Goal: Transaction & Acquisition: Book appointment/travel/reservation

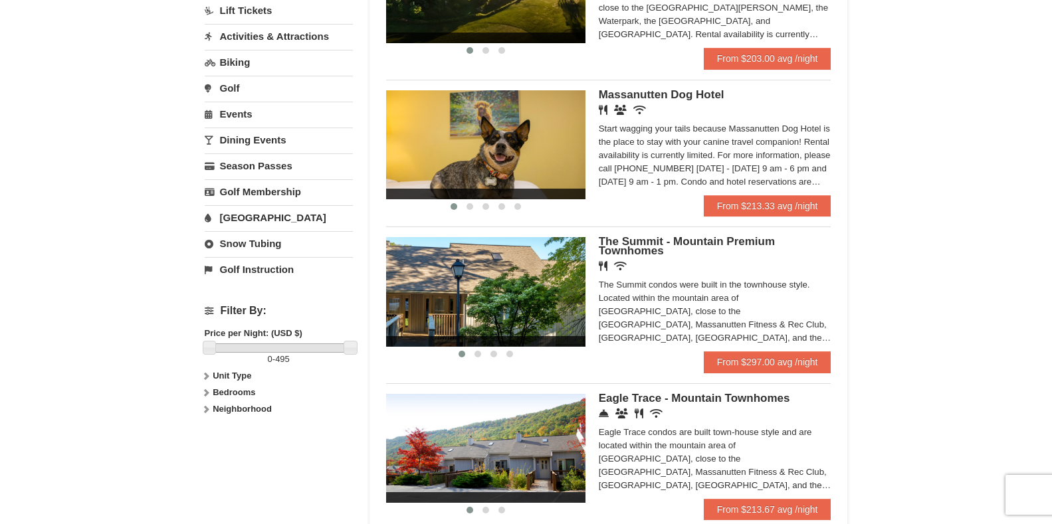
scroll to position [266, 0]
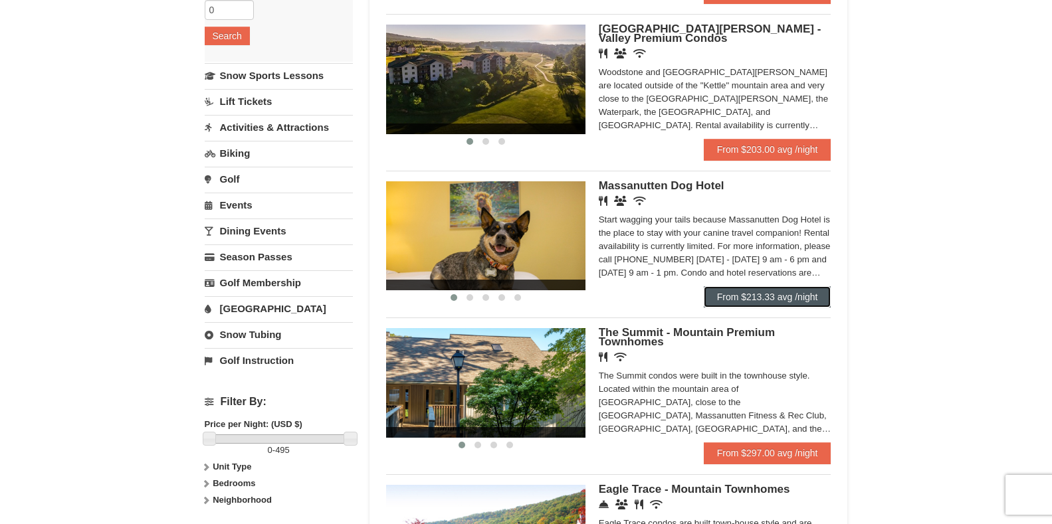
click at [776, 292] on link "From $213.33 avg /night" at bounding box center [768, 296] width 128 height 21
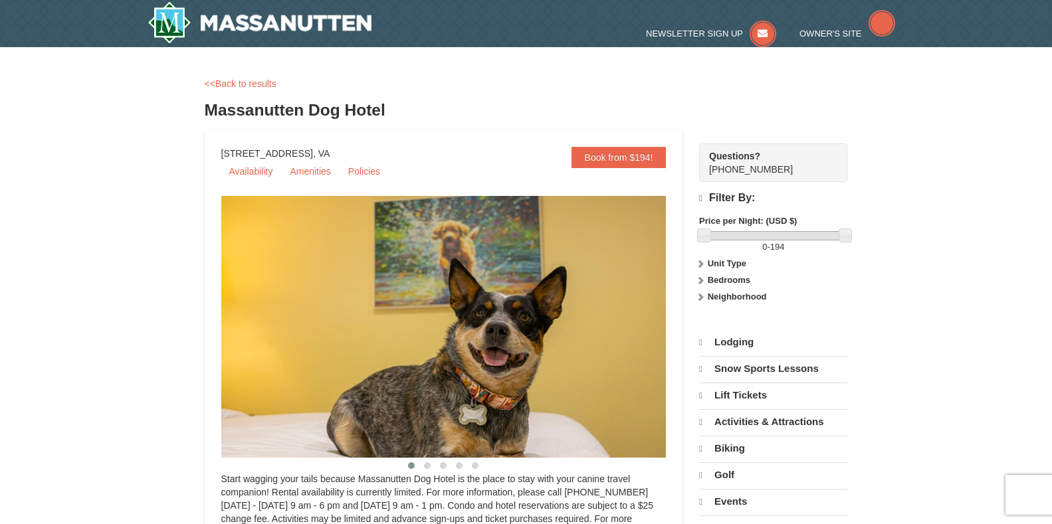
select select "10"
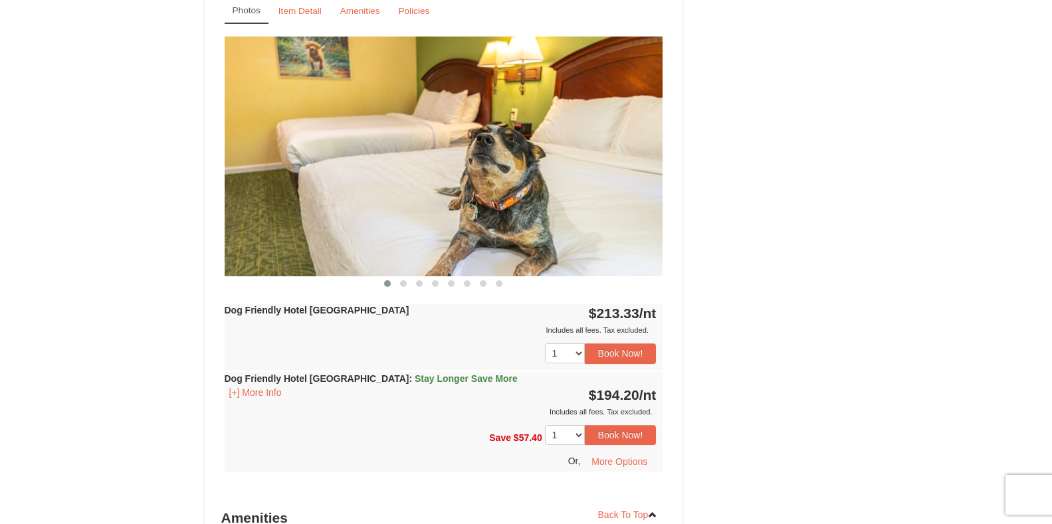
scroll to position [1130, 0]
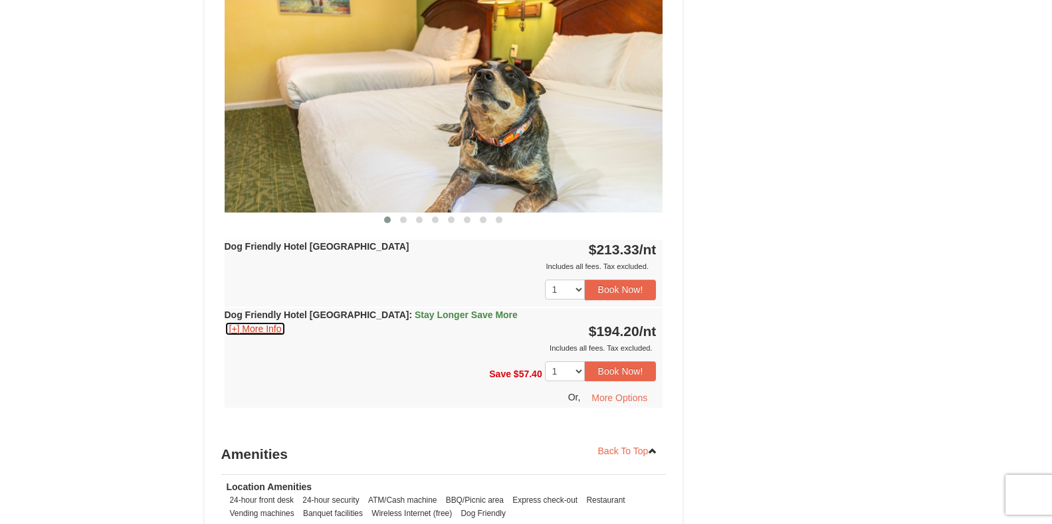
click at [266, 329] on button "[+] More Info" at bounding box center [256, 329] width 62 height 15
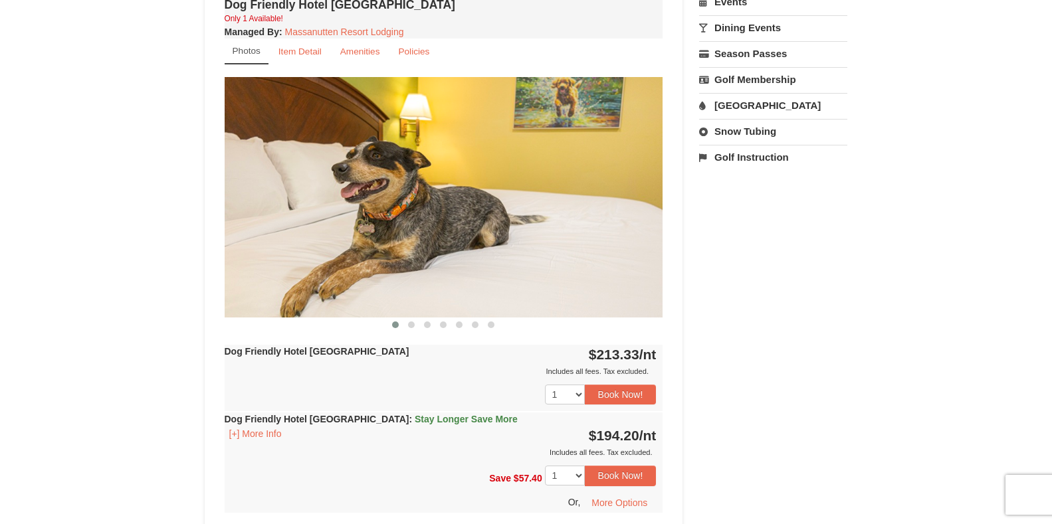
scroll to position [532, 0]
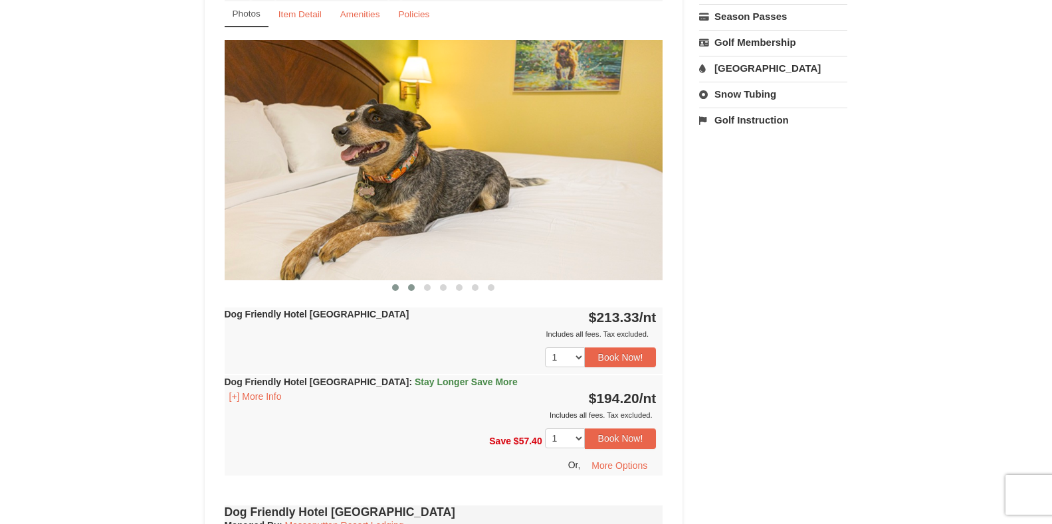
click at [413, 289] on span at bounding box center [411, 287] width 7 height 7
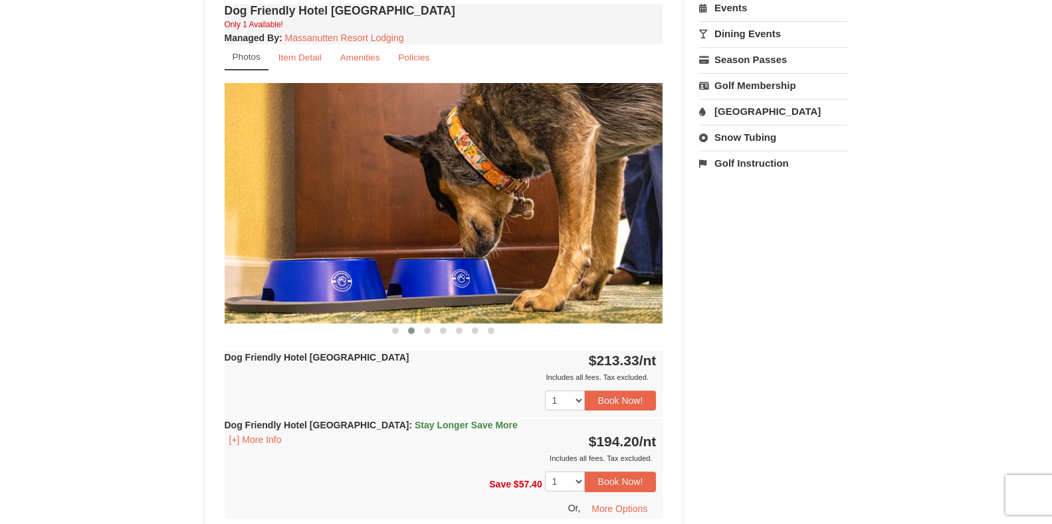
scroll to position [465, 0]
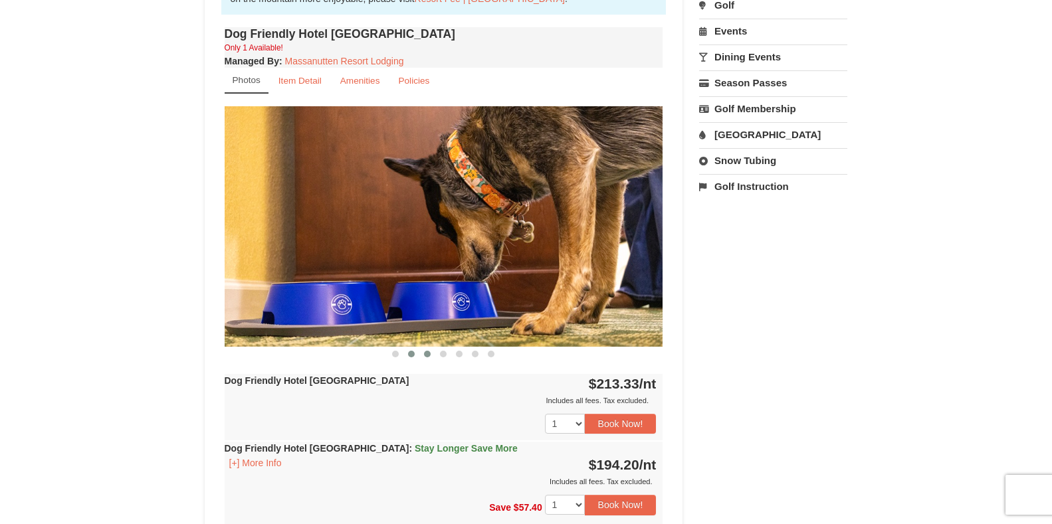
click at [424, 354] on span at bounding box center [427, 354] width 7 height 7
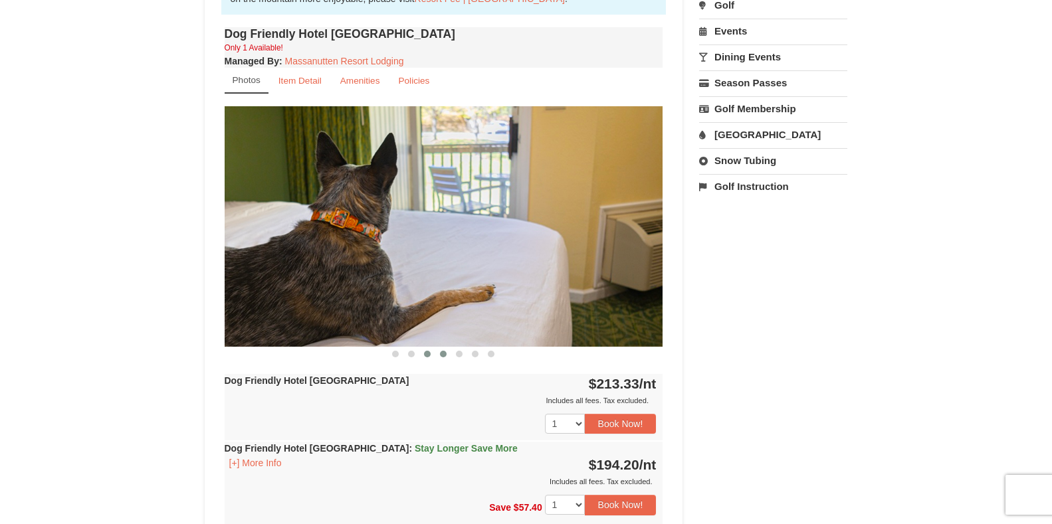
click at [442, 355] on span at bounding box center [443, 354] width 7 height 7
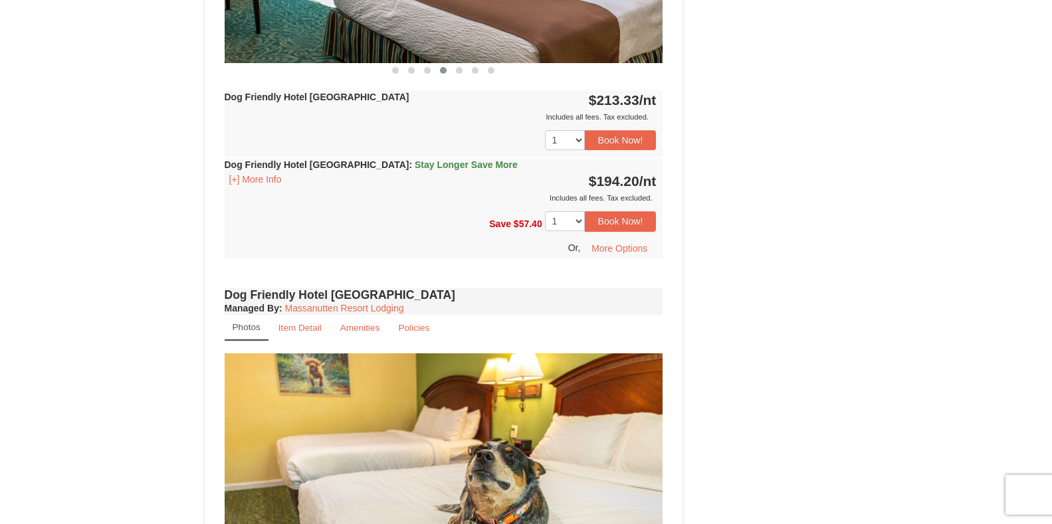
scroll to position [1130, 0]
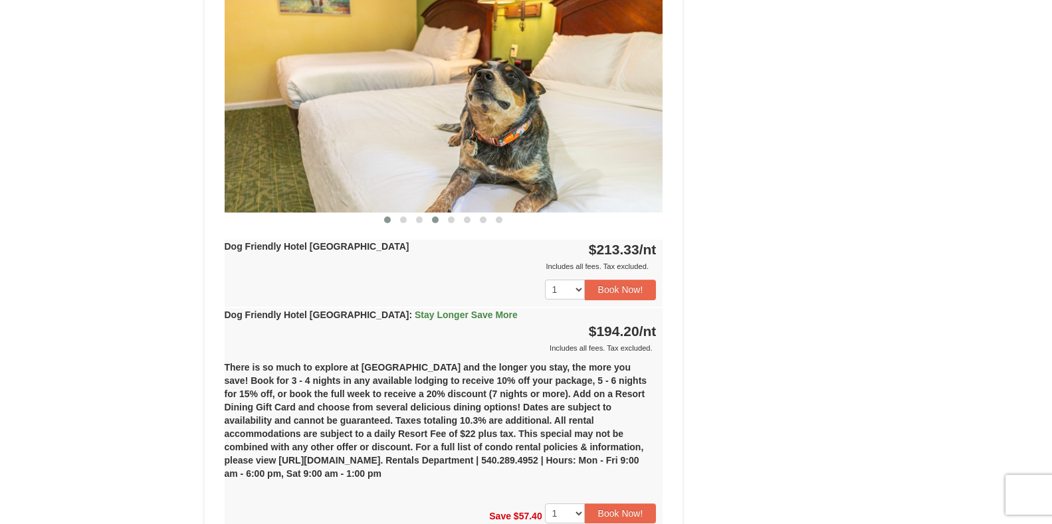
click at [433, 223] on span at bounding box center [435, 220] width 7 height 7
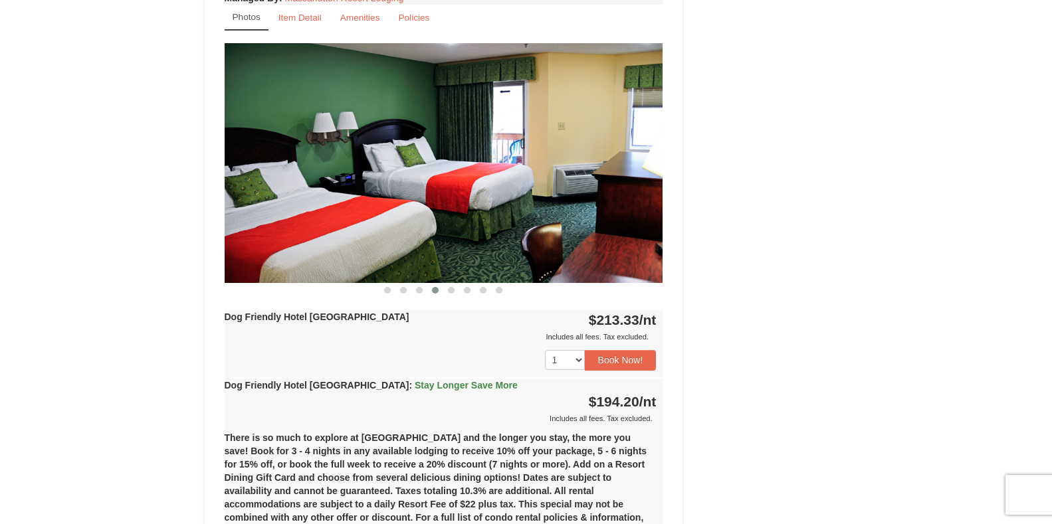
scroll to position [997, 0]
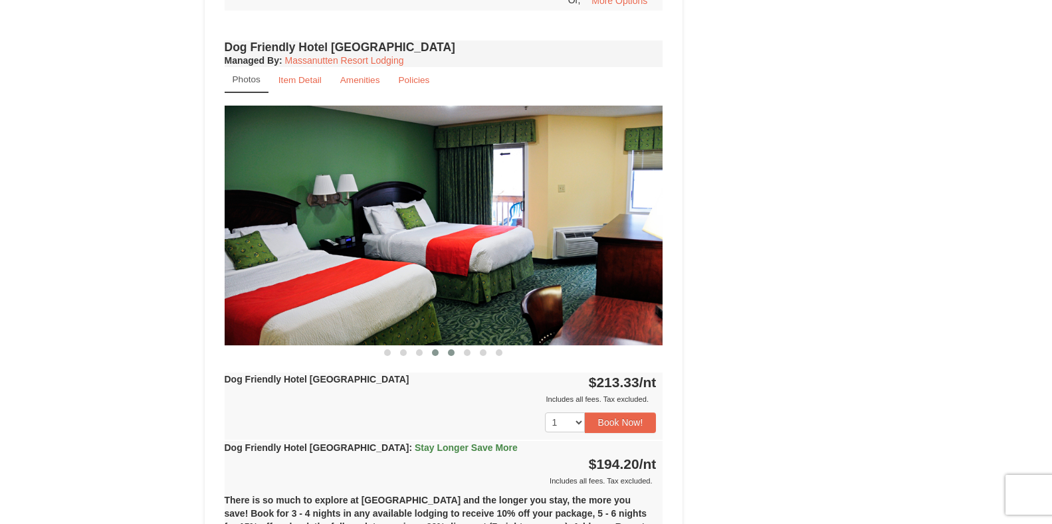
click at [452, 353] on span at bounding box center [451, 353] width 7 height 7
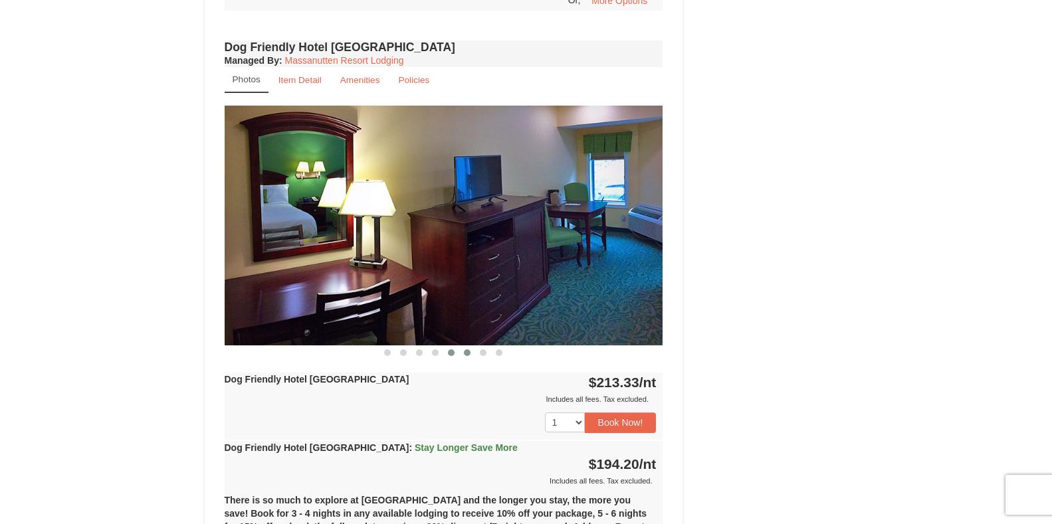
click at [470, 353] on span at bounding box center [467, 353] width 7 height 7
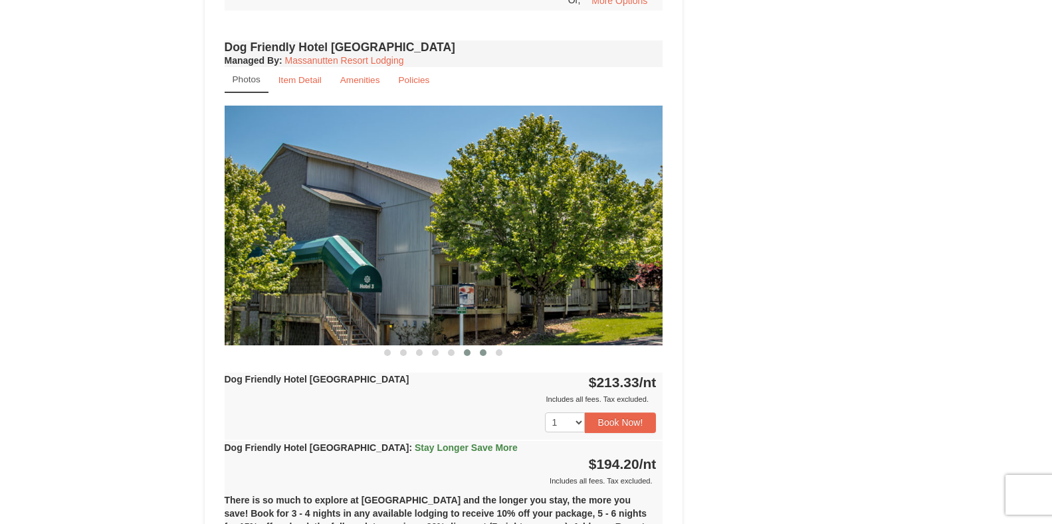
click at [479, 354] on button at bounding box center [483, 352] width 16 height 13
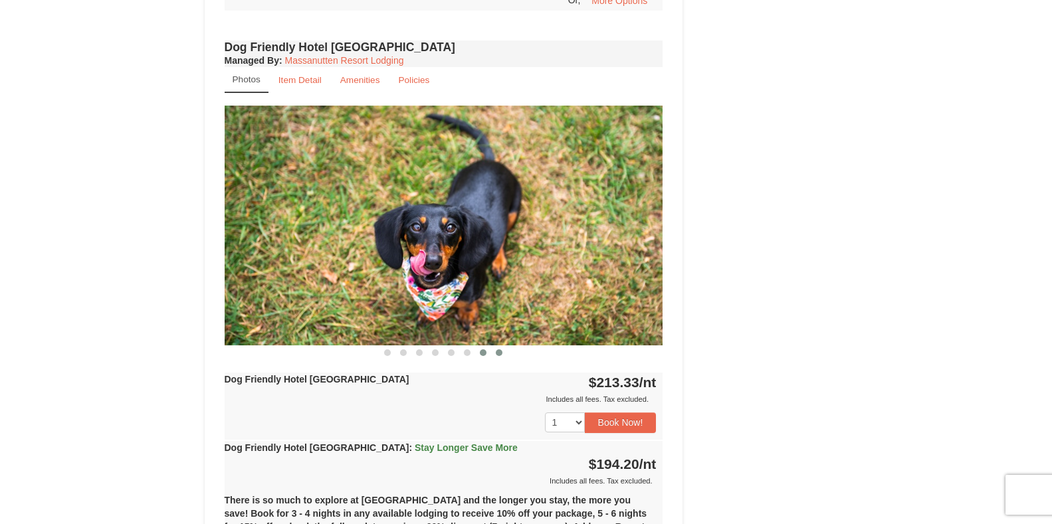
click at [498, 353] on span at bounding box center [499, 353] width 7 height 7
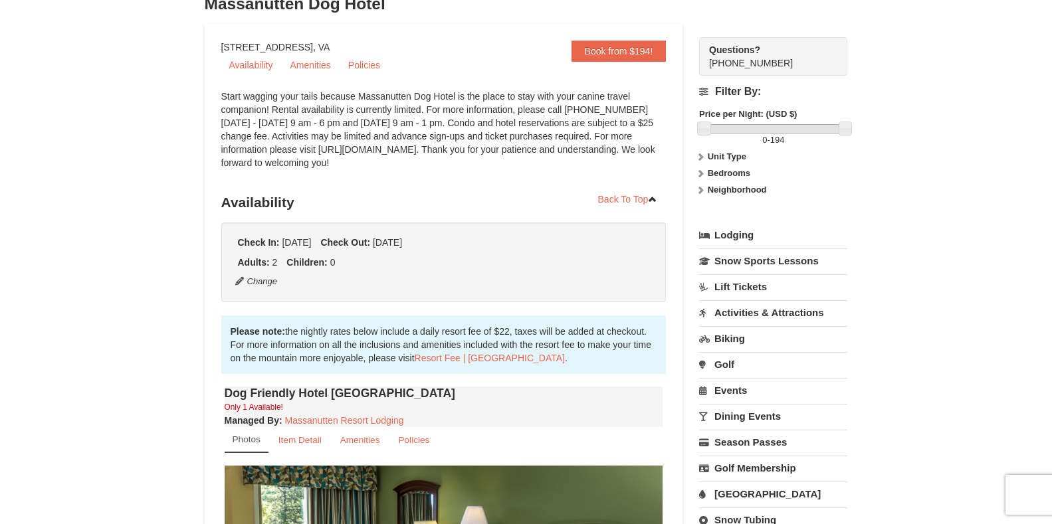
scroll to position [3, 0]
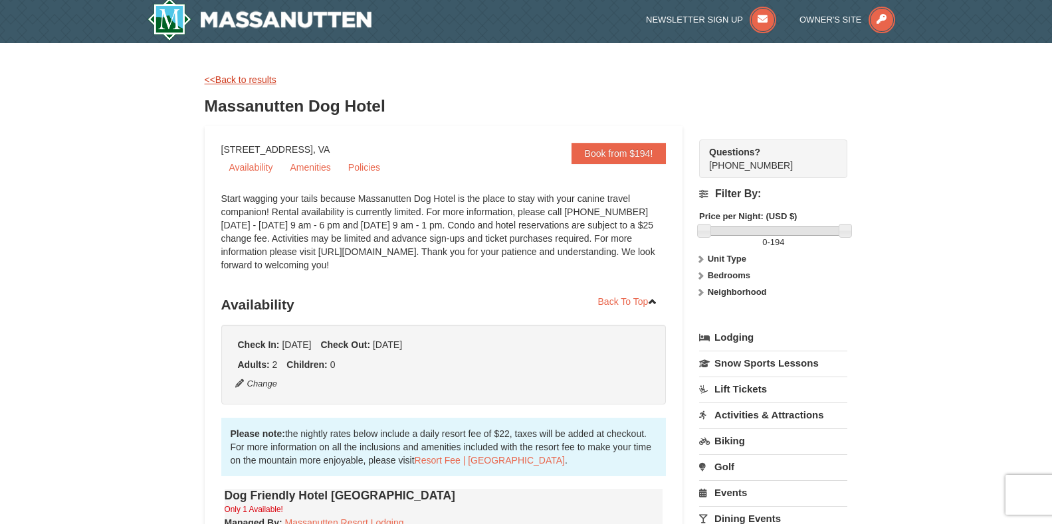
click at [223, 78] on link "<<Back to results" at bounding box center [241, 79] width 72 height 11
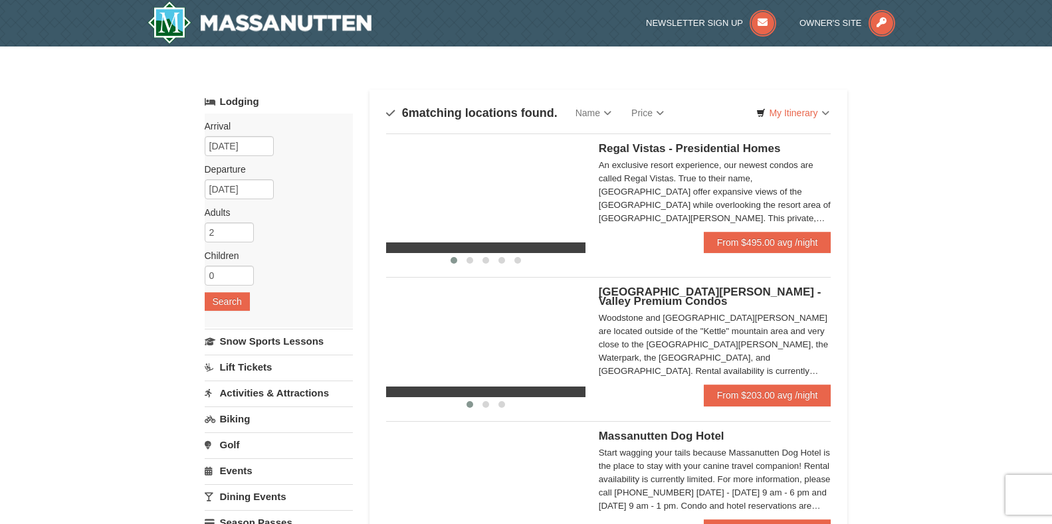
select select "10"
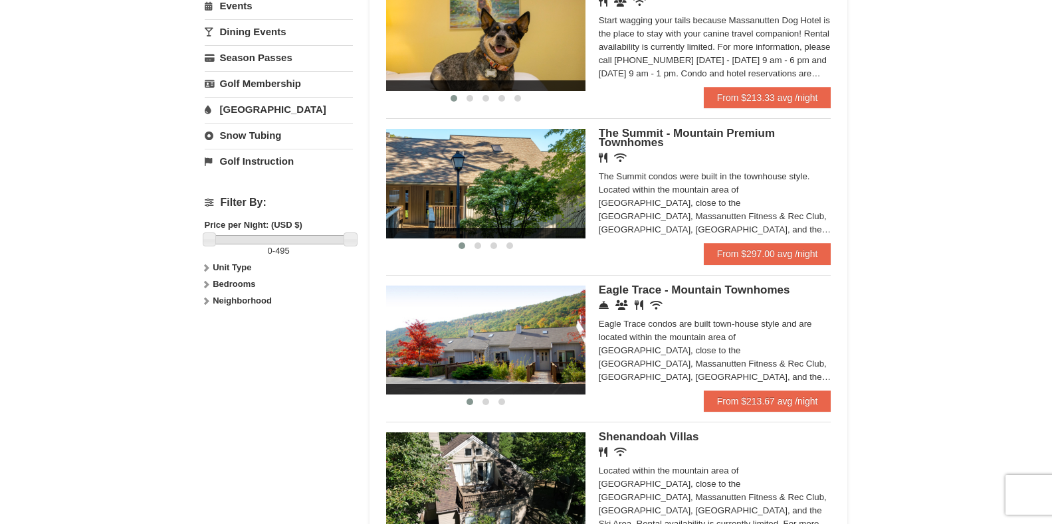
scroll to position [532, 0]
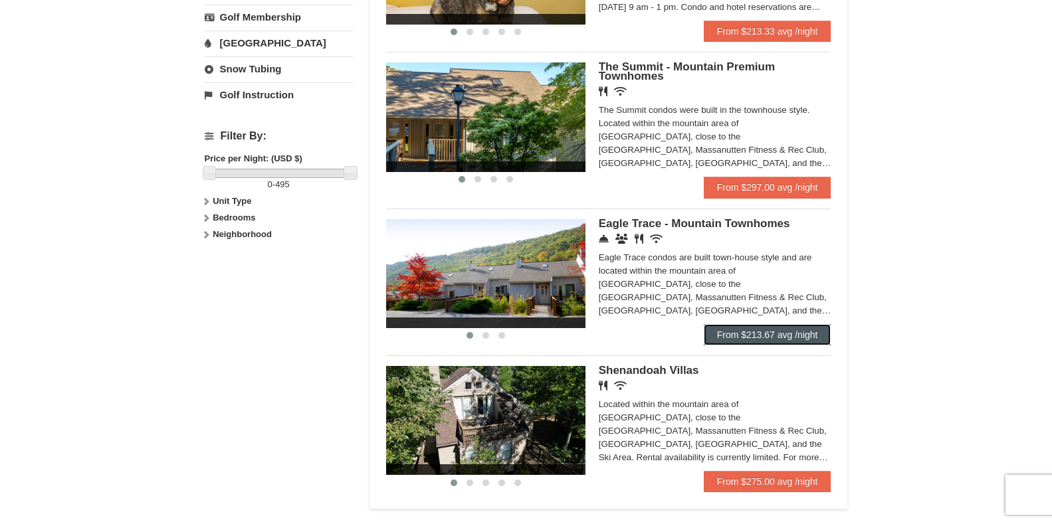
click at [752, 330] on link "From $213.67 avg /night" at bounding box center [768, 334] width 128 height 21
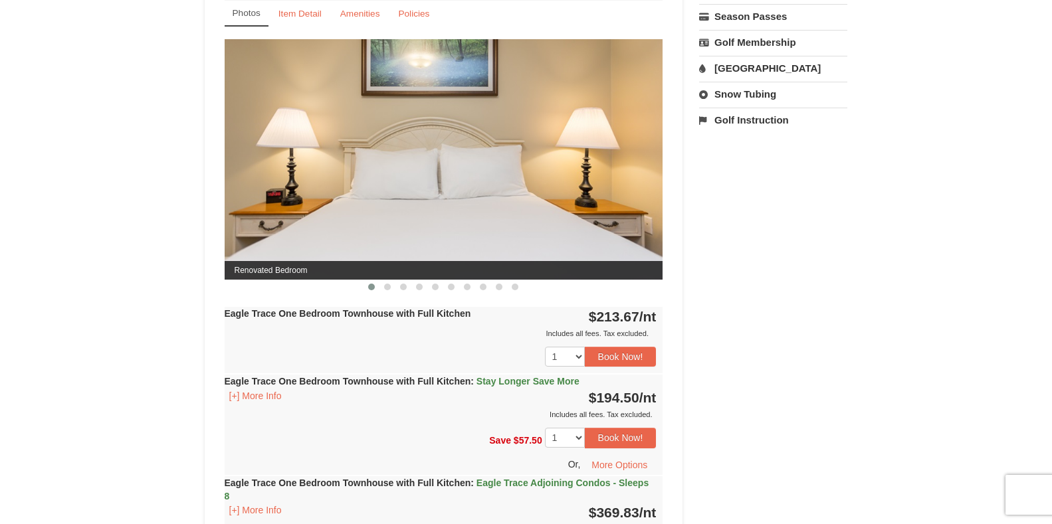
scroll to position [598, 0]
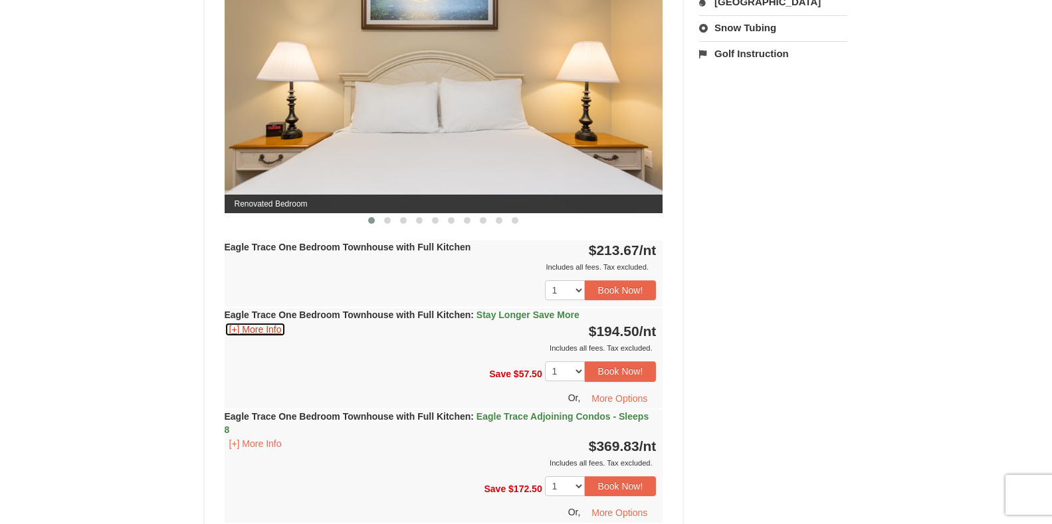
click at [273, 328] on button "[+] More Info" at bounding box center [256, 329] width 62 height 15
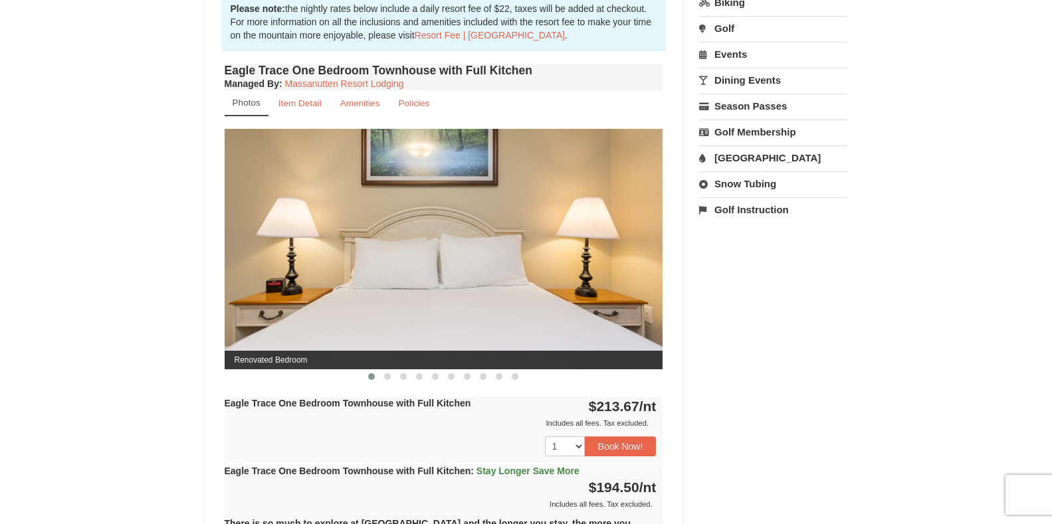
scroll to position [465, 0]
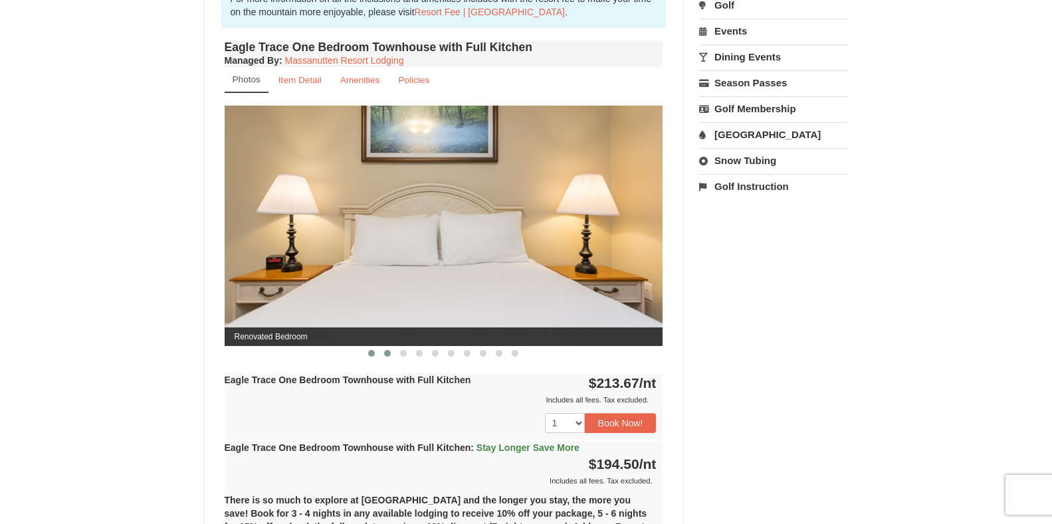
click at [389, 354] on span at bounding box center [387, 353] width 7 height 7
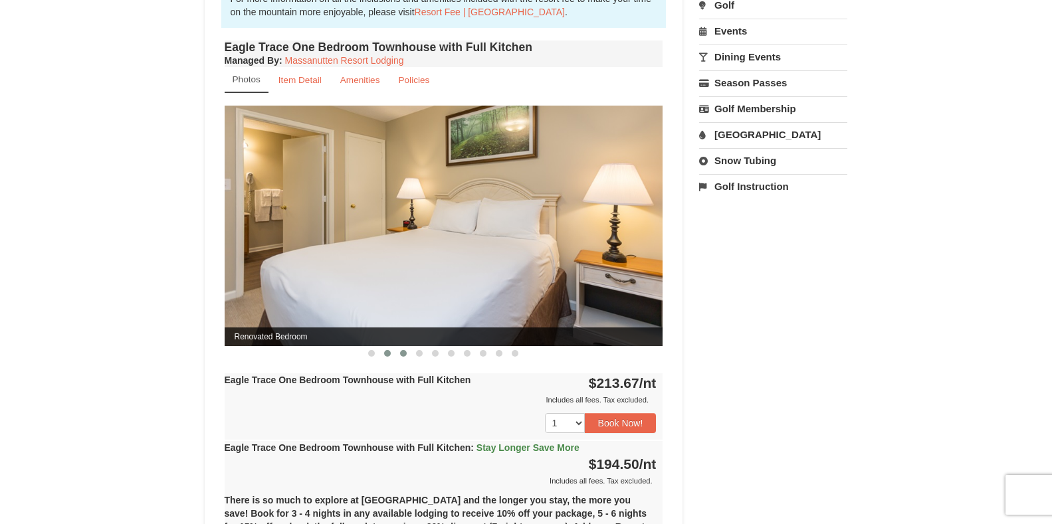
click at [403, 356] on span at bounding box center [403, 353] width 7 height 7
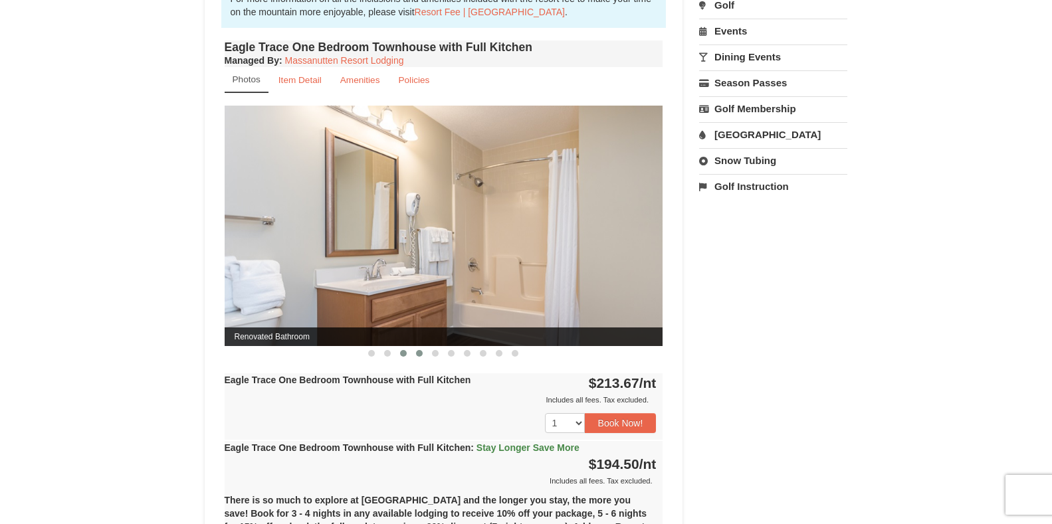
click at [421, 355] on span at bounding box center [419, 353] width 7 height 7
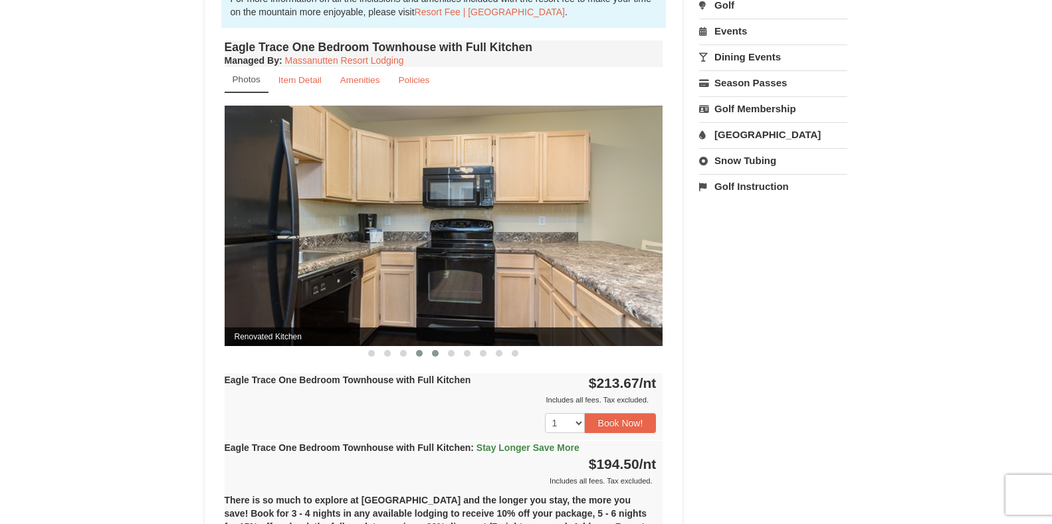
click at [437, 354] on span at bounding box center [435, 353] width 7 height 7
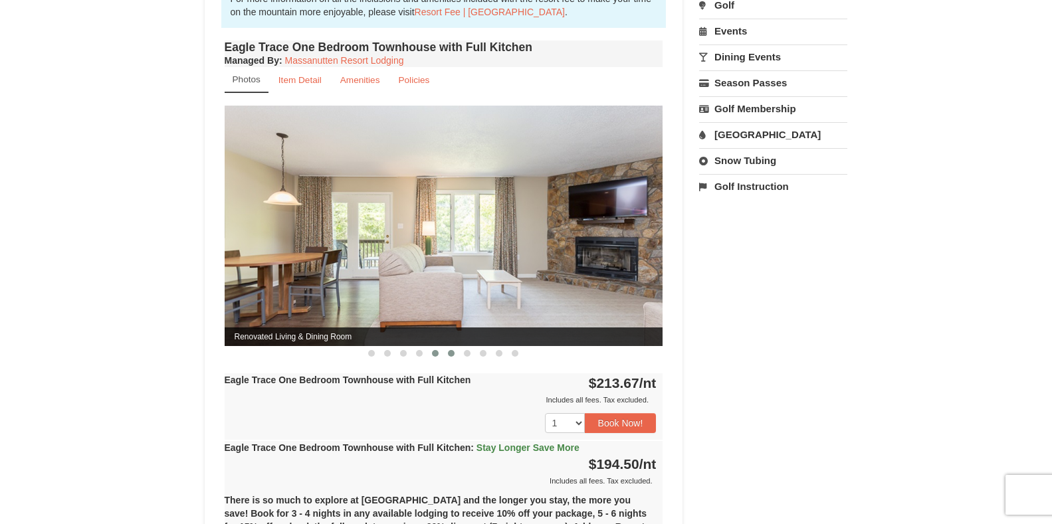
click at [451, 356] on span at bounding box center [451, 353] width 7 height 7
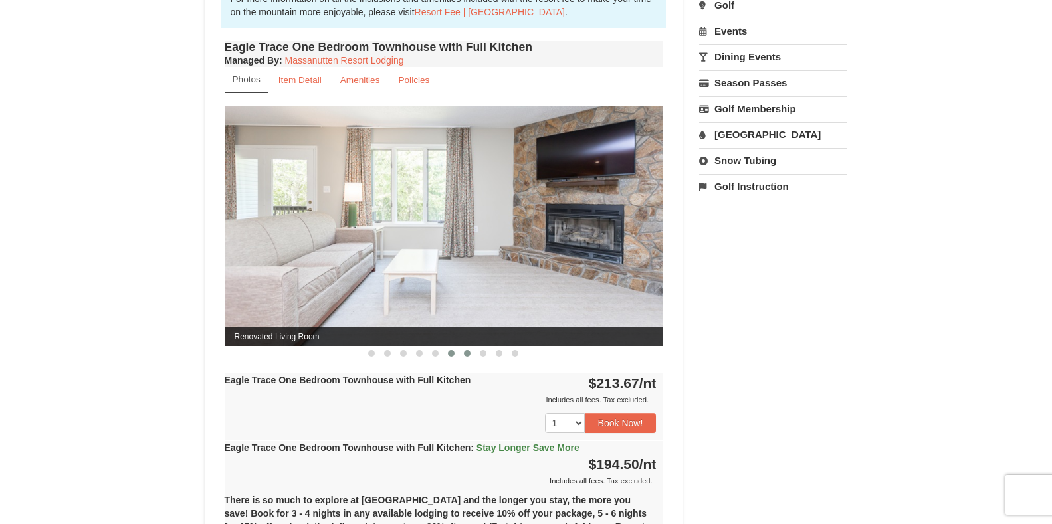
click at [467, 353] on span at bounding box center [467, 353] width 7 height 7
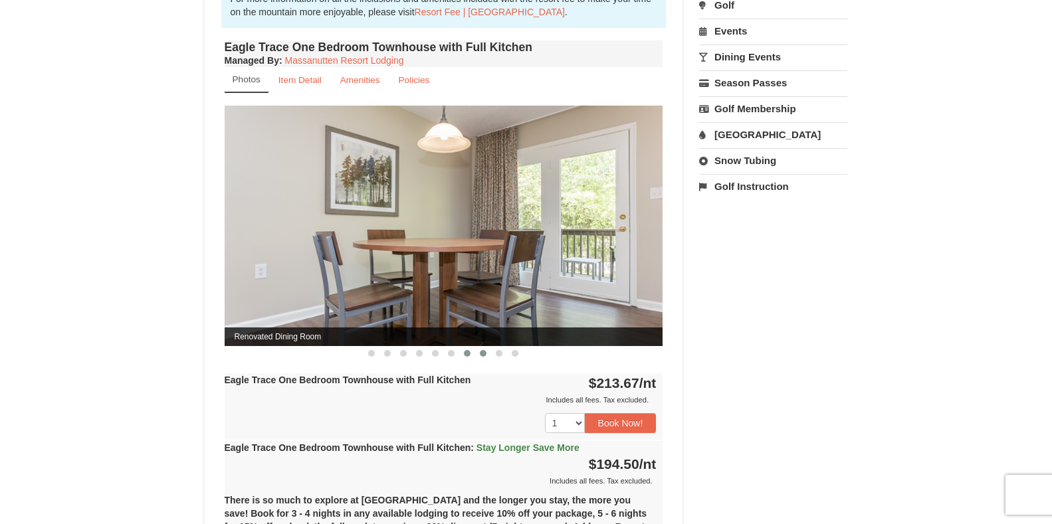
click at [479, 355] on button at bounding box center [483, 353] width 16 height 13
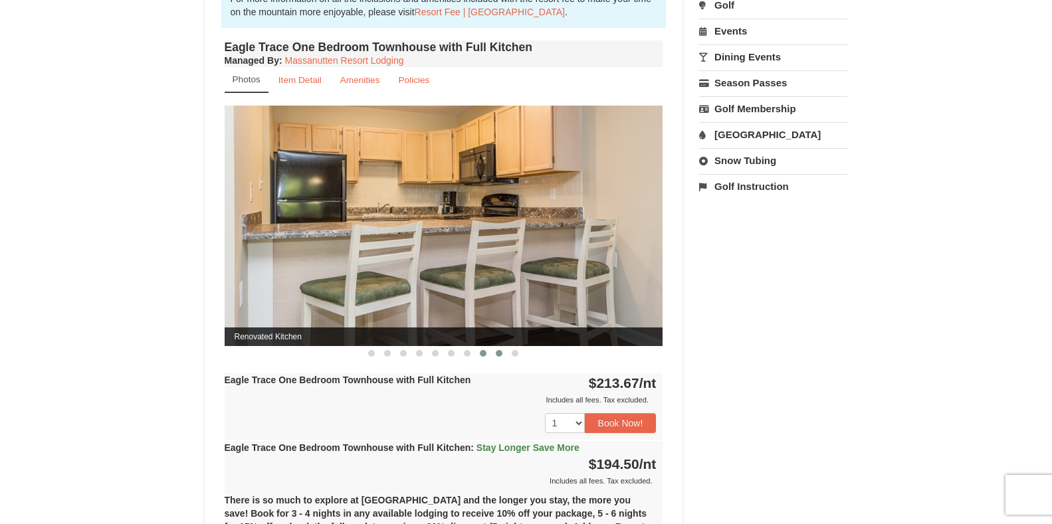
click at [495, 354] on button at bounding box center [499, 353] width 16 height 13
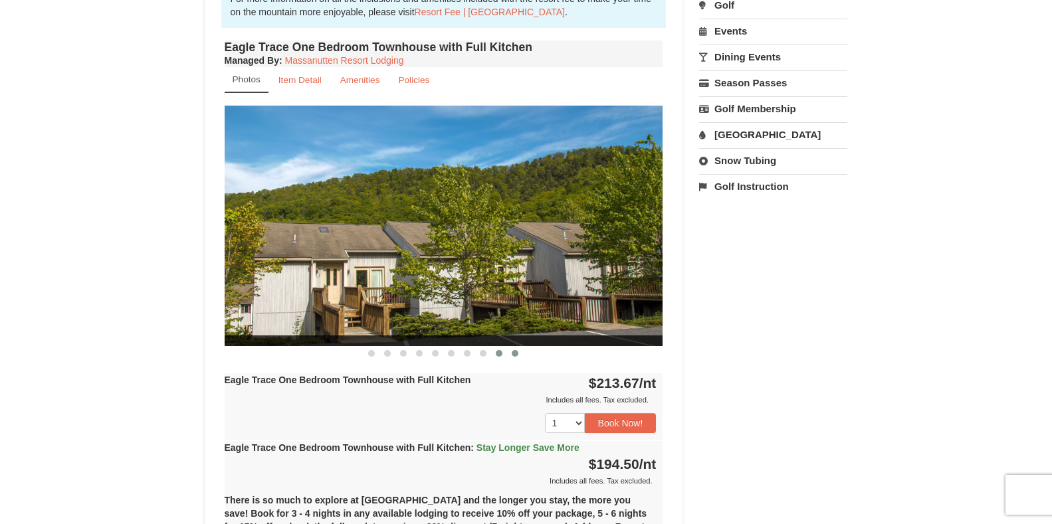
click at [512, 355] on span at bounding box center [515, 353] width 7 height 7
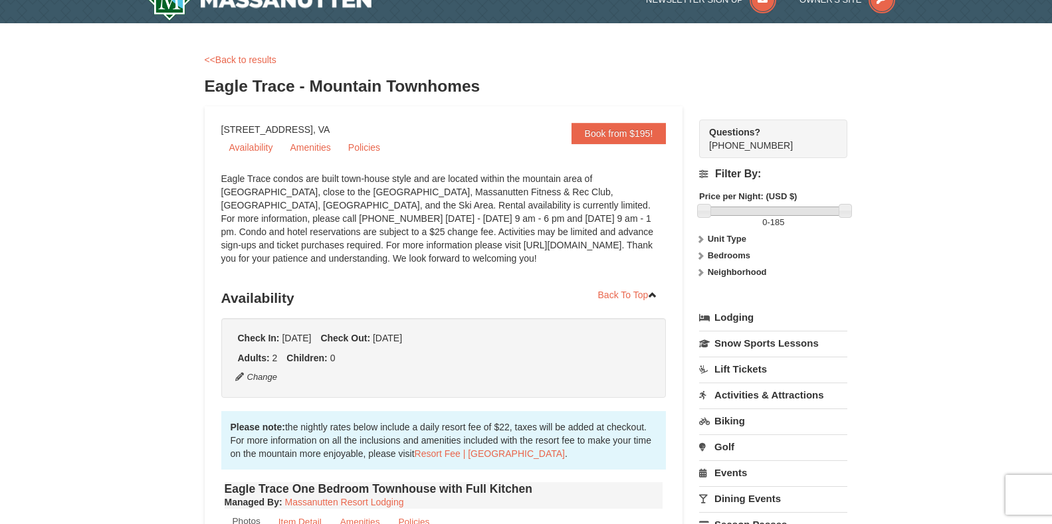
scroll to position [0, 0]
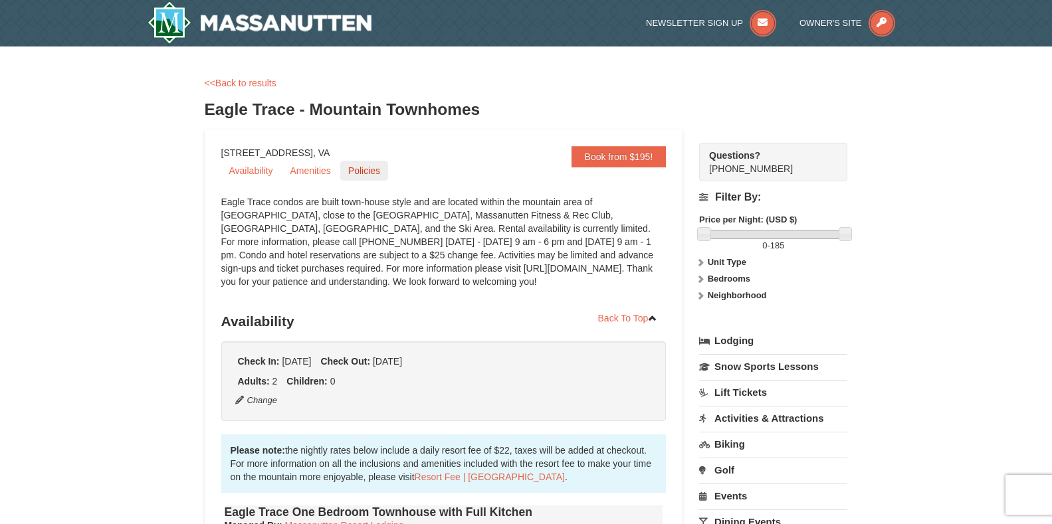
click at [358, 167] on link "Policies" at bounding box center [364, 171] width 48 height 20
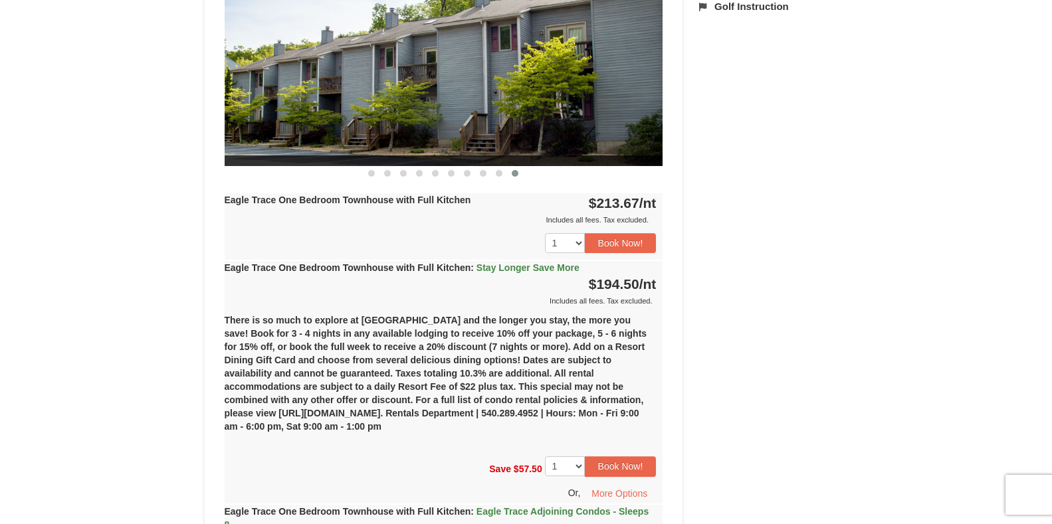
scroll to position [731, 0]
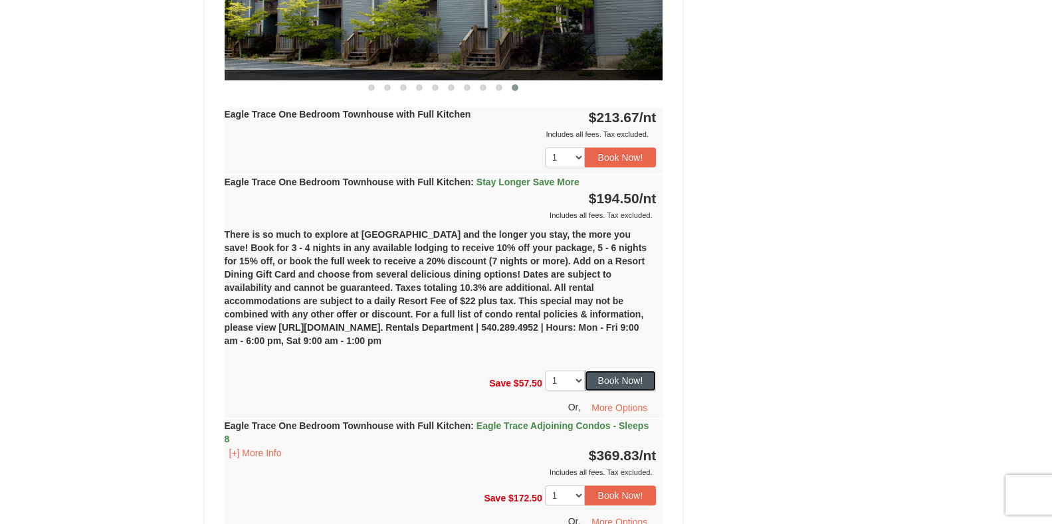
click at [622, 378] on button "Book Now!" at bounding box center [621, 381] width 72 height 20
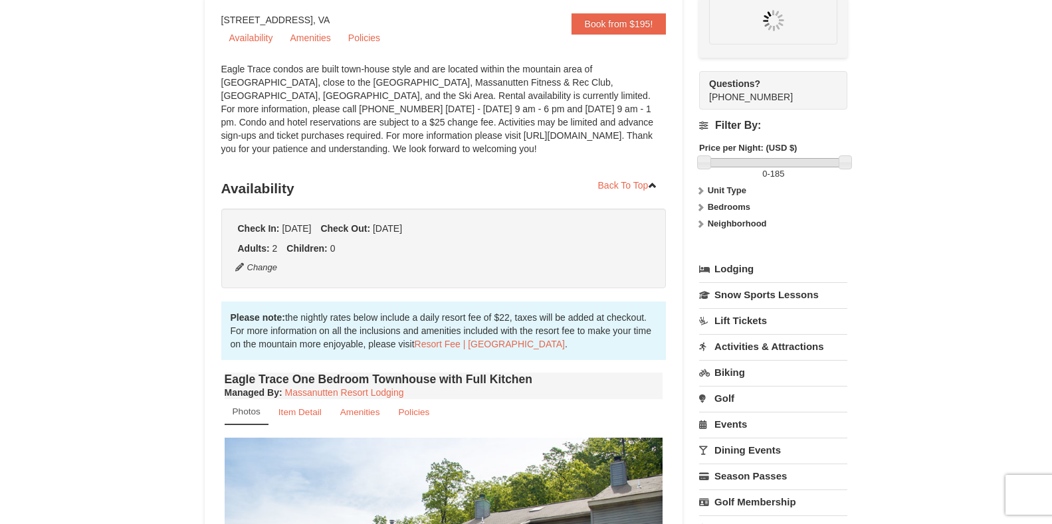
scroll to position [130, 0]
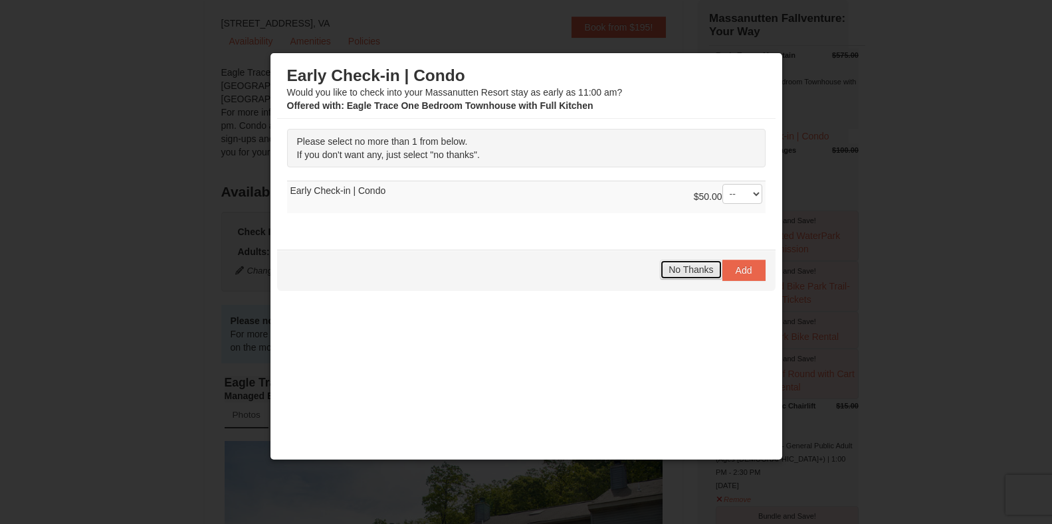
click at [690, 262] on button "No Thanks" at bounding box center [691, 270] width 62 height 20
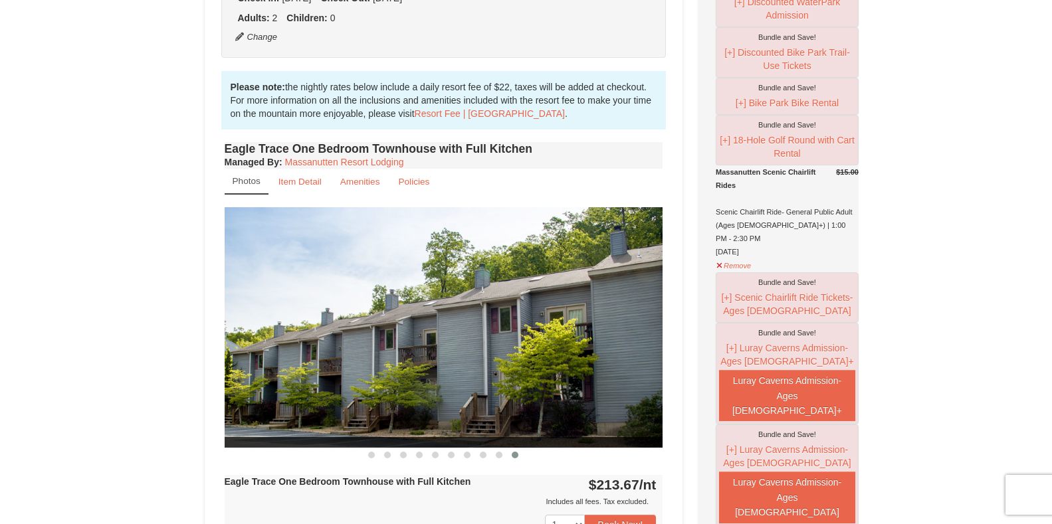
scroll to position [329, 0]
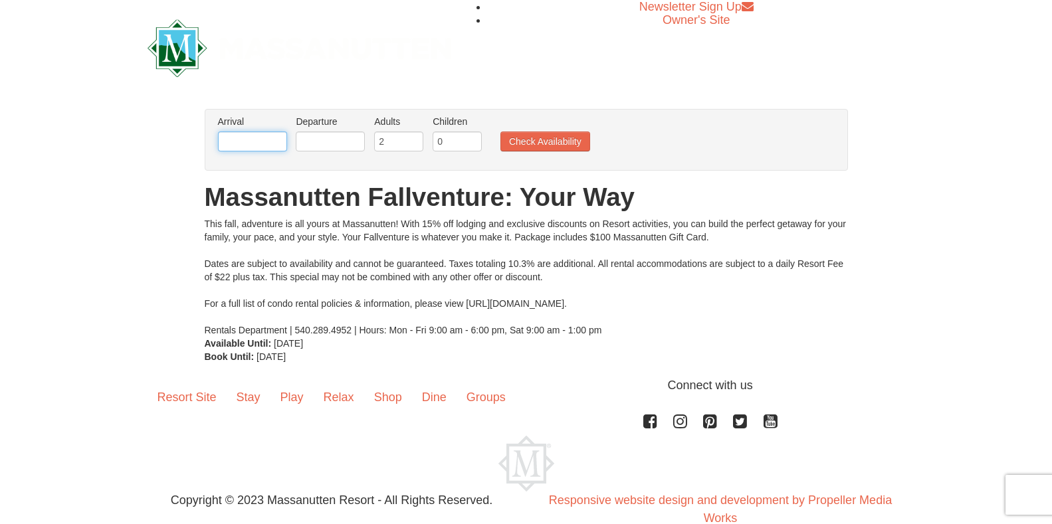
click at [249, 137] on input "text" at bounding box center [252, 142] width 69 height 20
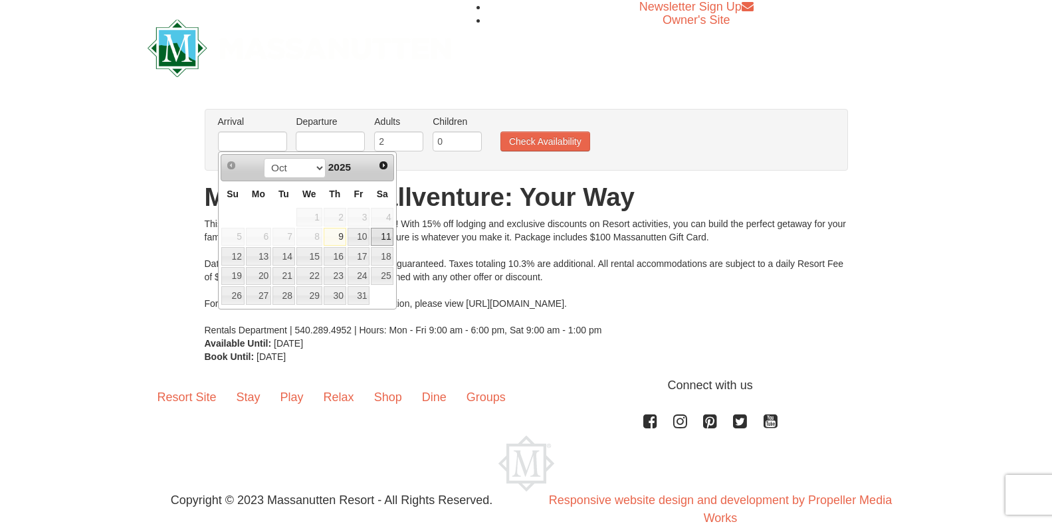
click at [382, 235] on link "11" at bounding box center [382, 237] width 23 height 19
type input "[DATE]"
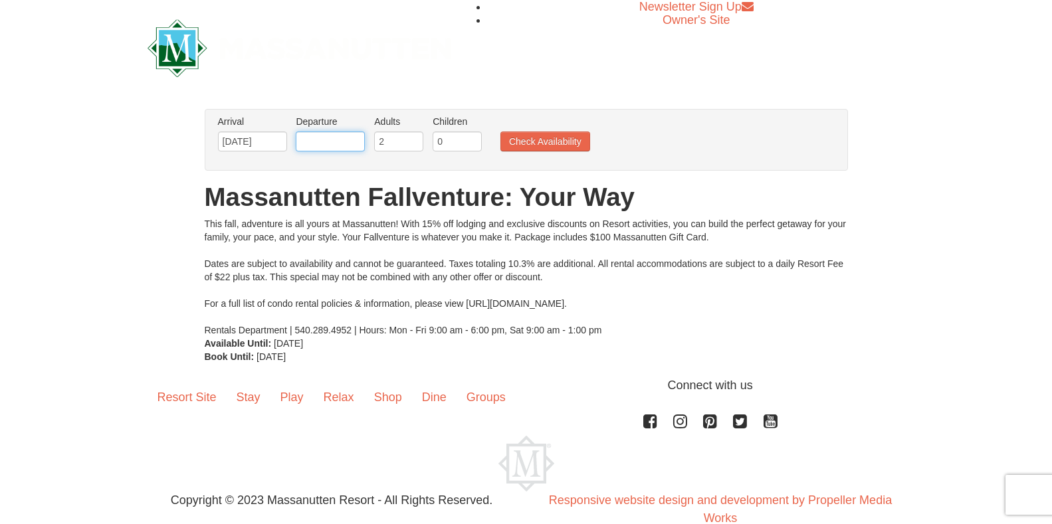
click at [325, 146] on input "text" at bounding box center [330, 142] width 69 height 20
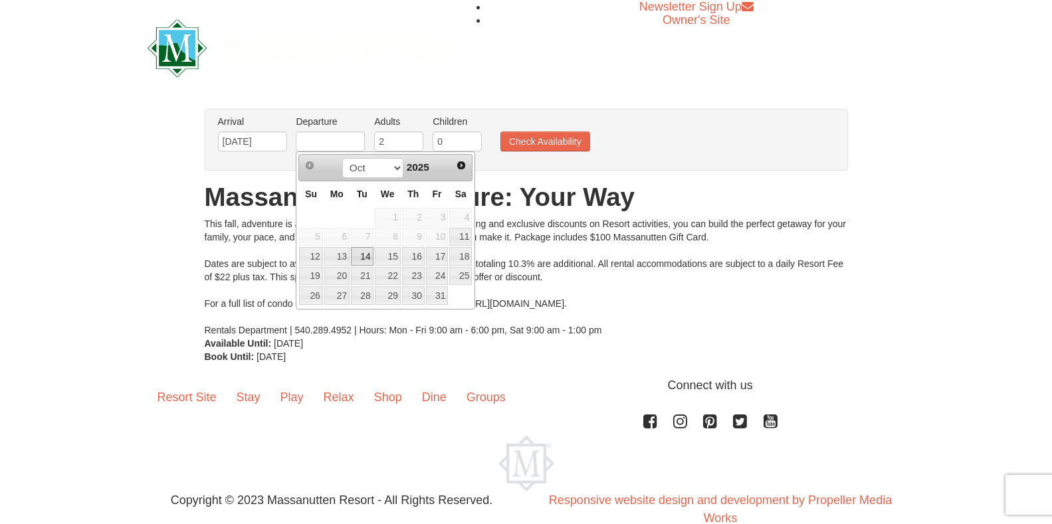
click at [356, 253] on link "14" at bounding box center [362, 256] width 23 height 19
type input "[DATE]"
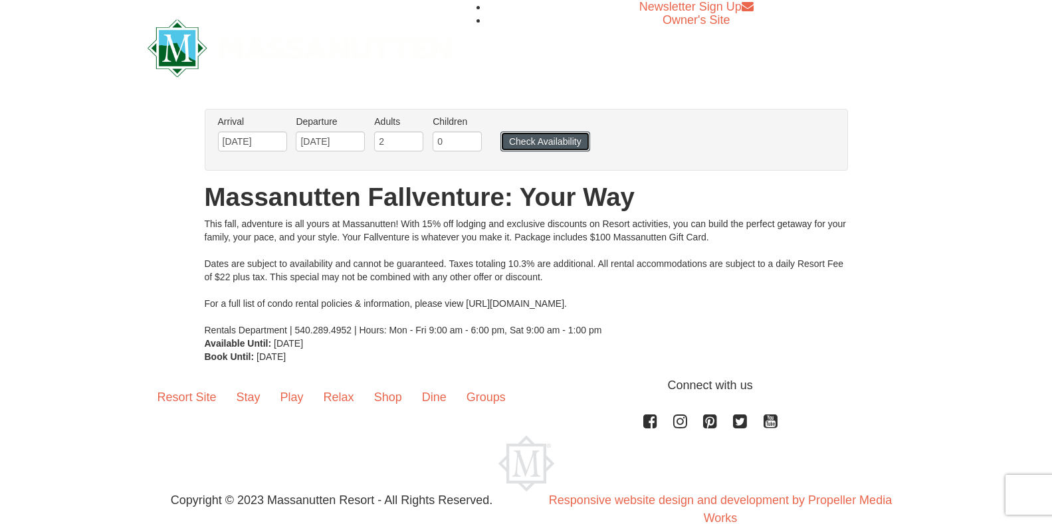
click at [559, 143] on button "Check Availability" at bounding box center [546, 142] width 90 height 20
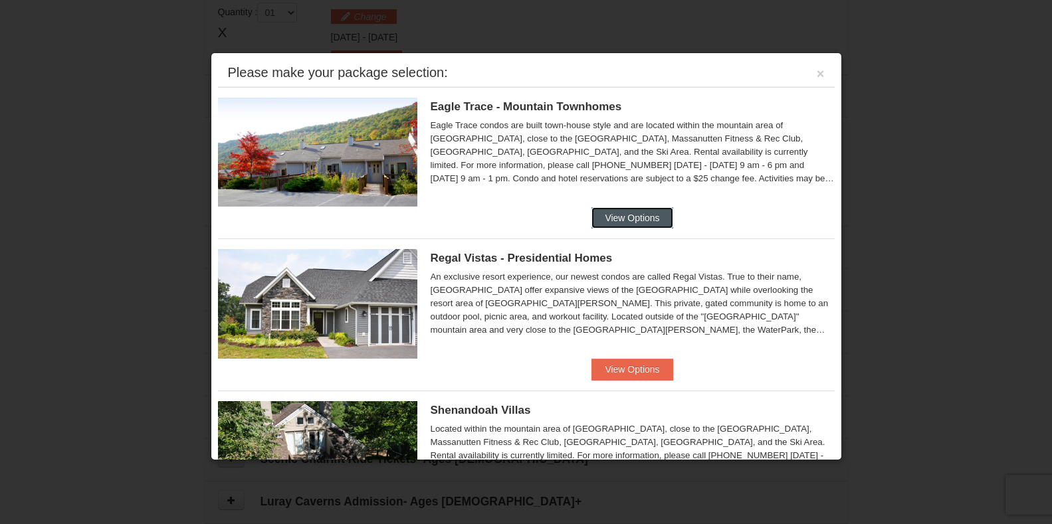
click at [635, 219] on button "View Options" at bounding box center [632, 217] width 81 height 21
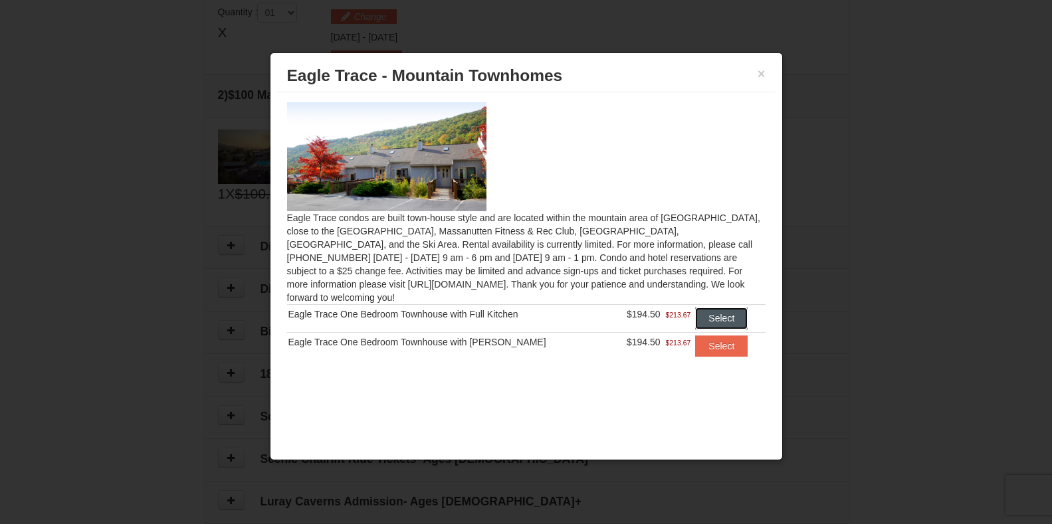
click at [720, 308] on button "Select" at bounding box center [721, 318] width 53 height 21
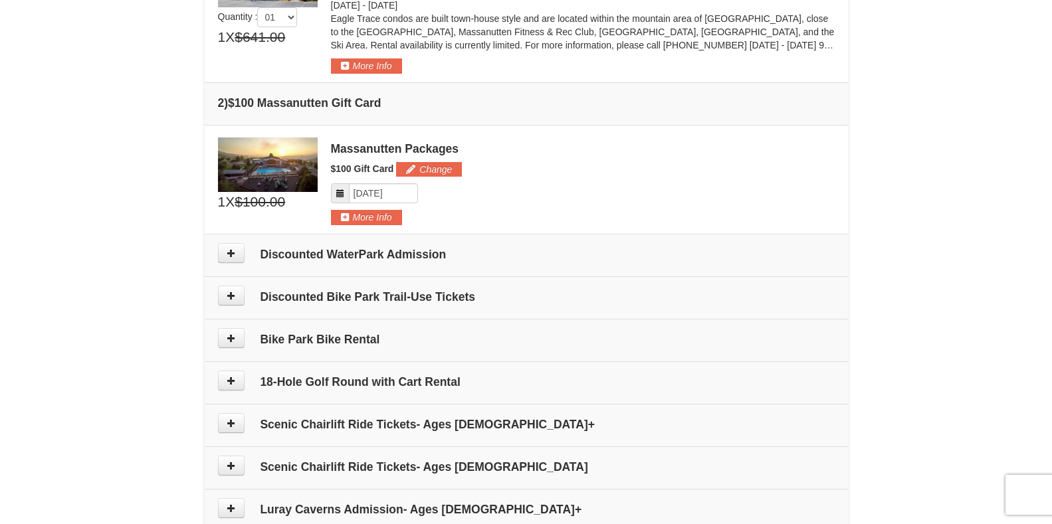
scroll to position [540, 0]
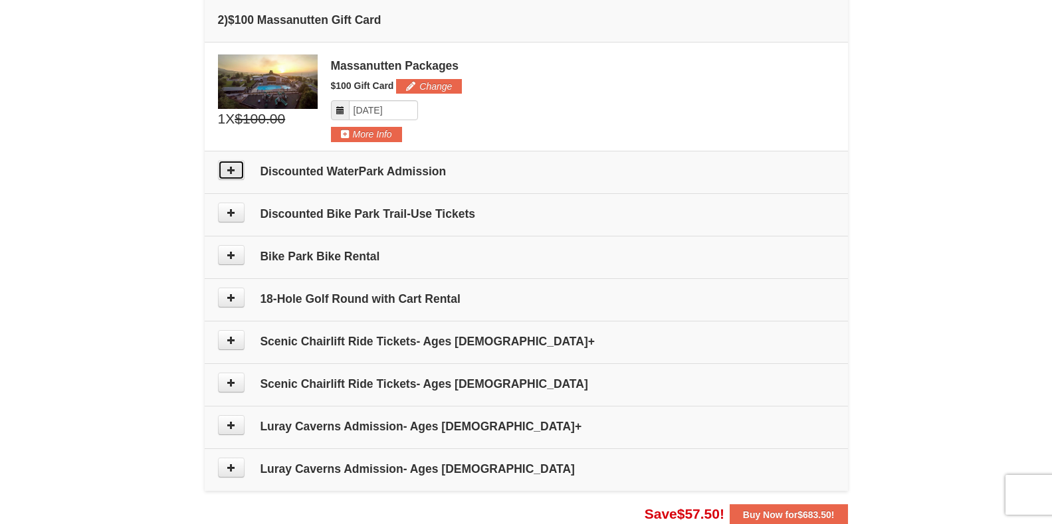
click at [233, 171] on icon at bounding box center [231, 170] width 9 height 9
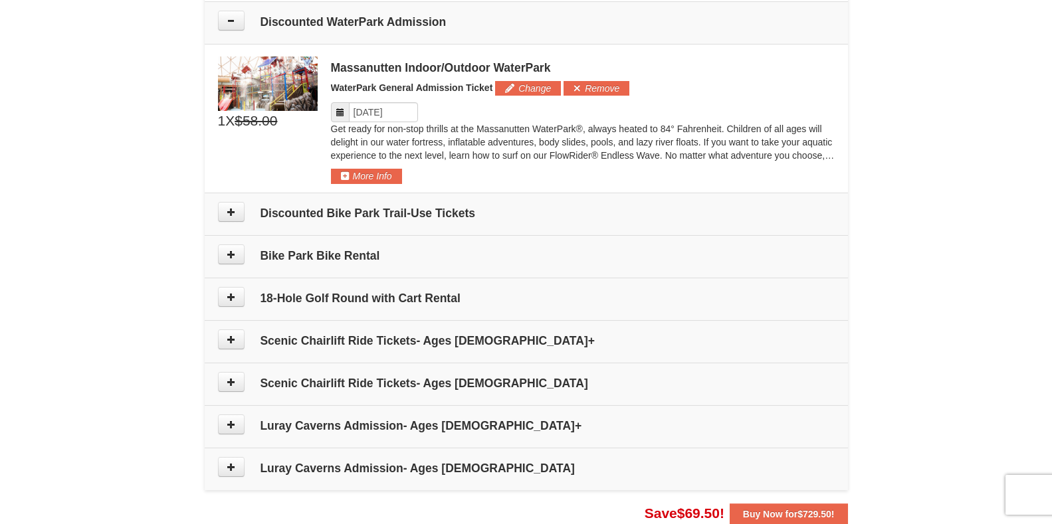
scroll to position [691, 0]
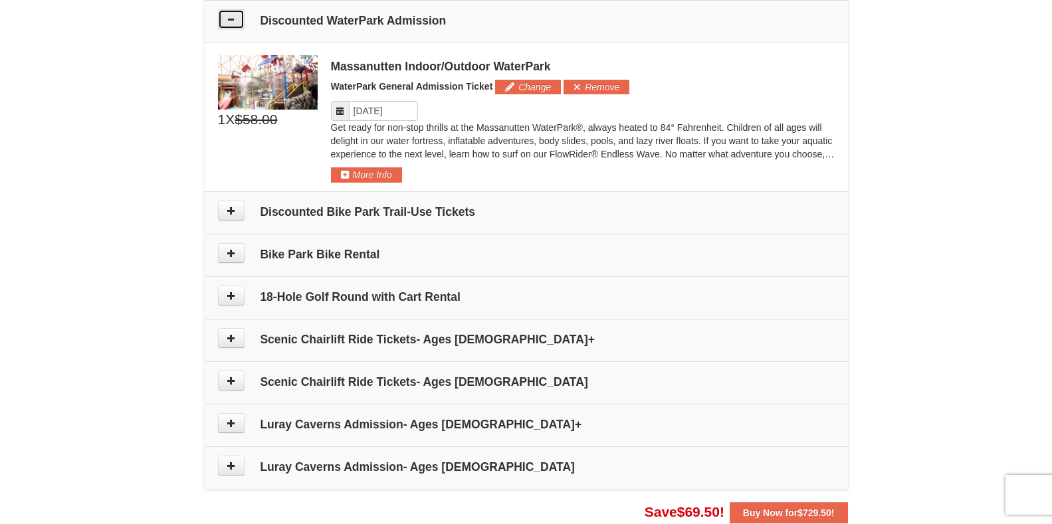
click at [235, 18] on icon at bounding box center [231, 19] width 9 height 9
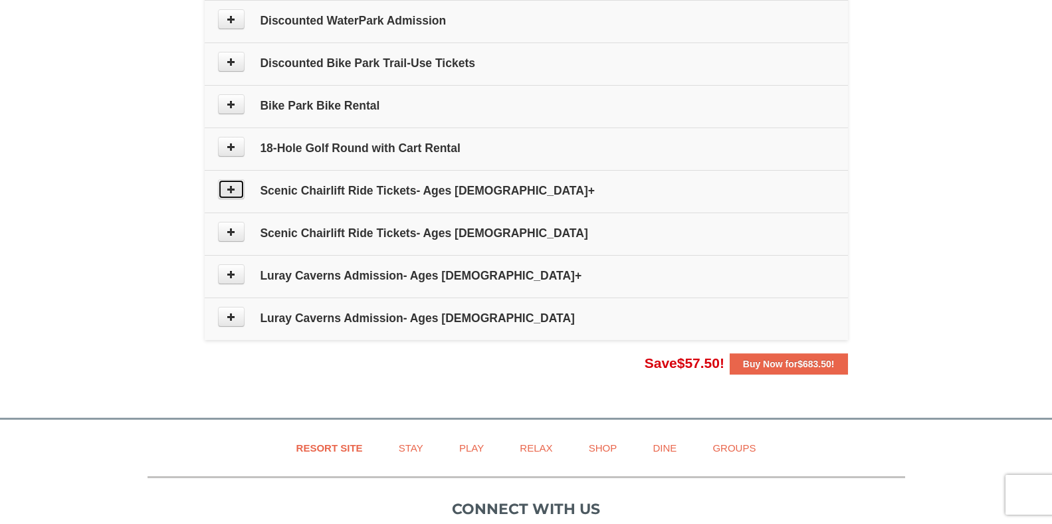
click at [231, 191] on icon at bounding box center [231, 189] width 9 height 9
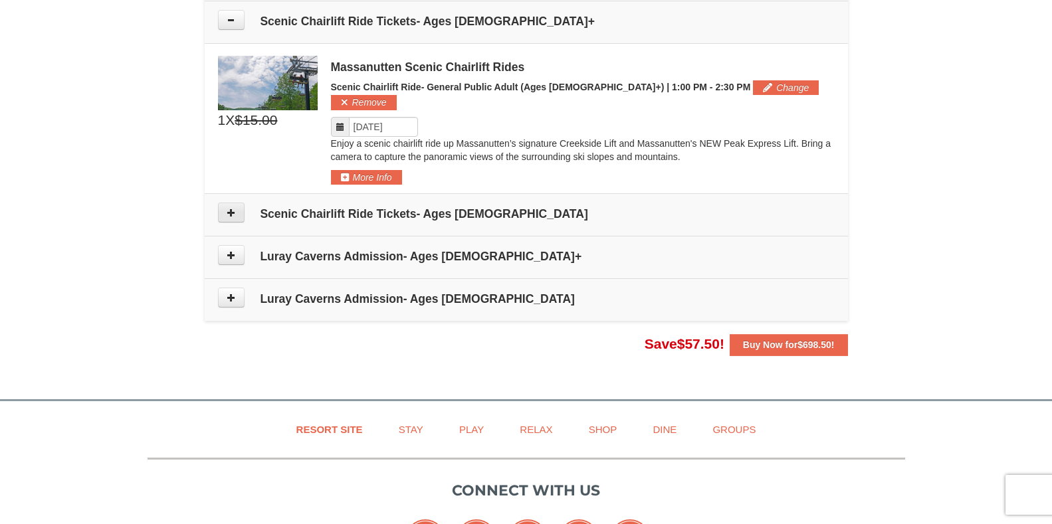
scroll to position [861, 0]
click at [229, 19] on icon at bounding box center [231, 19] width 9 height 9
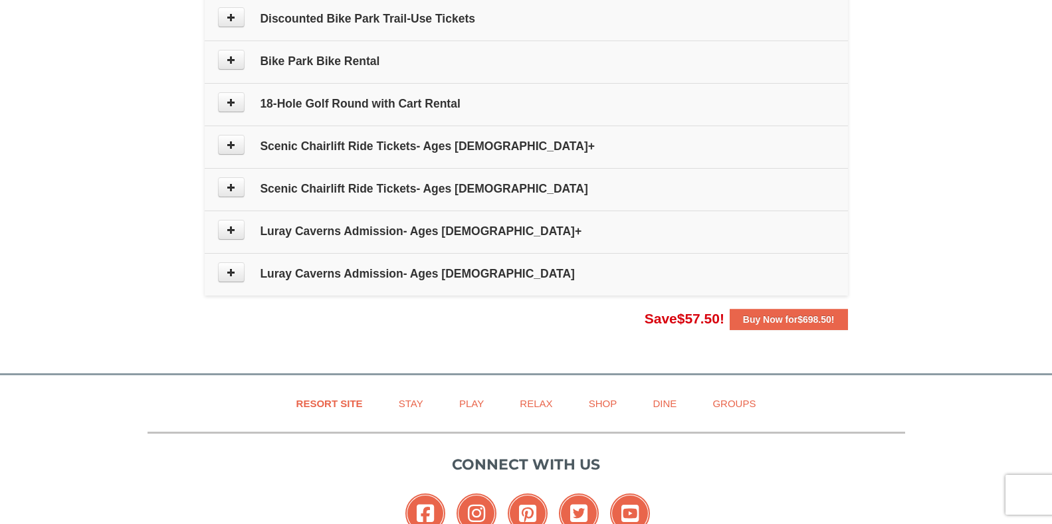
scroll to position [794, 0]
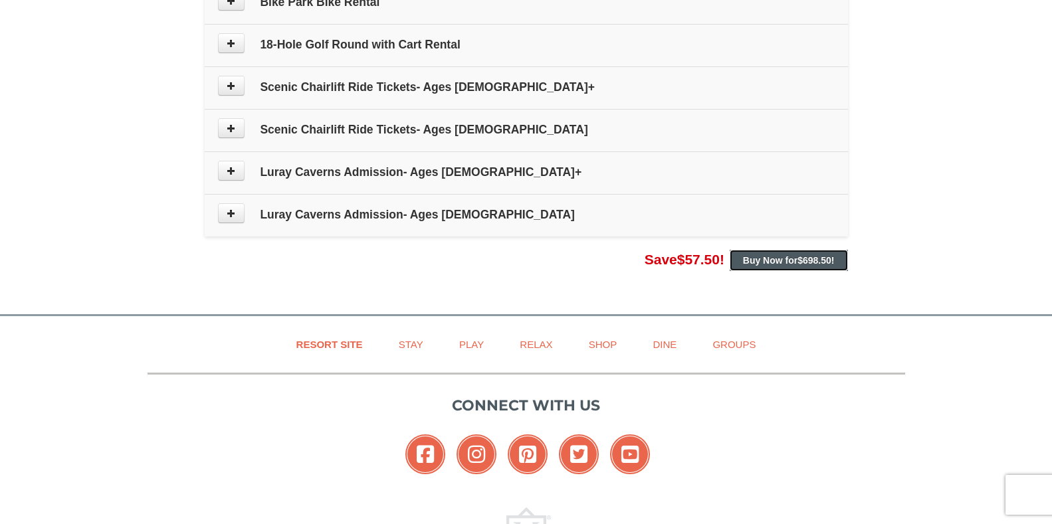
click at [803, 256] on span "$698.50" at bounding box center [815, 260] width 34 height 11
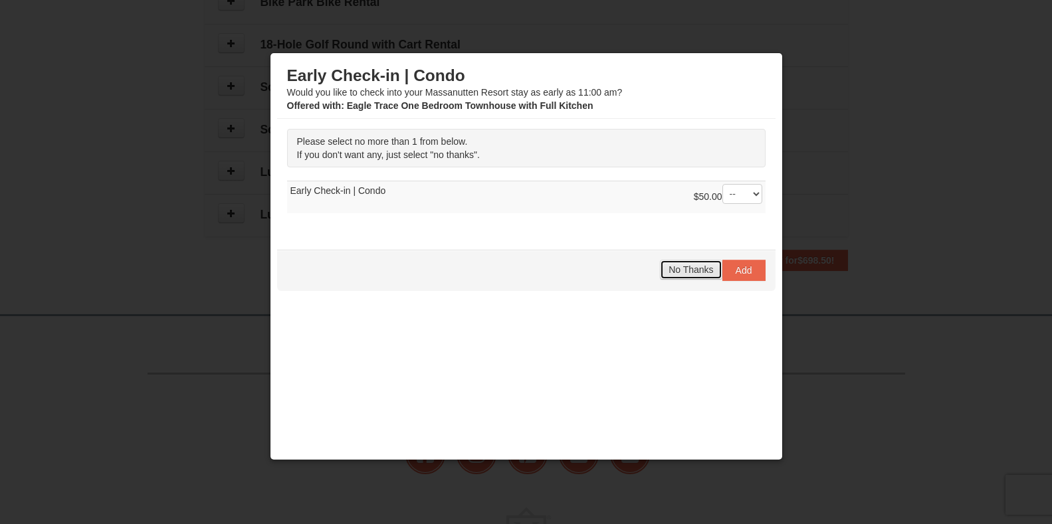
click at [669, 269] on span "No Thanks" at bounding box center [691, 270] width 45 height 11
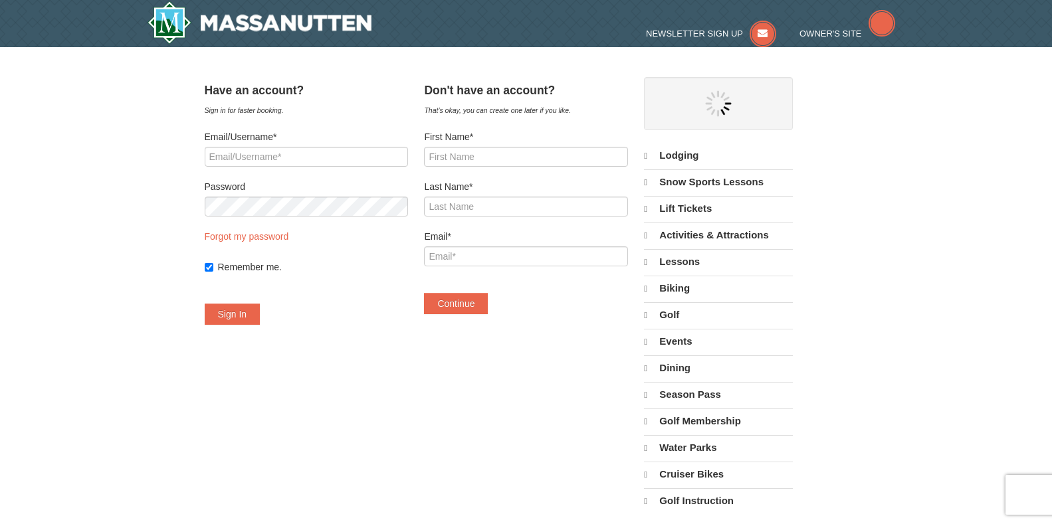
select select "10"
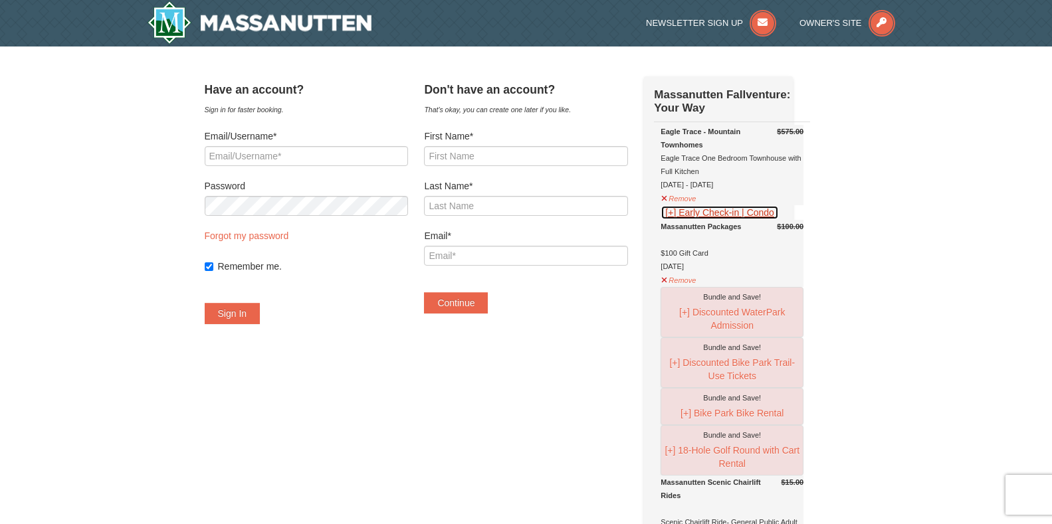
click at [701, 213] on button "[+] Early Check-in | Condo" at bounding box center [720, 212] width 118 height 15
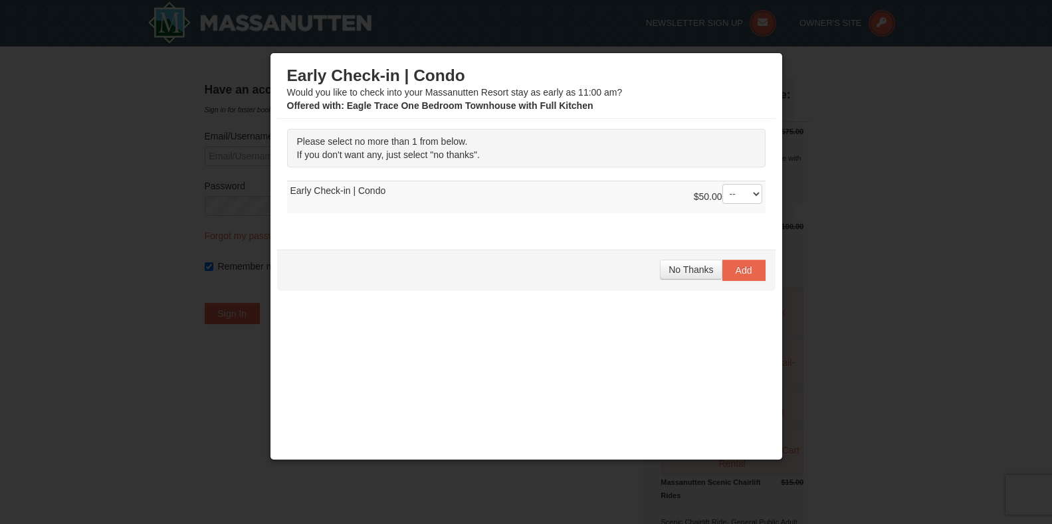
click at [925, 106] on div at bounding box center [526, 262] width 1052 height 524
click at [929, 118] on div at bounding box center [526, 262] width 1052 height 524
click at [689, 265] on span "No Thanks" at bounding box center [691, 270] width 45 height 11
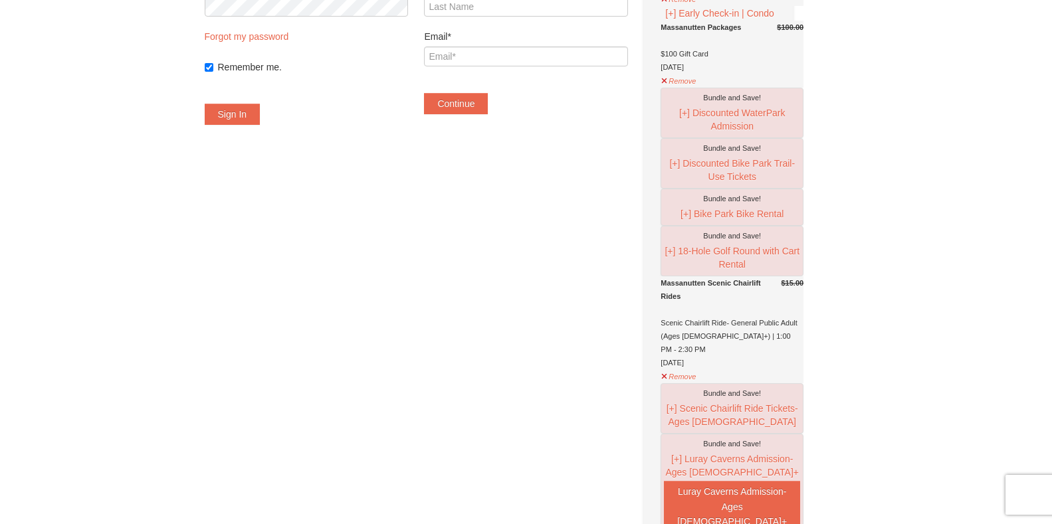
scroll to position [266, 0]
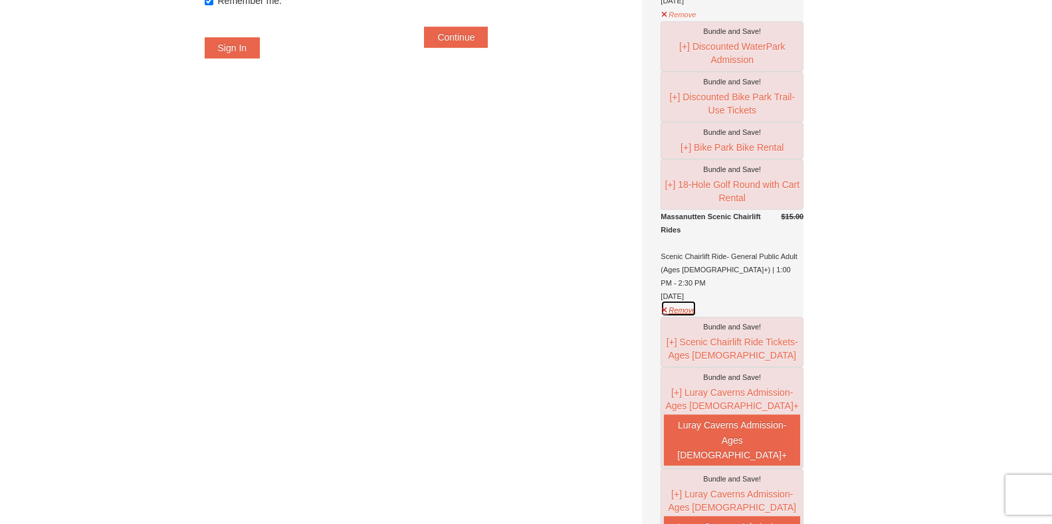
click at [695, 317] on button "Remove" at bounding box center [679, 308] width 36 height 17
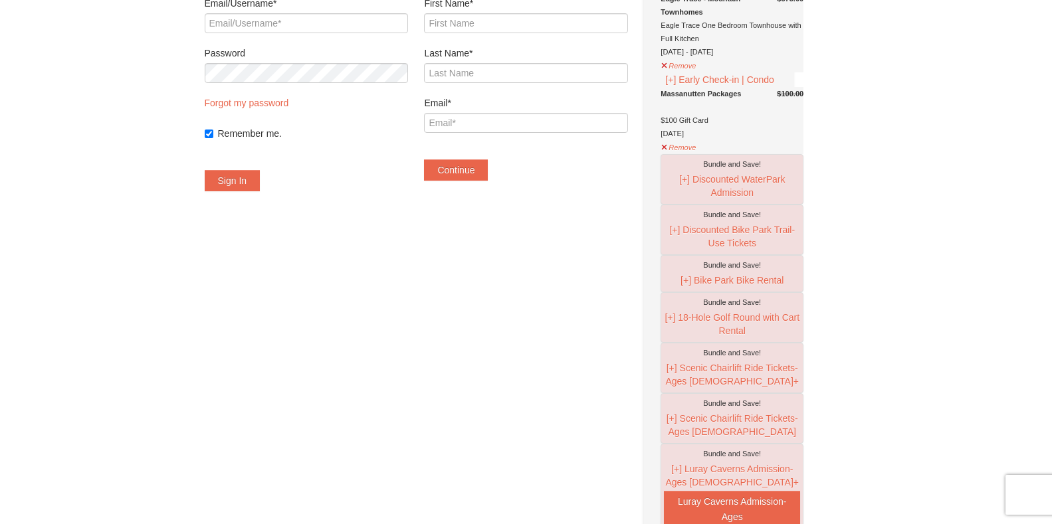
scroll to position [66, 0]
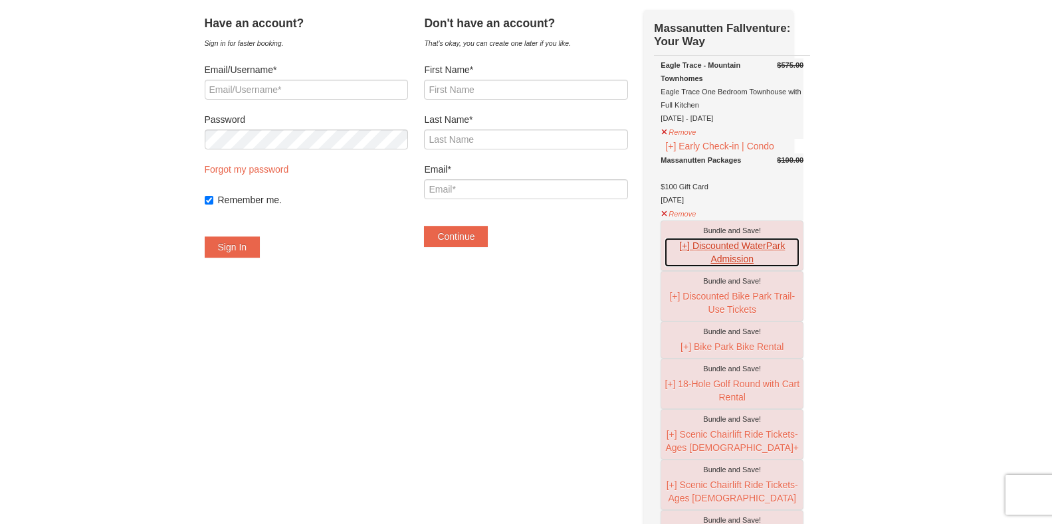
click at [686, 263] on button "[+] Discounted WaterPark Admission" at bounding box center [732, 252] width 136 height 31
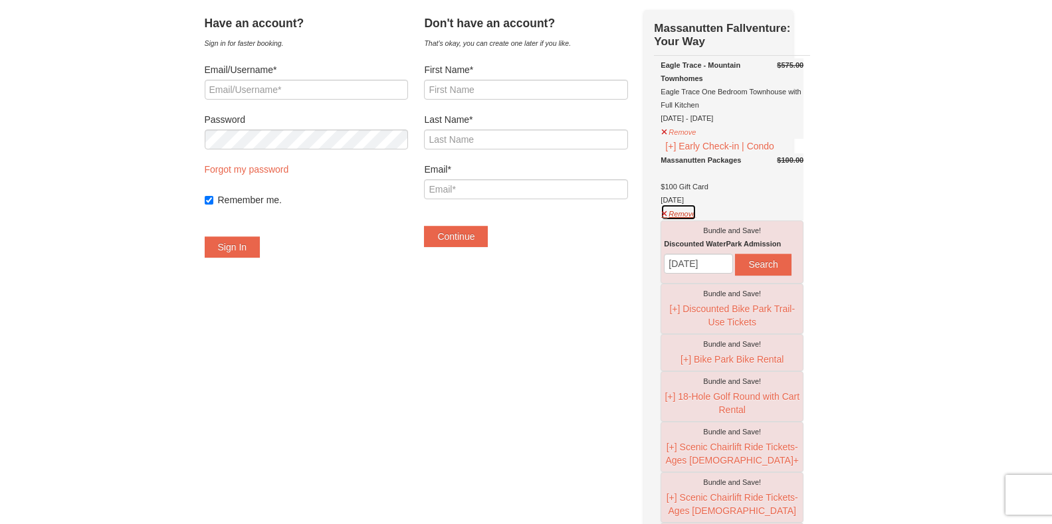
click at [686, 221] on button "Remove" at bounding box center [679, 212] width 36 height 17
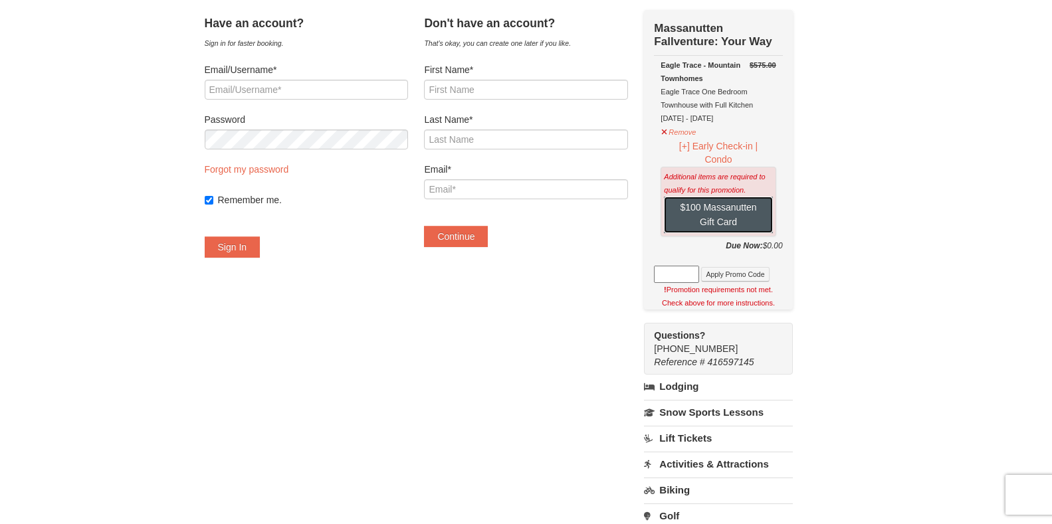
click at [737, 215] on button "$100 Massanutten Gift Card" at bounding box center [718, 215] width 108 height 37
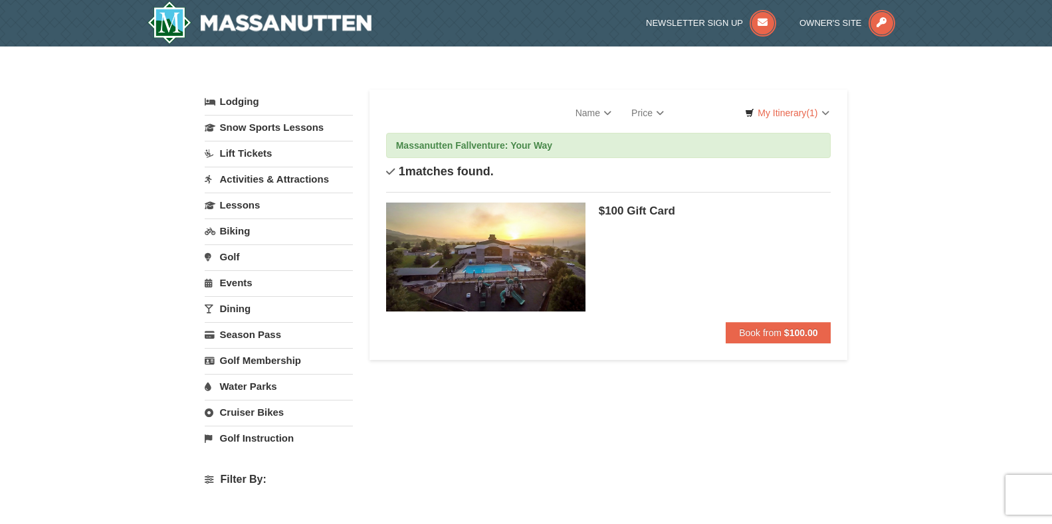
select select "10"
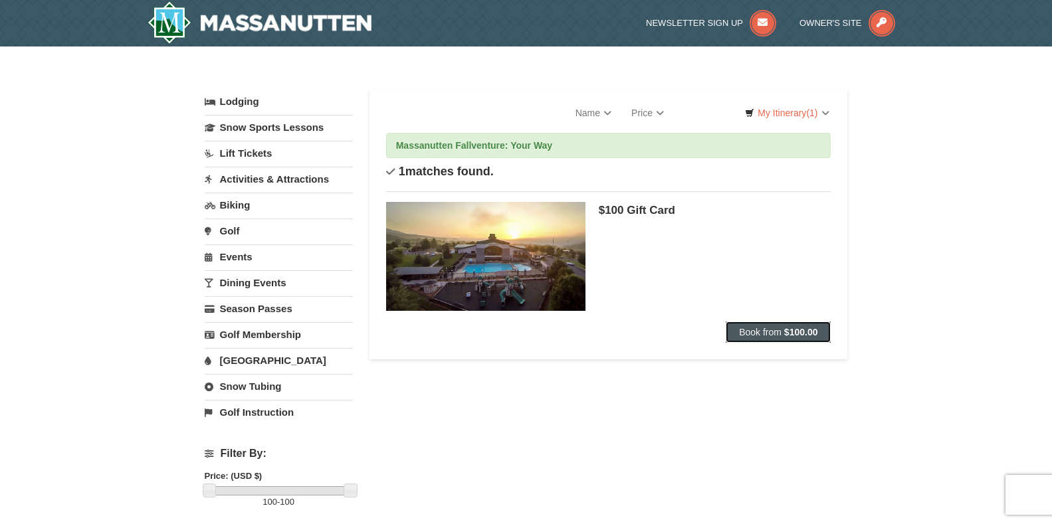
click at [761, 330] on span "Book from" at bounding box center [760, 332] width 43 height 11
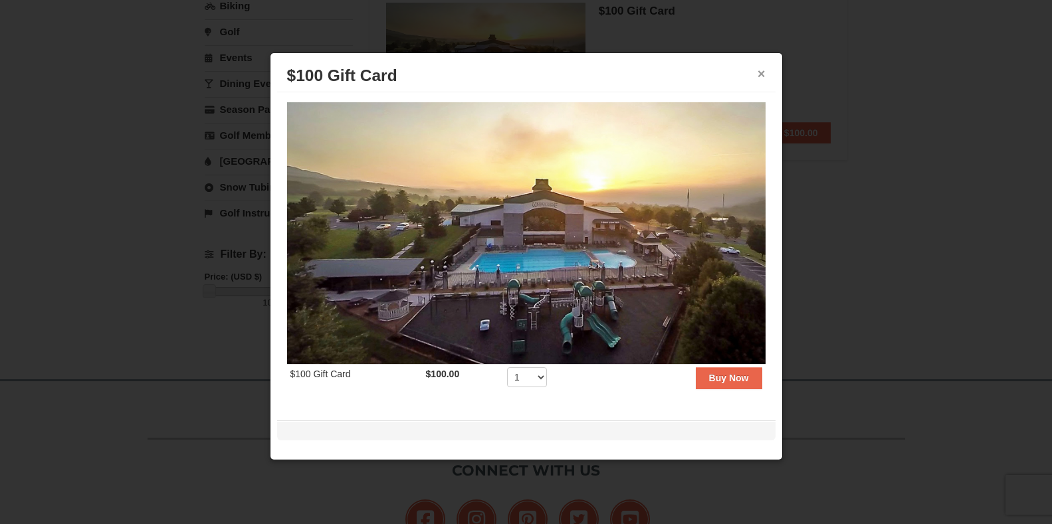
click at [763, 74] on button "×" at bounding box center [762, 73] width 8 height 13
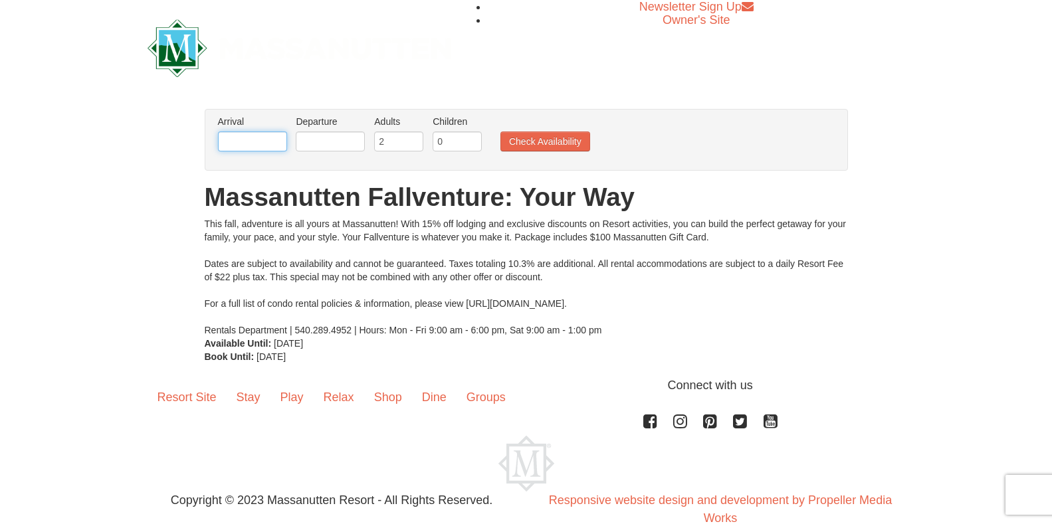
click at [247, 141] on input "text" at bounding box center [252, 142] width 69 height 20
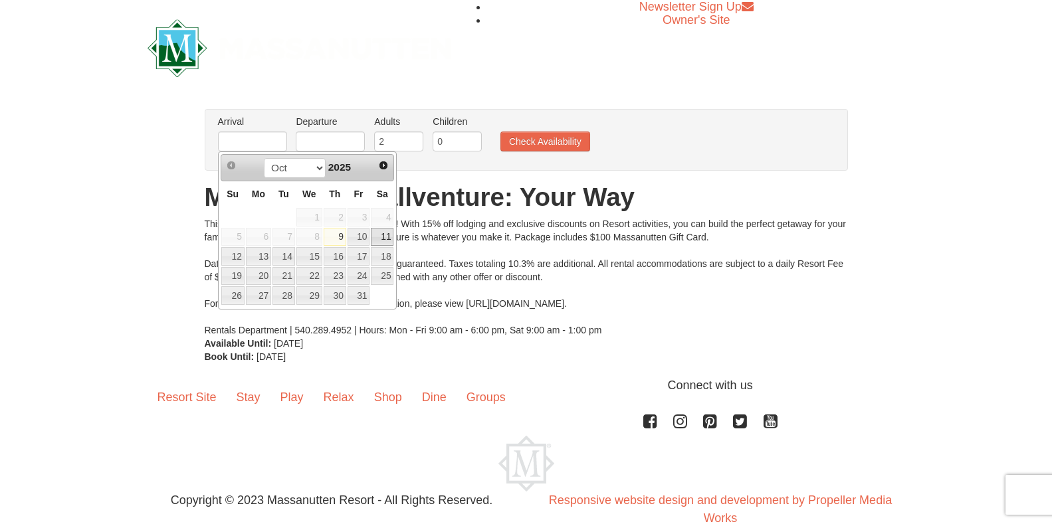
click at [383, 237] on link "11" at bounding box center [382, 237] width 23 height 19
type input "[DATE]"
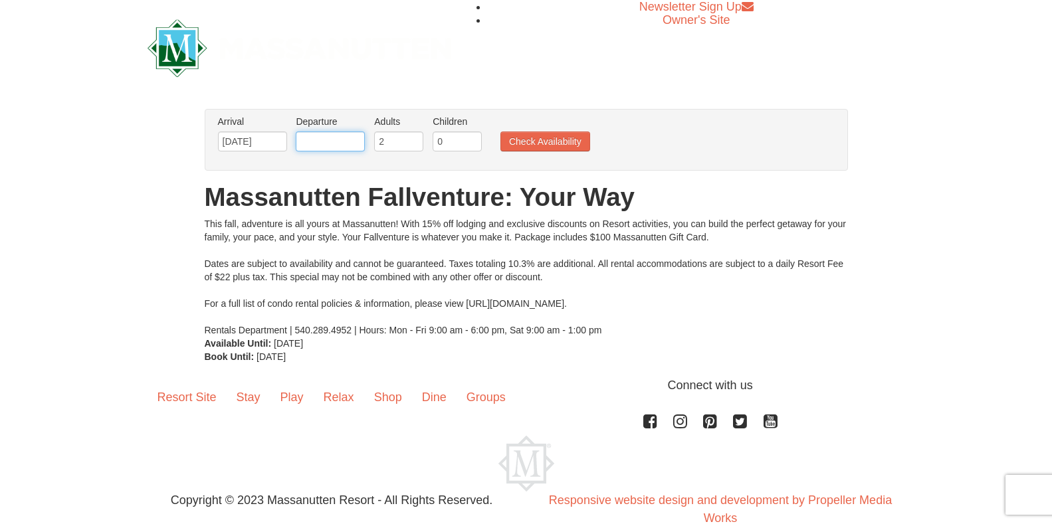
click at [331, 136] on input "text" at bounding box center [330, 142] width 69 height 20
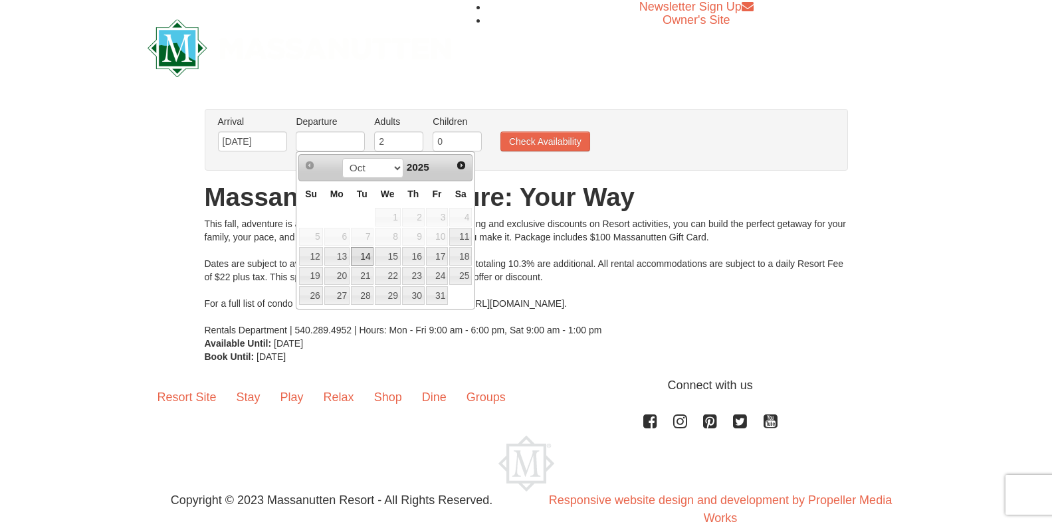
click at [366, 259] on link "14" at bounding box center [362, 256] width 23 height 19
type input "[DATE]"
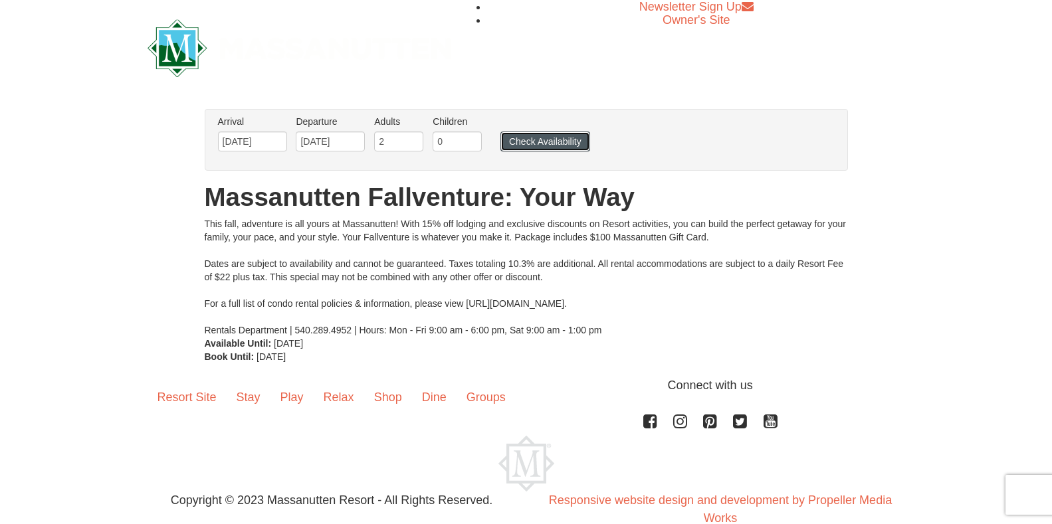
click at [551, 141] on button "Check Availability" at bounding box center [546, 142] width 90 height 20
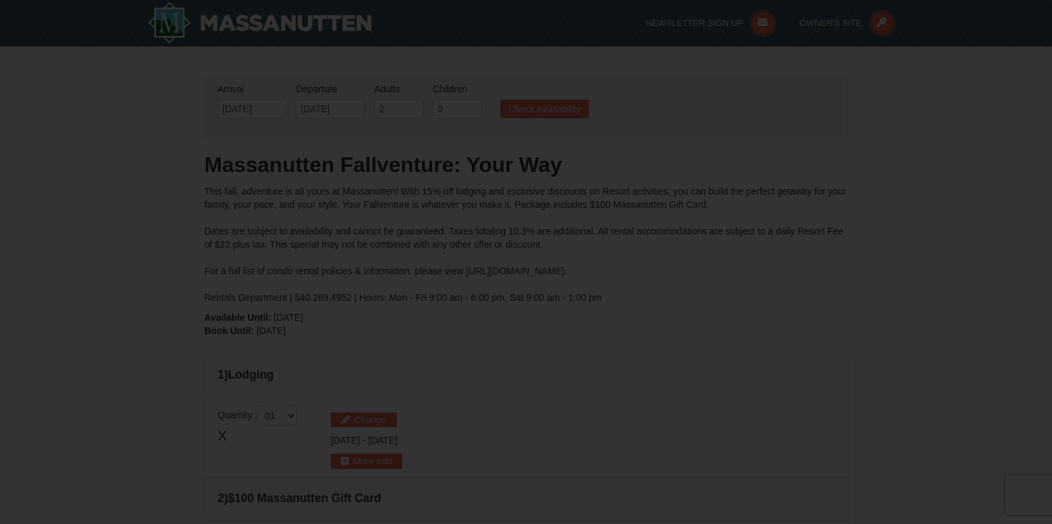
type input "[DATE]"
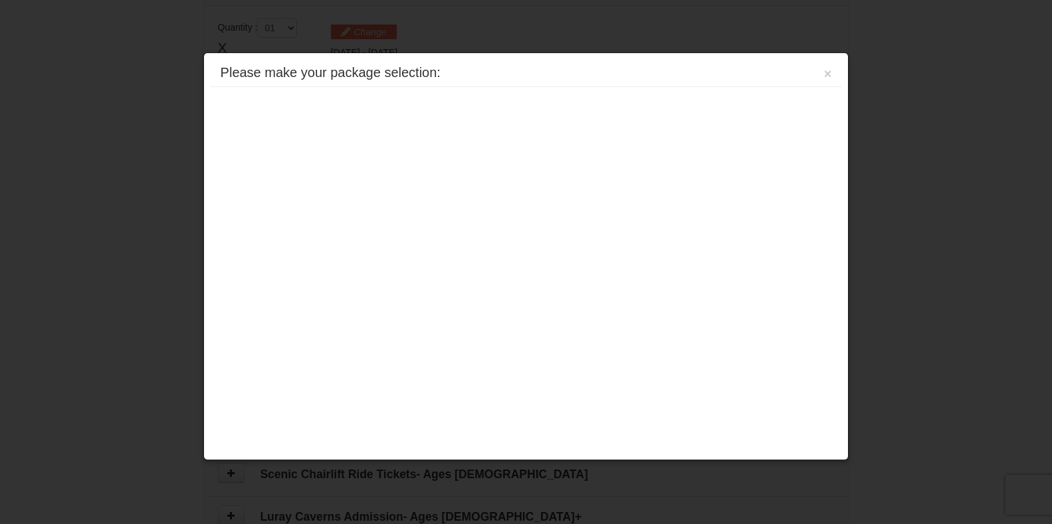
scroll to position [406, 0]
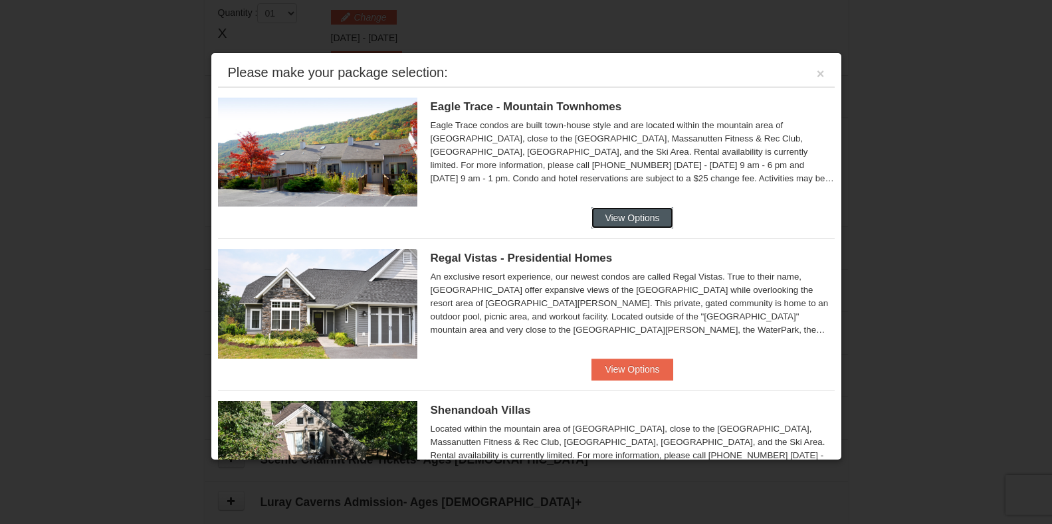
click at [630, 215] on button "View Options" at bounding box center [632, 217] width 81 height 21
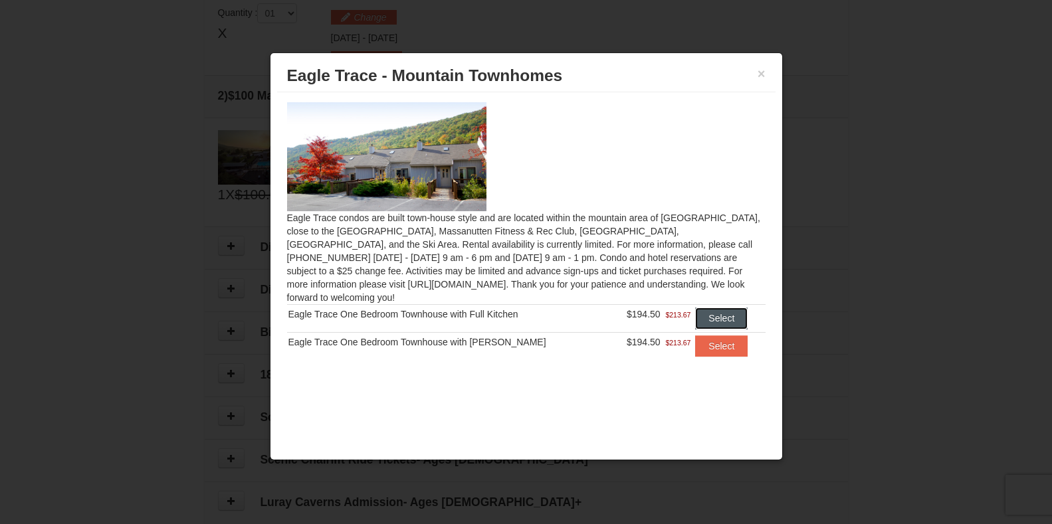
click at [715, 308] on button "Select" at bounding box center [721, 318] width 53 height 21
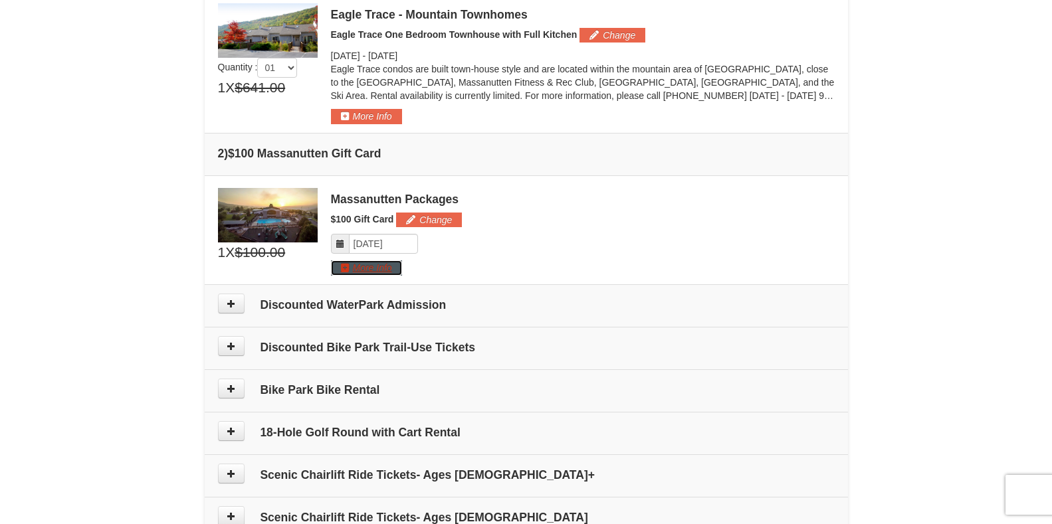
click at [365, 271] on button "More Info" at bounding box center [366, 268] width 71 height 15
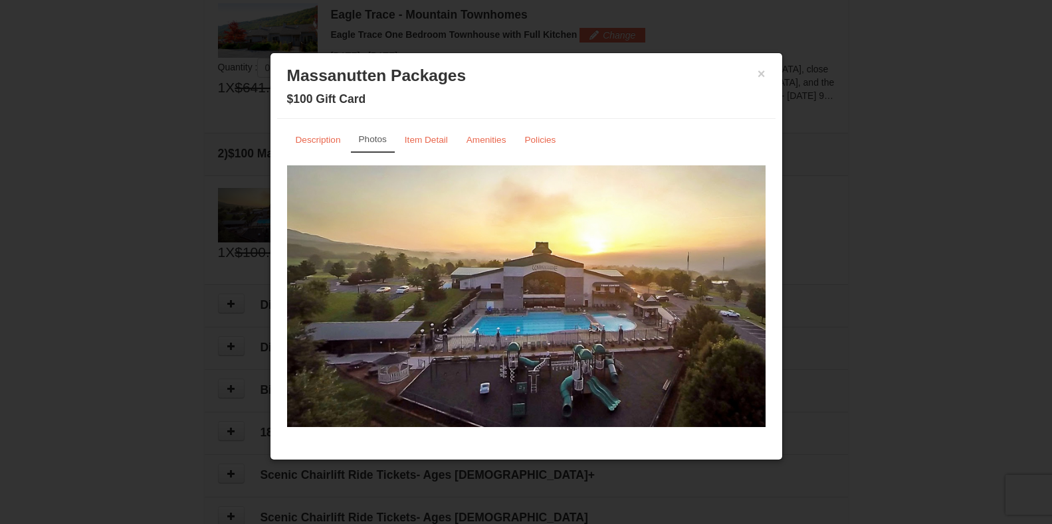
scroll to position [0, 0]
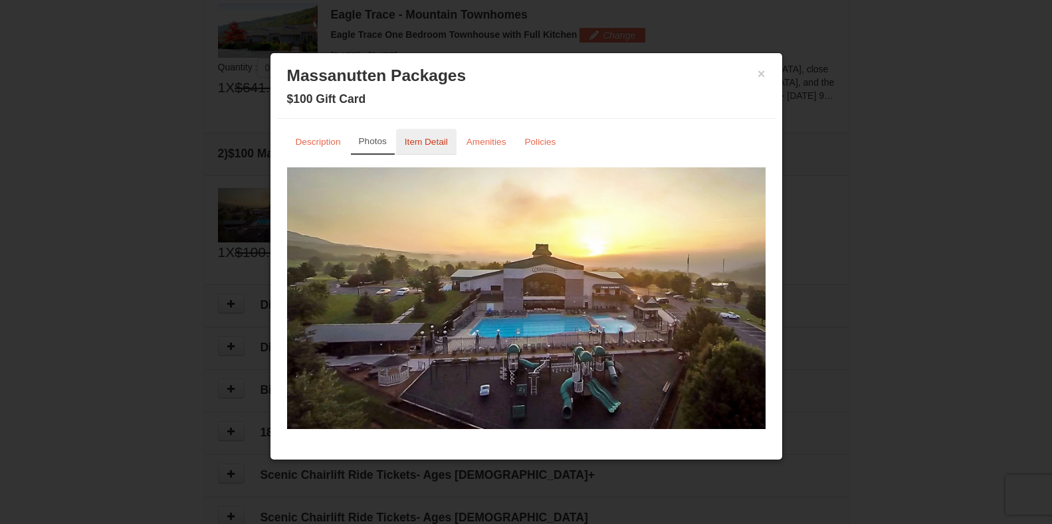
click at [443, 143] on small "Item Detail" at bounding box center [426, 142] width 43 height 10
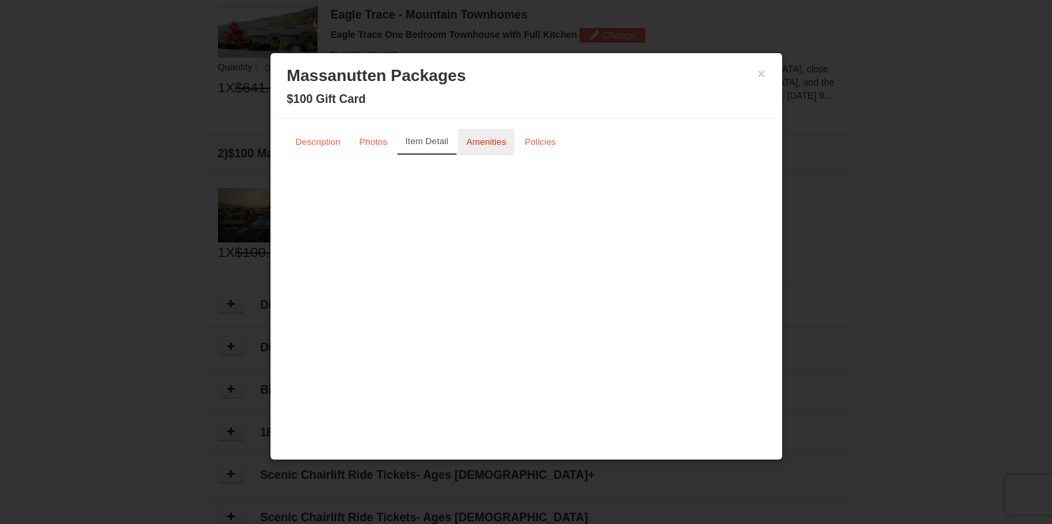
click at [482, 137] on small "Amenities" at bounding box center [487, 142] width 40 height 10
click at [325, 146] on small "Description" at bounding box center [318, 142] width 45 height 10
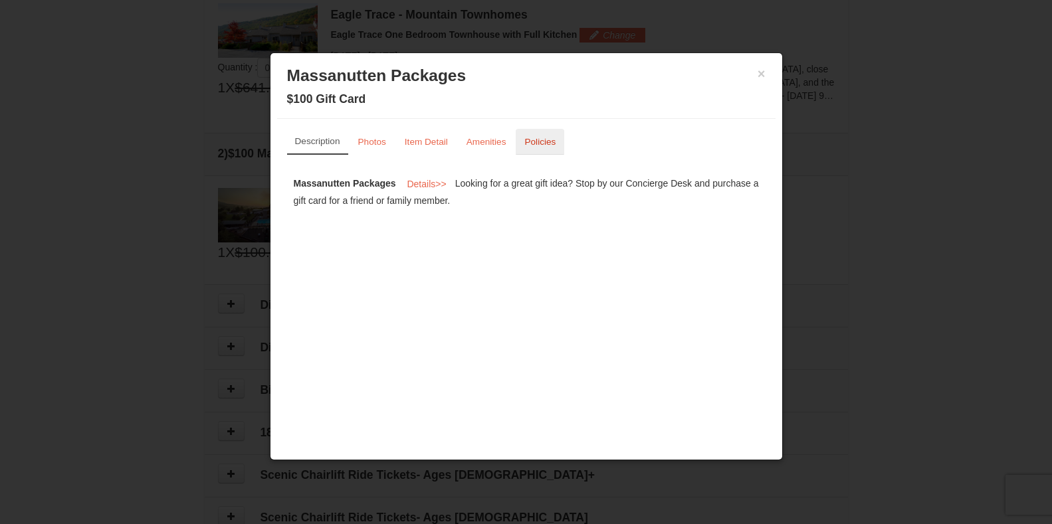
click at [548, 145] on small "Policies" at bounding box center [539, 142] width 31 height 10
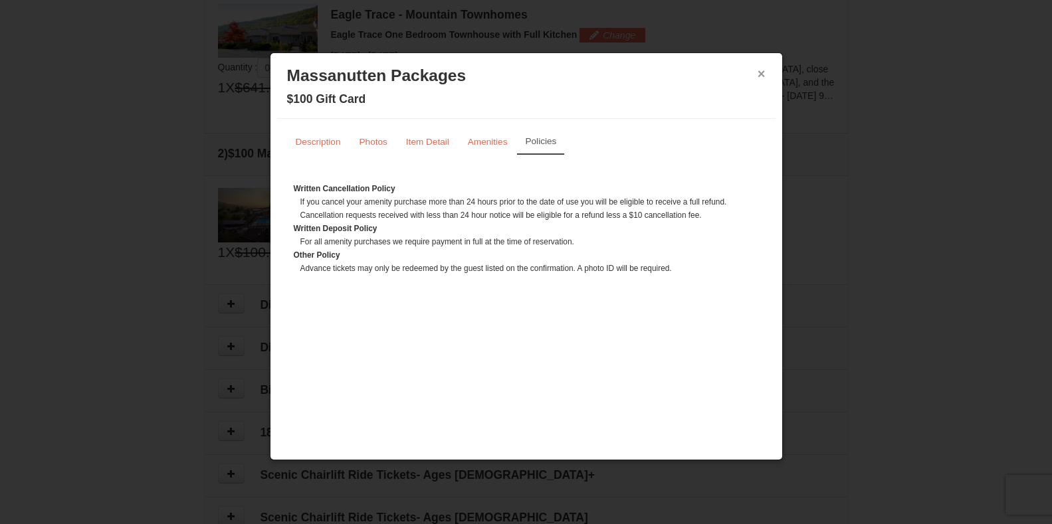
click at [764, 73] on button "×" at bounding box center [762, 73] width 8 height 13
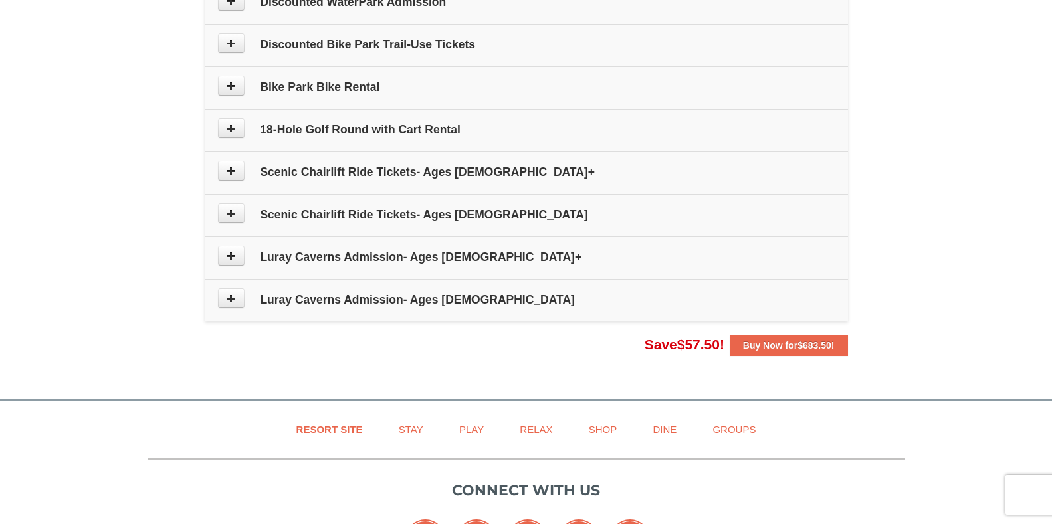
scroll to position [738, 0]
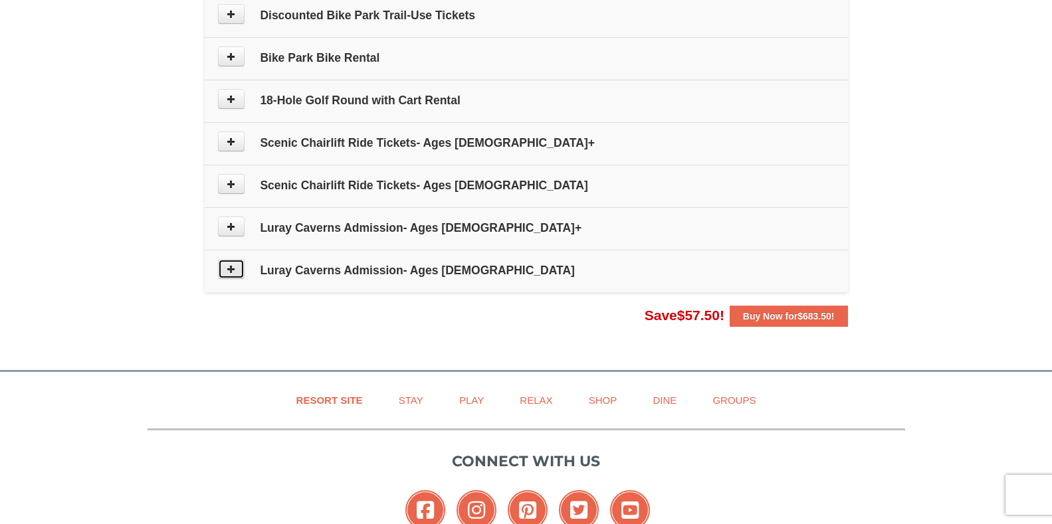
click at [227, 268] on icon at bounding box center [231, 269] width 9 height 9
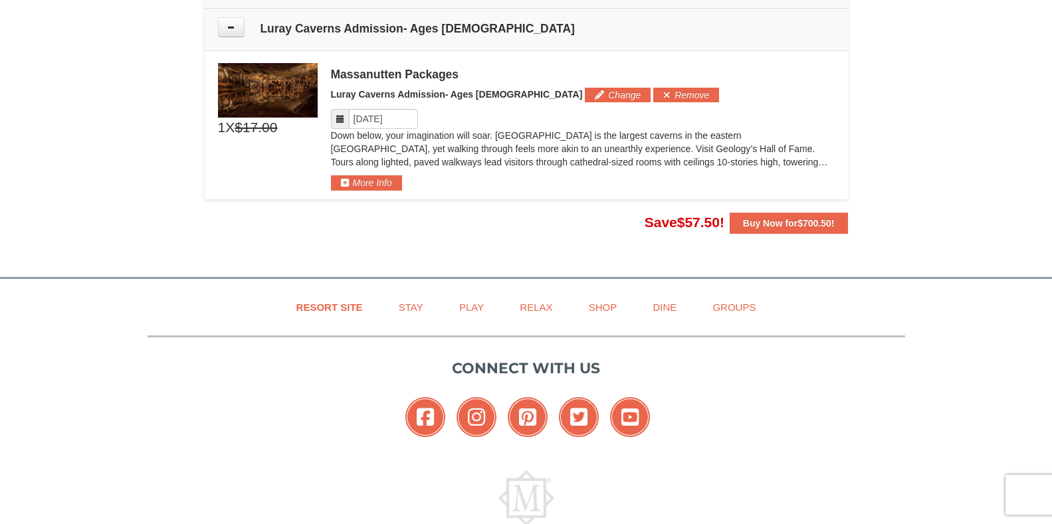
scroll to position [988, 0]
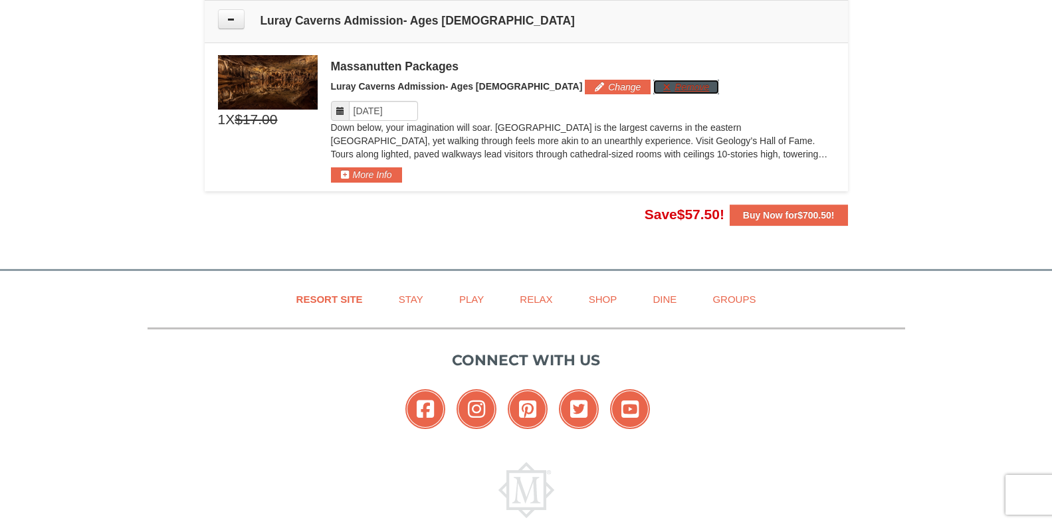
click at [653, 87] on button "Remove" at bounding box center [686, 87] width 66 height 15
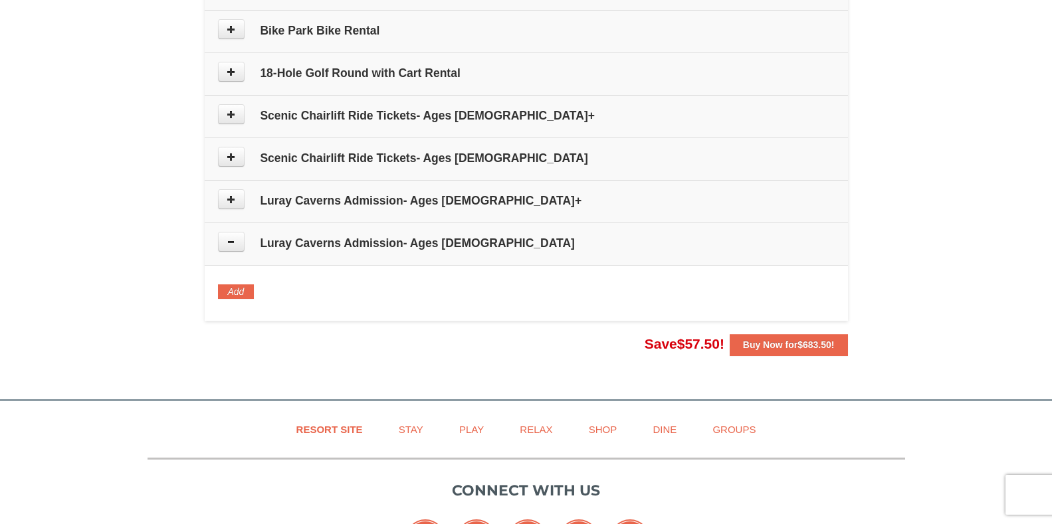
scroll to position [760, 0]
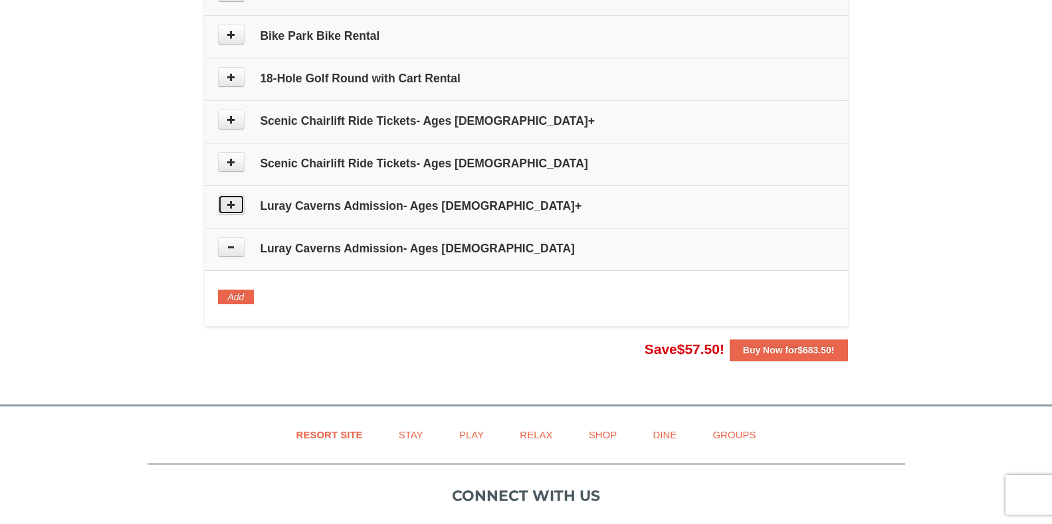
click at [237, 204] on button at bounding box center [231, 205] width 27 height 20
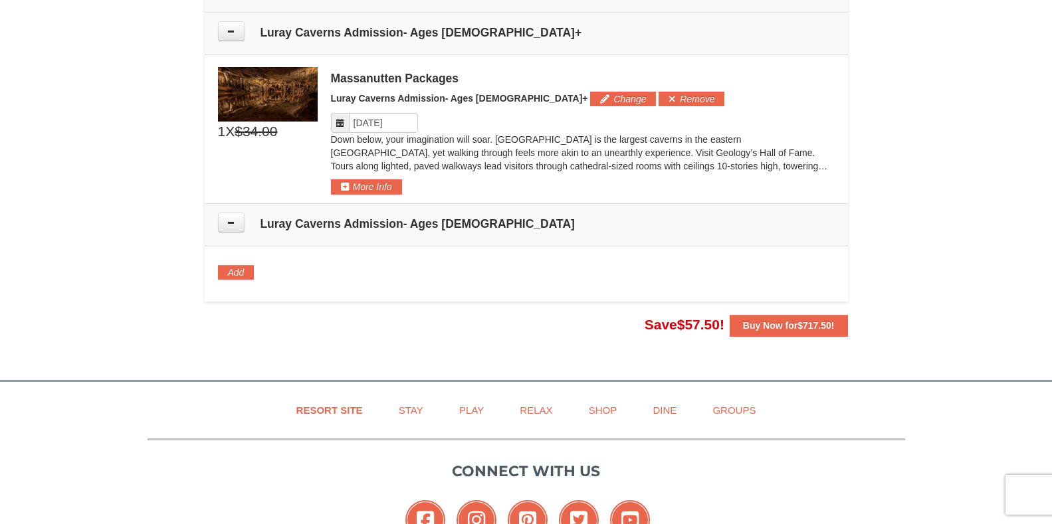
scroll to position [946, 0]
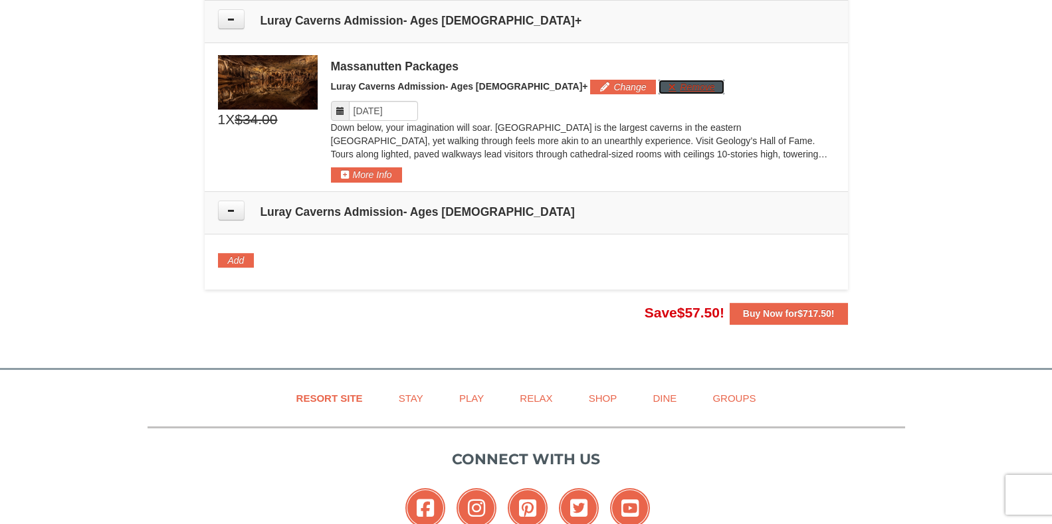
click at [659, 86] on button "Remove" at bounding box center [692, 87] width 66 height 15
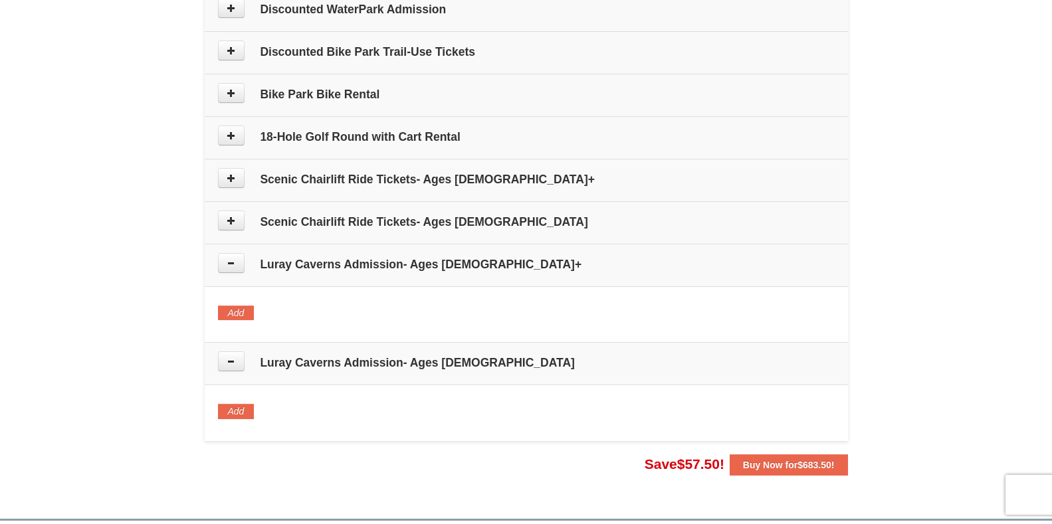
scroll to position [680, 0]
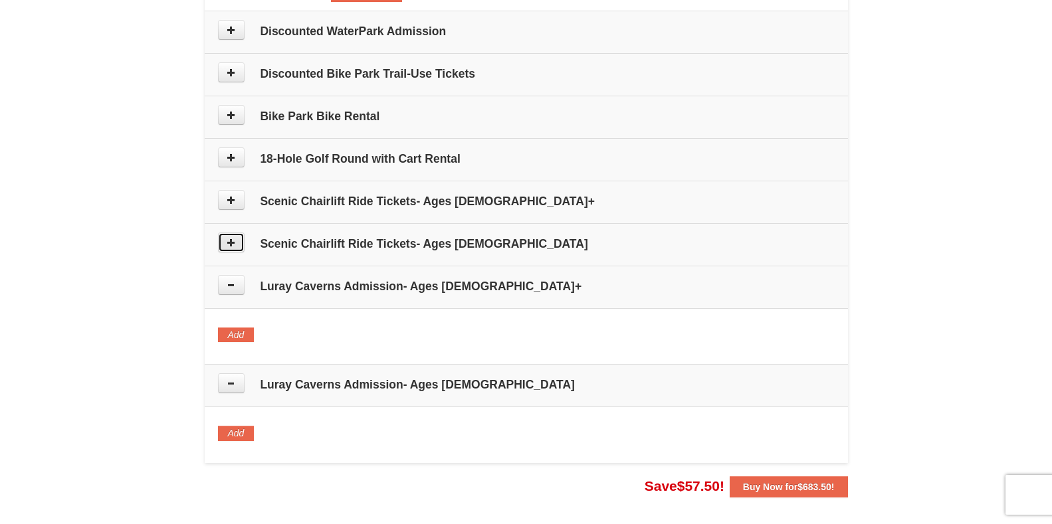
click at [236, 239] on button at bounding box center [231, 243] width 27 height 20
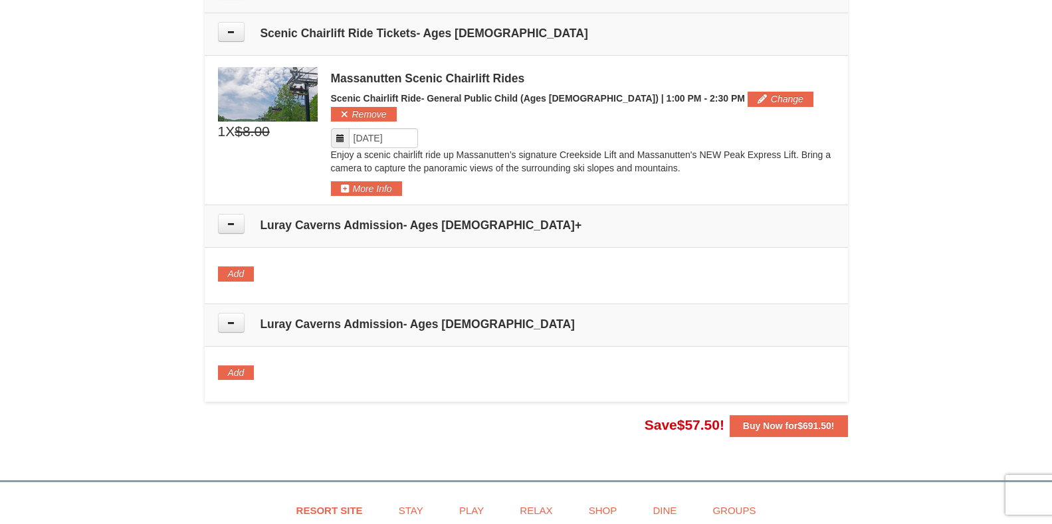
scroll to position [903, 0]
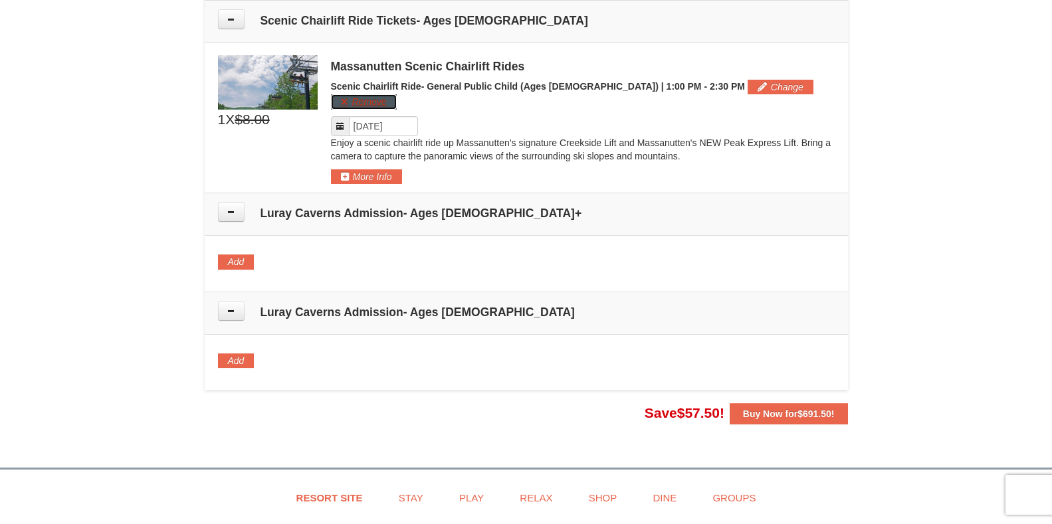
click at [397, 94] on button "Remove" at bounding box center [364, 101] width 66 height 15
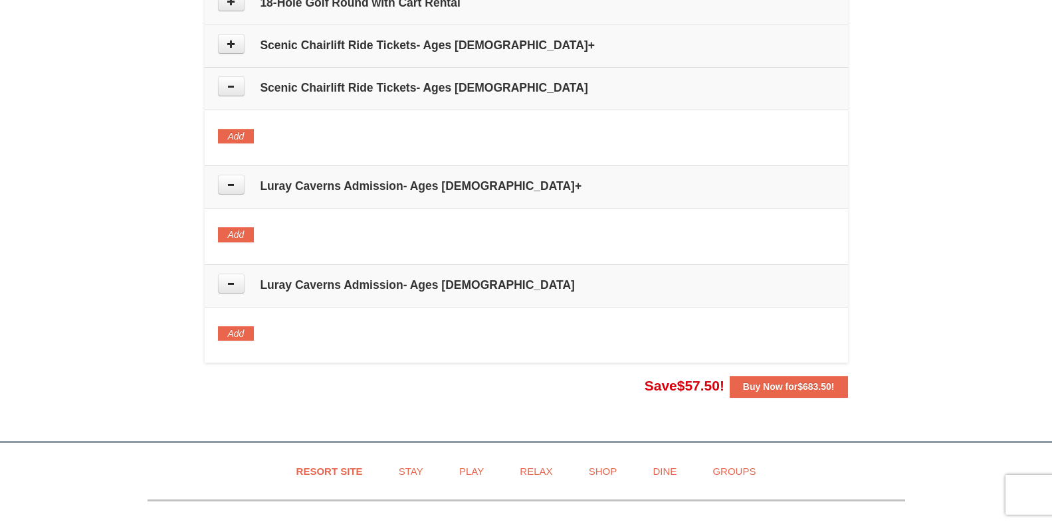
scroll to position [637, 0]
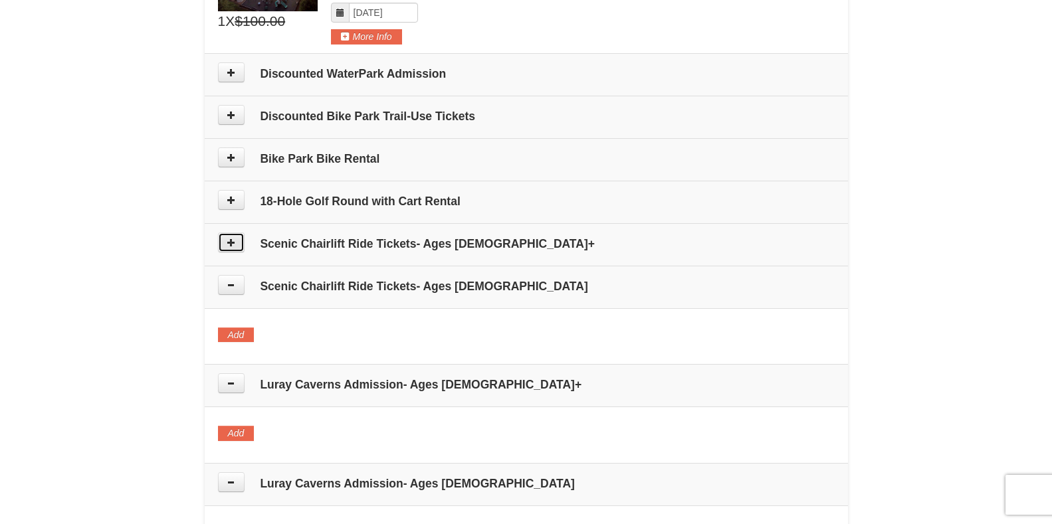
click at [235, 243] on icon at bounding box center [231, 242] width 9 height 9
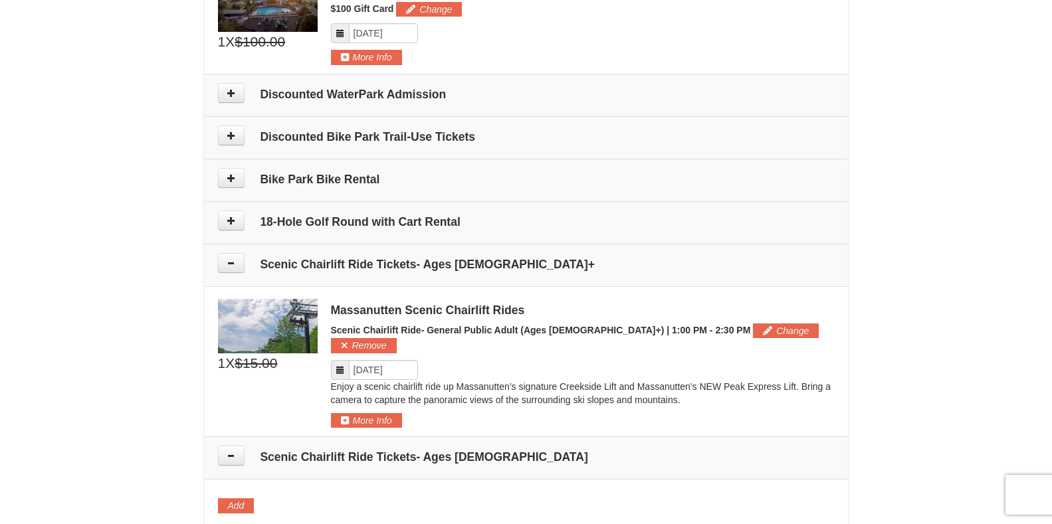
scroll to position [595, 0]
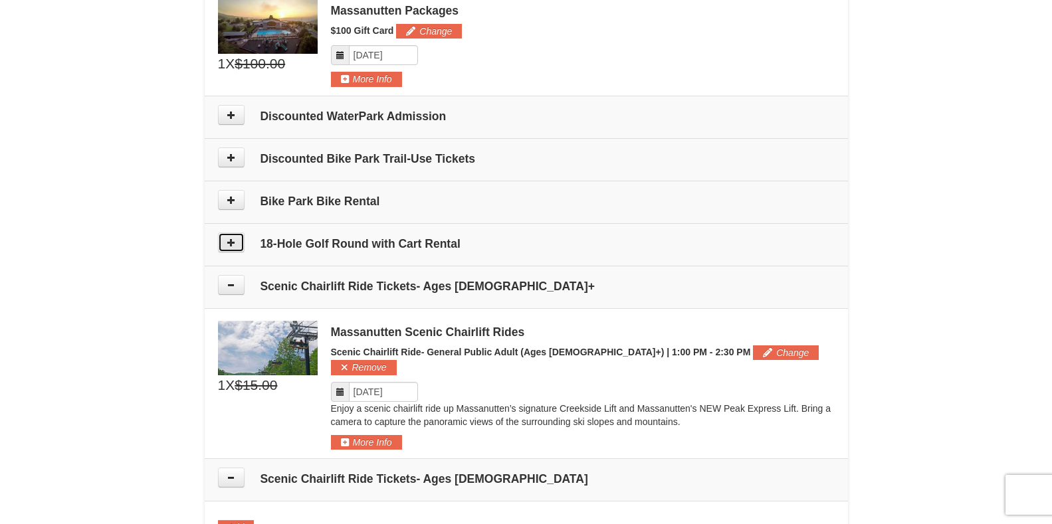
click at [228, 240] on icon at bounding box center [231, 242] width 9 height 9
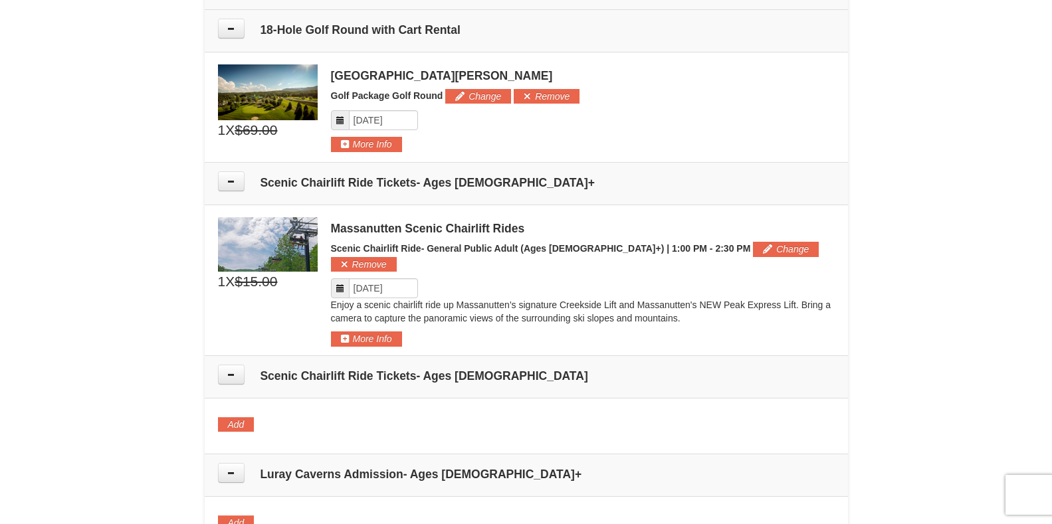
scroll to position [818, 0]
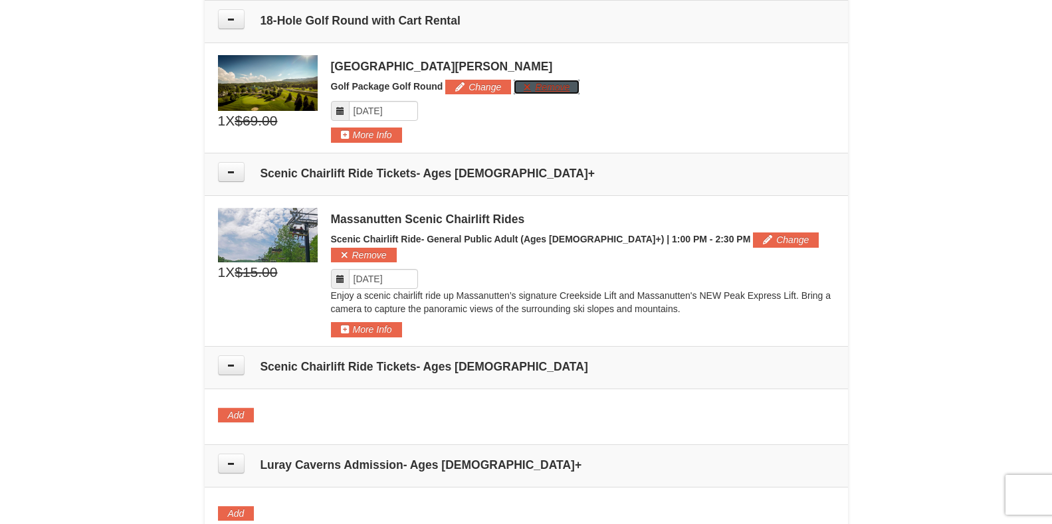
click at [553, 86] on button "Remove" at bounding box center [547, 87] width 66 height 15
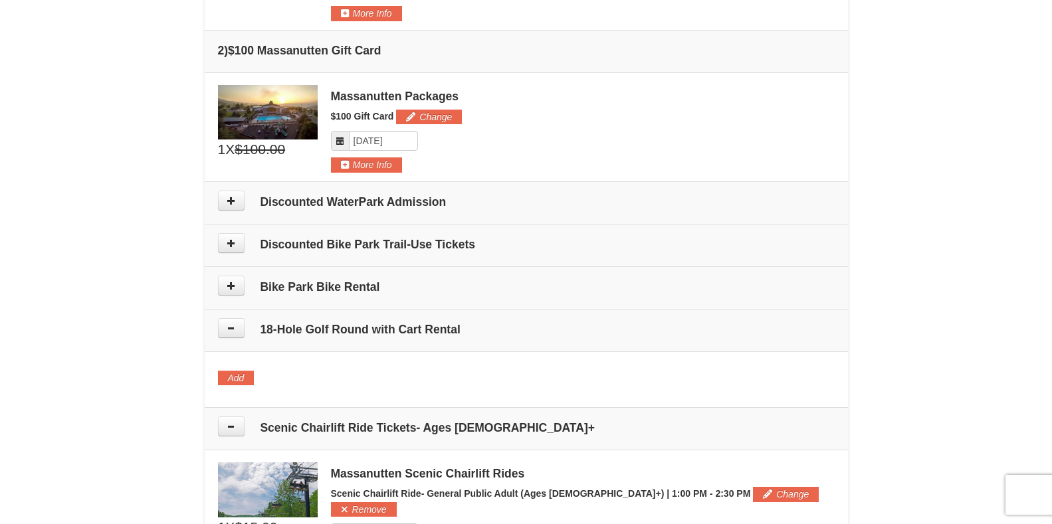
scroll to position [486, 0]
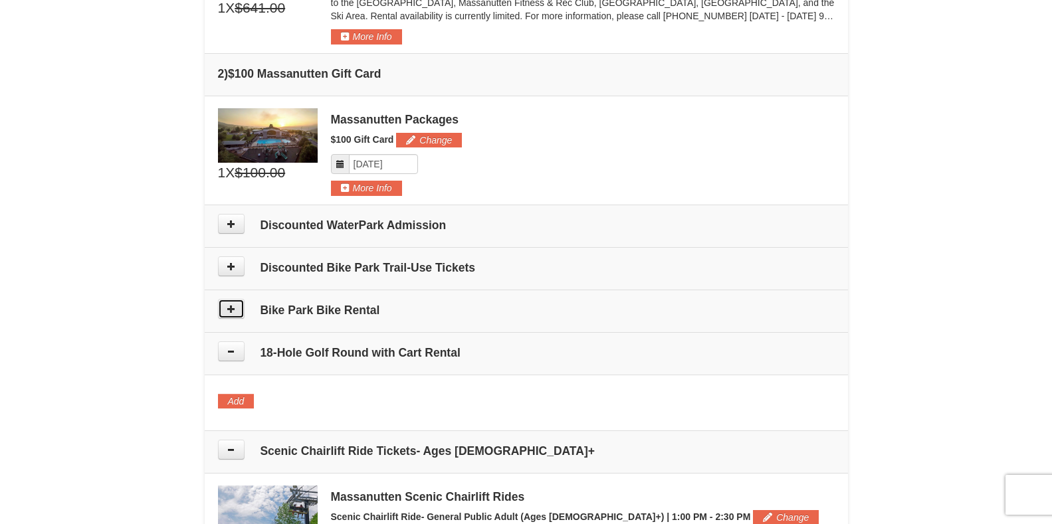
click at [237, 305] on button at bounding box center [231, 309] width 27 height 20
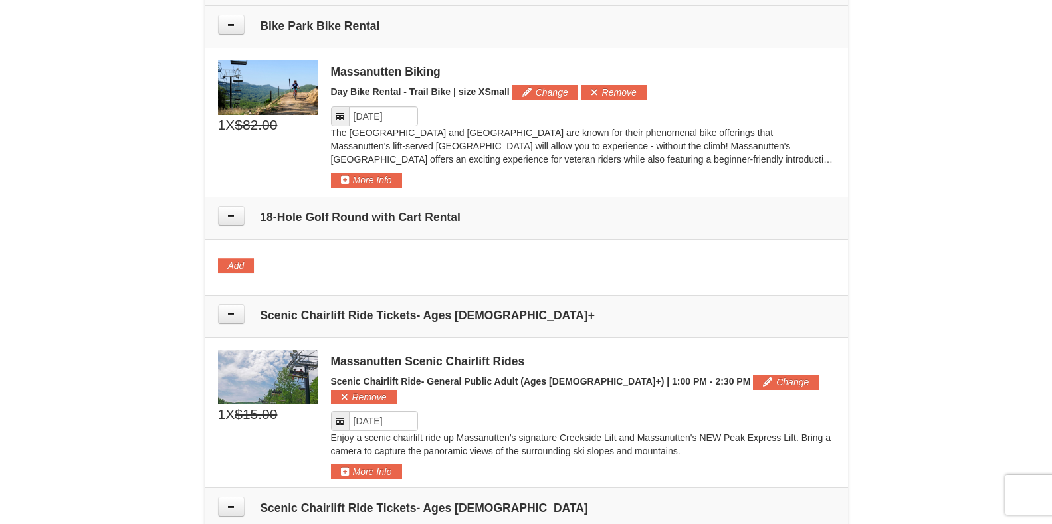
scroll to position [776, 0]
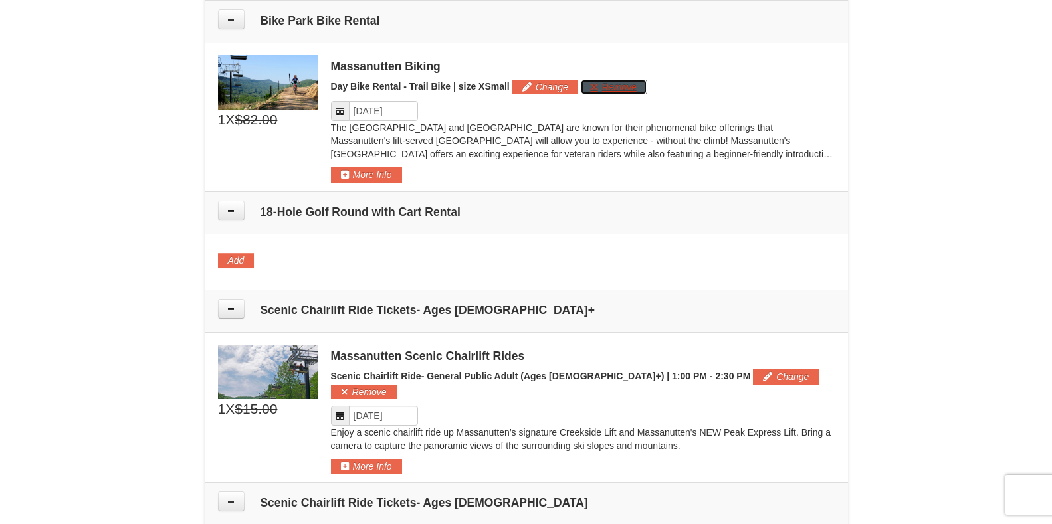
click at [623, 87] on button "Remove" at bounding box center [614, 87] width 66 height 15
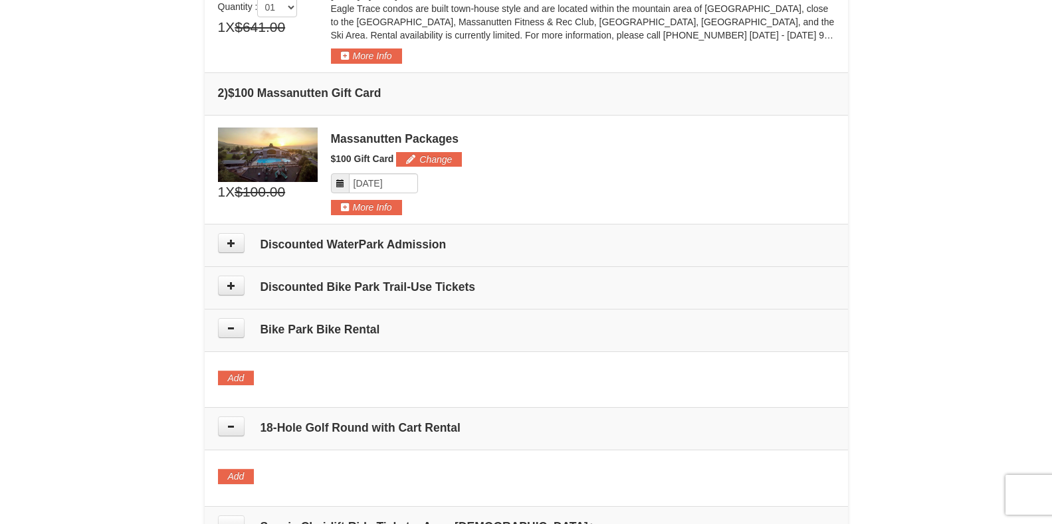
scroll to position [443, 0]
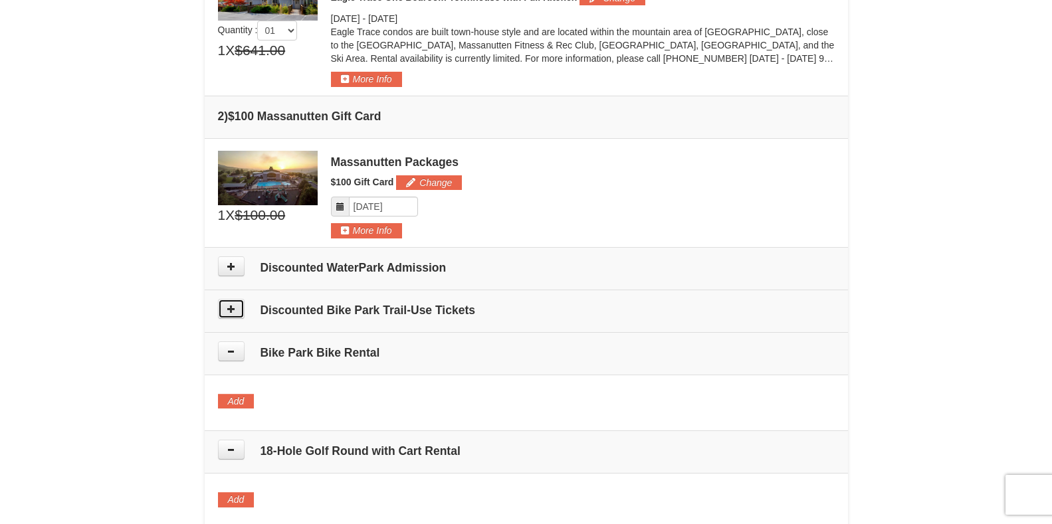
click at [234, 307] on icon at bounding box center [231, 308] width 9 height 9
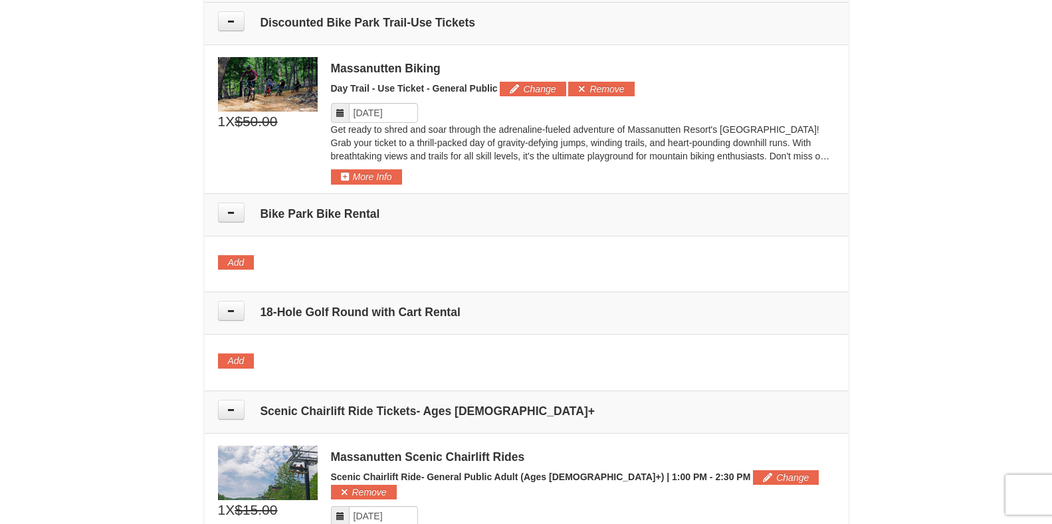
scroll to position [733, 0]
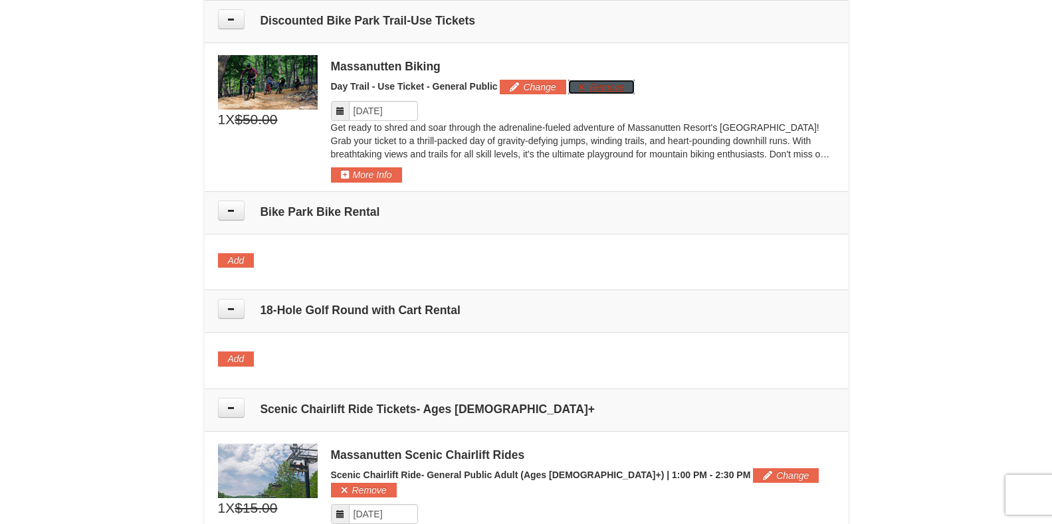
click at [612, 86] on button "Remove" at bounding box center [601, 87] width 66 height 15
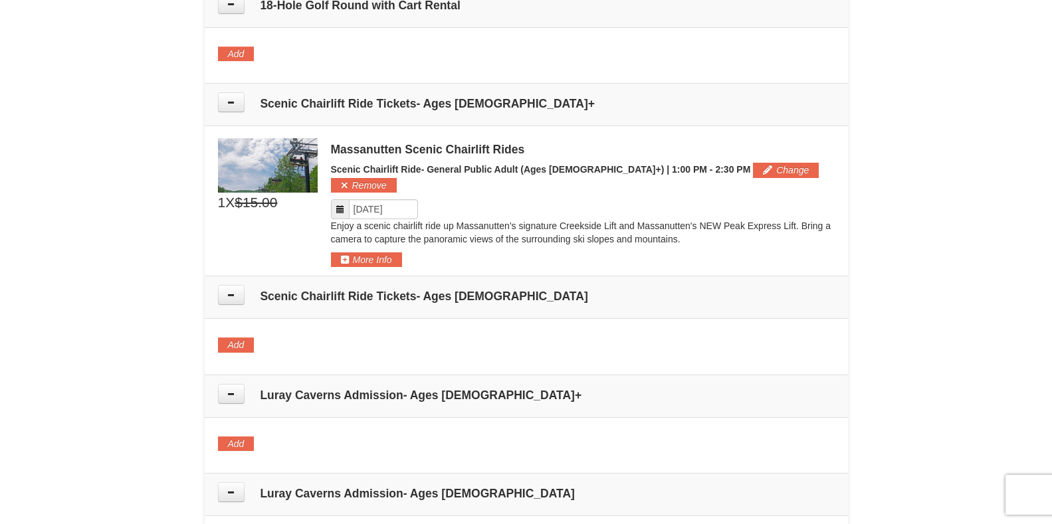
scroll to position [1331, 0]
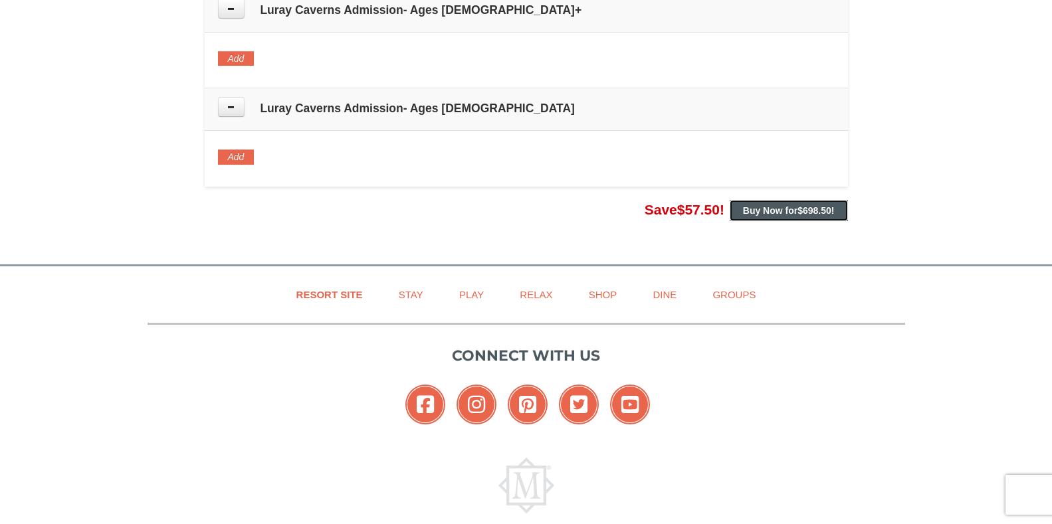
click at [809, 205] on span "$698.50" at bounding box center [815, 210] width 34 height 11
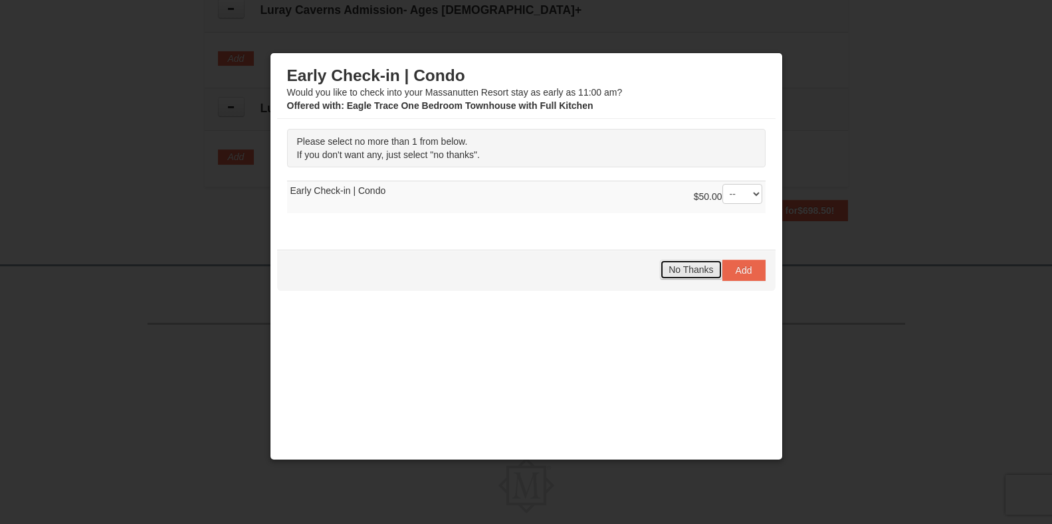
click at [691, 271] on span "No Thanks" at bounding box center [691, 270] width 45 height 11
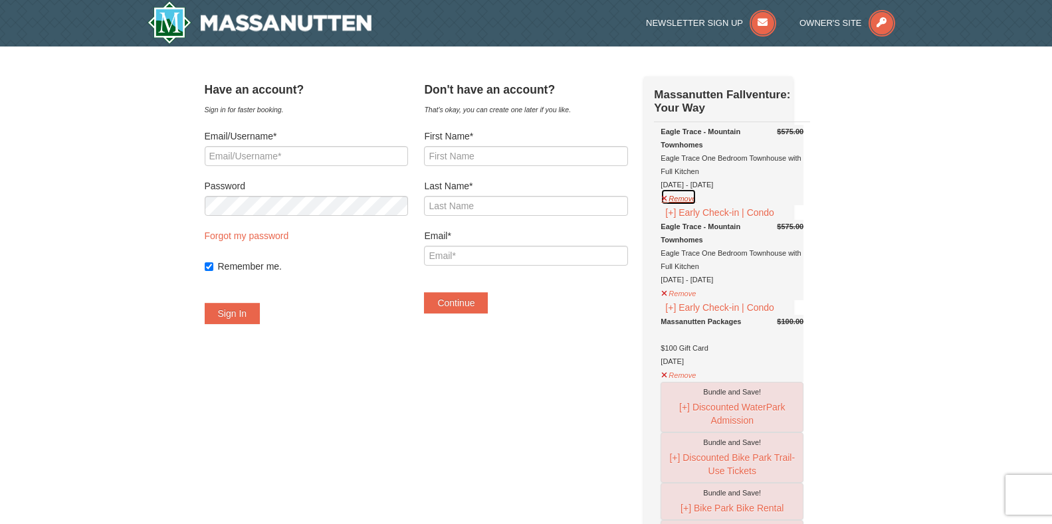
click at [693, 201] on button "Remove" at bounding box center [679, 197] width 36 height 17
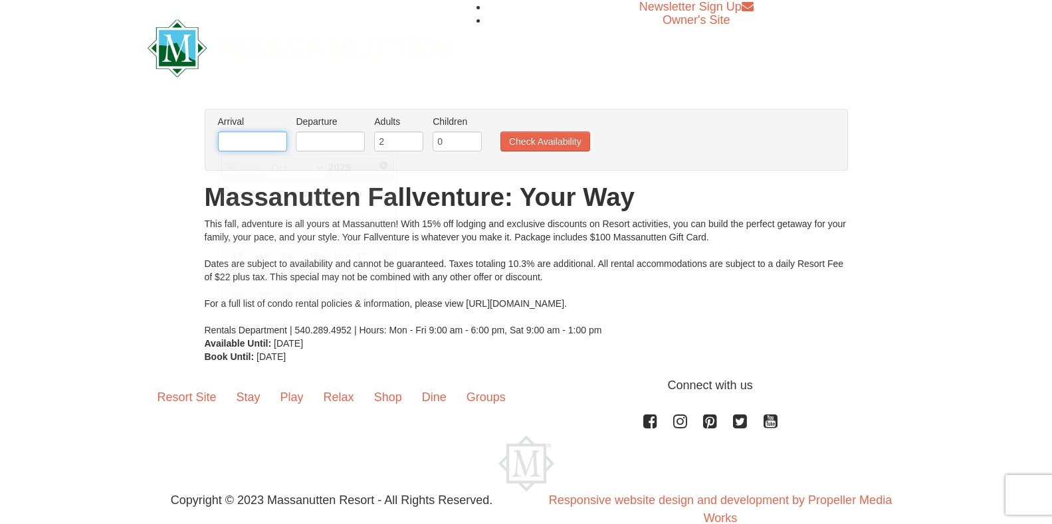
click at [261, 136] on input "text" at bounding box center [252, 142] width 69 height 20
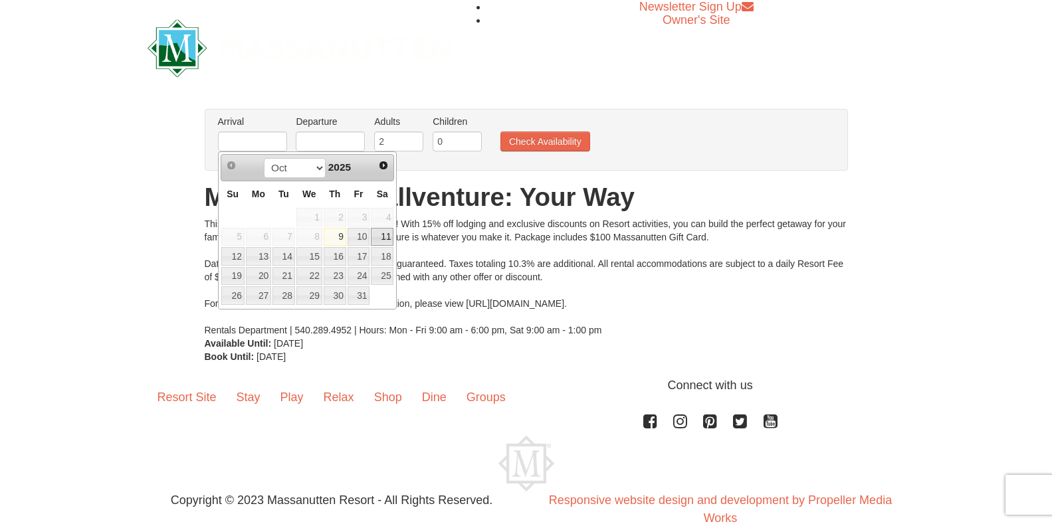
click at [383, 235] on link "11" at bounding box center [382, 237] width 23 height 19
type input "[DATE]"
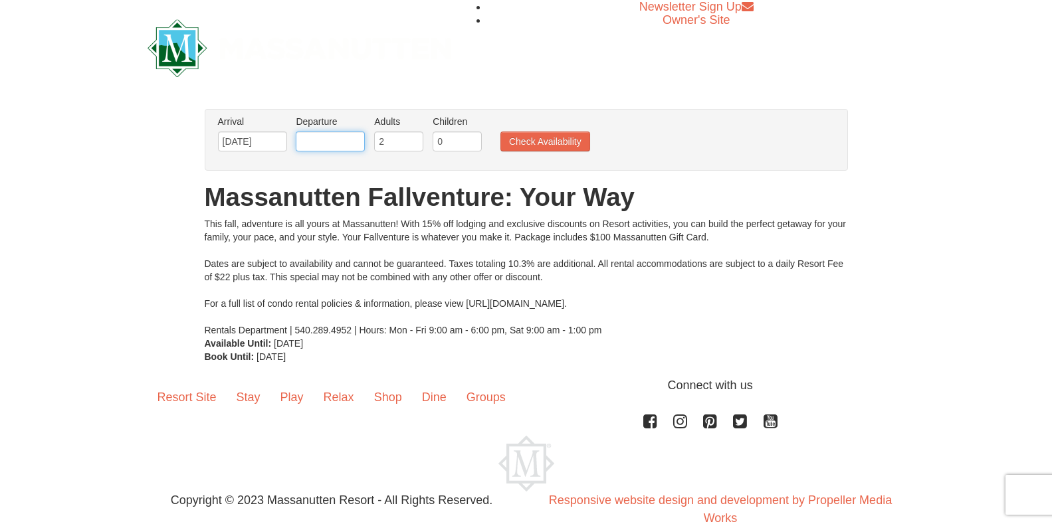
click at [313, 138] on input "text" at bounding box center [330, 142] width 69 height 20
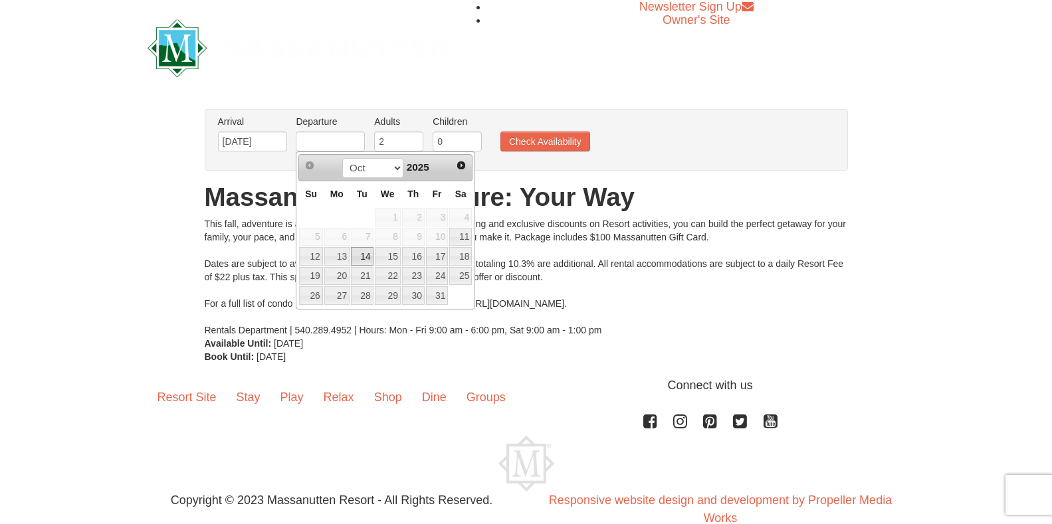
click at [356, 259] on link "14" at bounding box center [362, 256] width 23 height 19
type input "[DATE]"
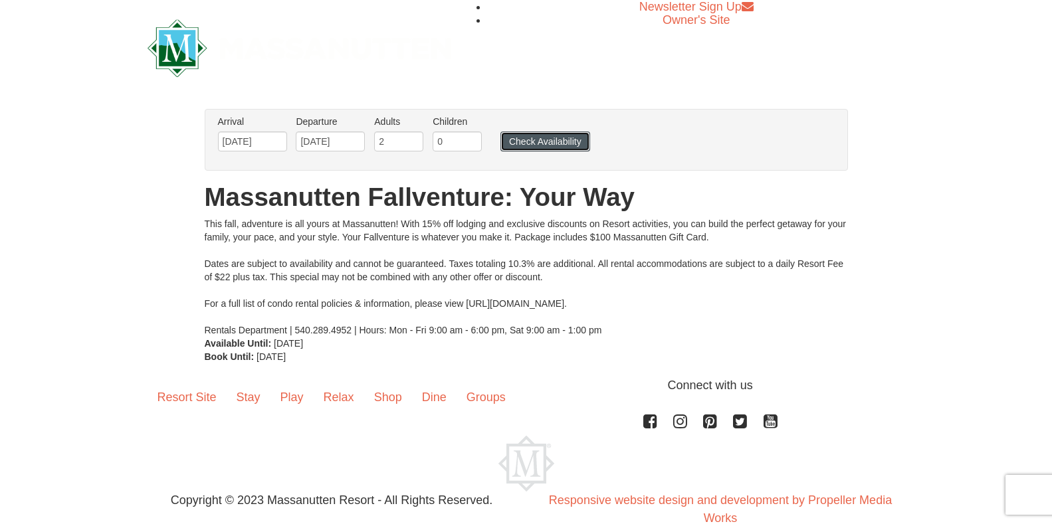
click at [536, 137] on button "Check Availability" at bounding box center [546, 142] width 90 height 20
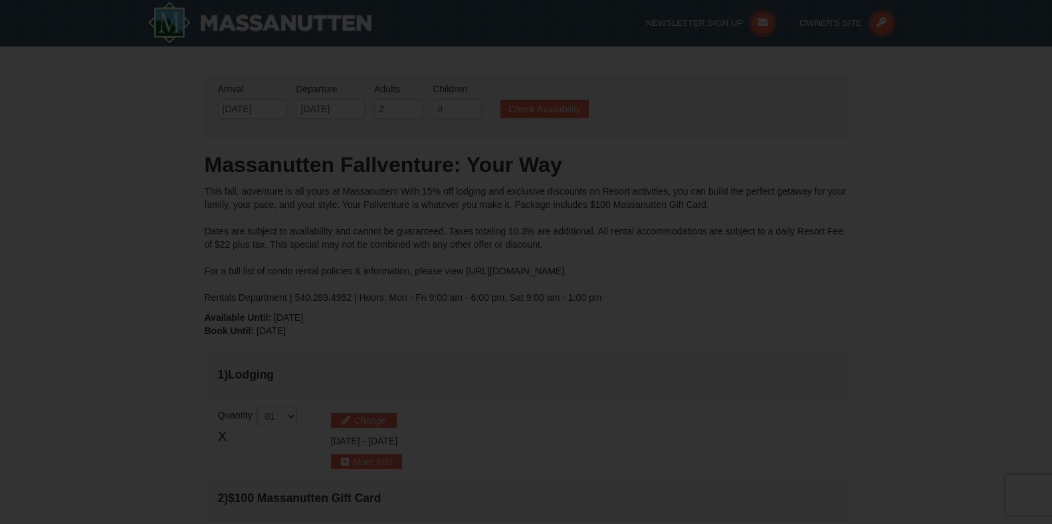
type input "[DATE]"
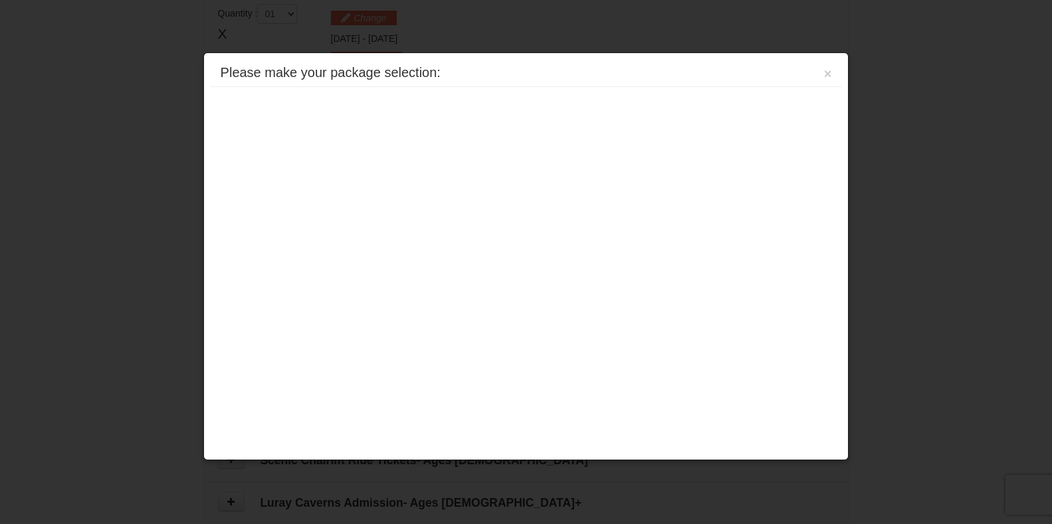
scroll to position [406, 0]
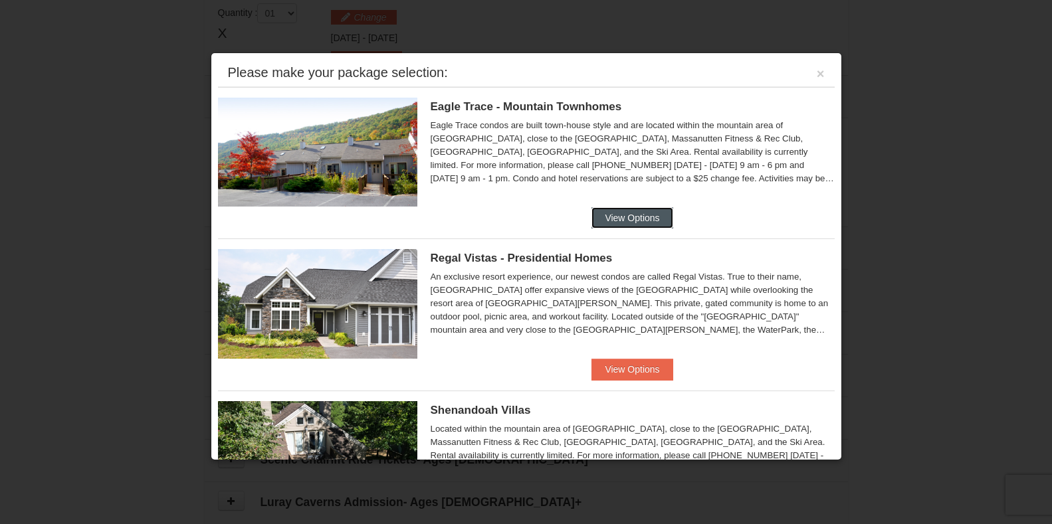
click at [613, 214] on button "View Options" at bounding box center [632, 217] width 81 height 21
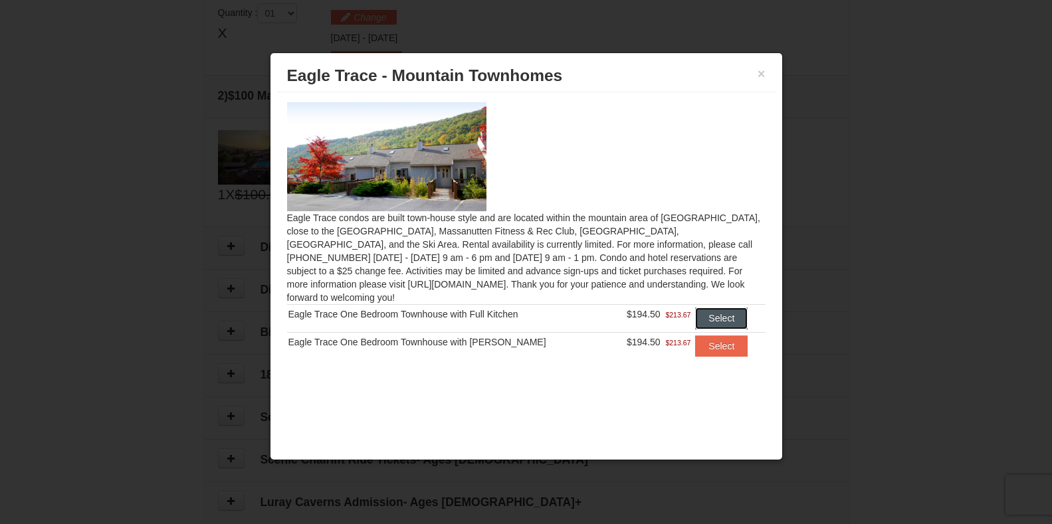
click at [719, 308] on button "Select" at bounding box center [721, 318] width 53 height 21
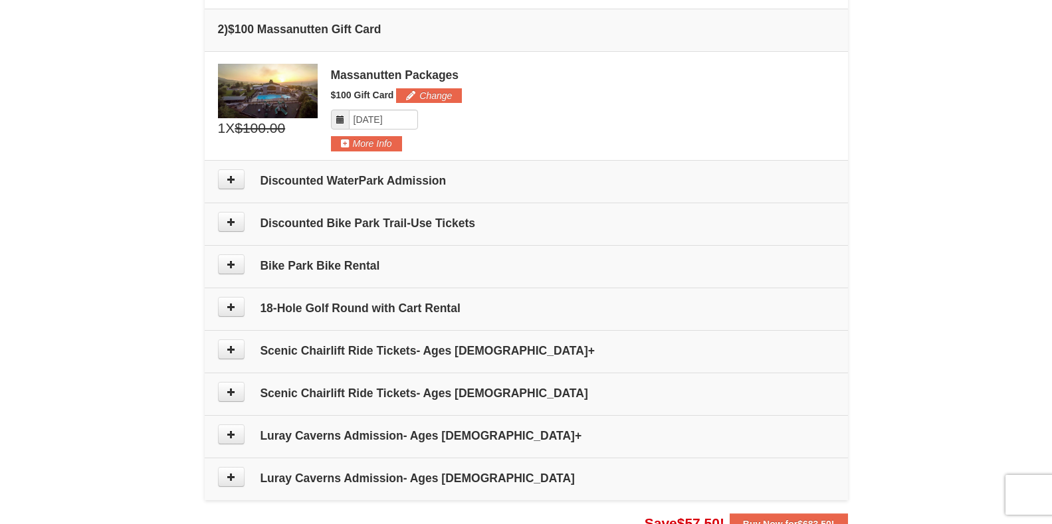
scroll to position [903, 0]
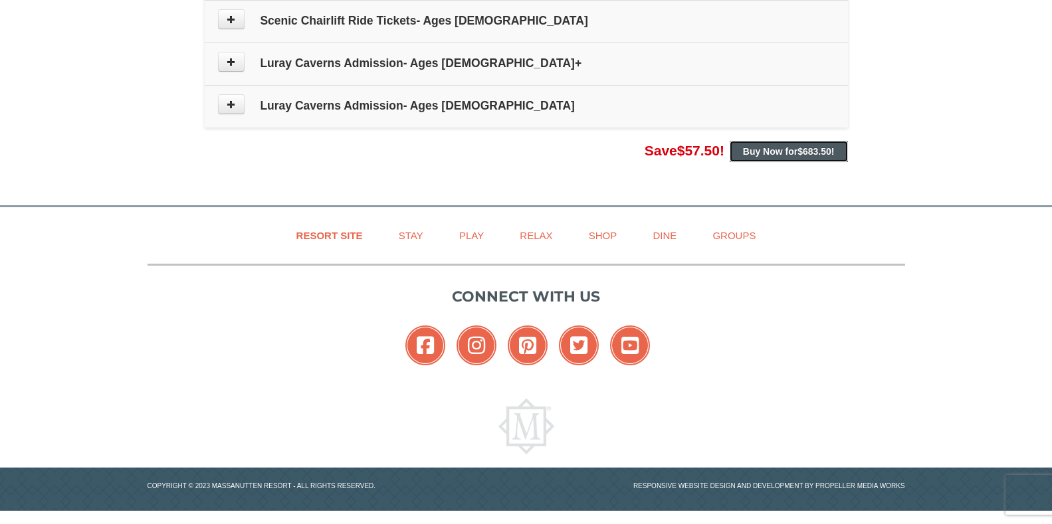
click at [807, 151] on span "$683.50" at bounding box center [815, 151] width 34 height 11
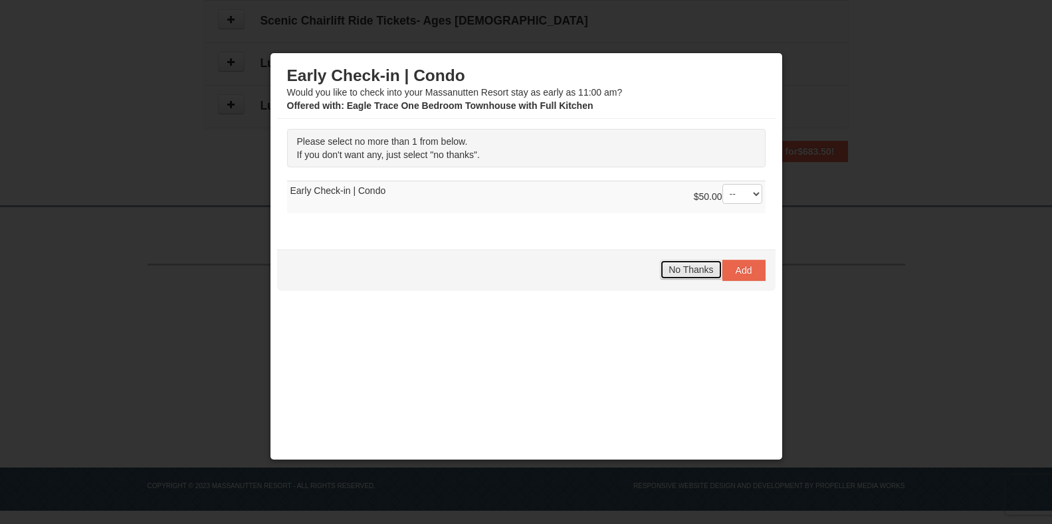
click at [685, 267] on span "No Thanks" at bounding box center [691, 270] width 45 height 11
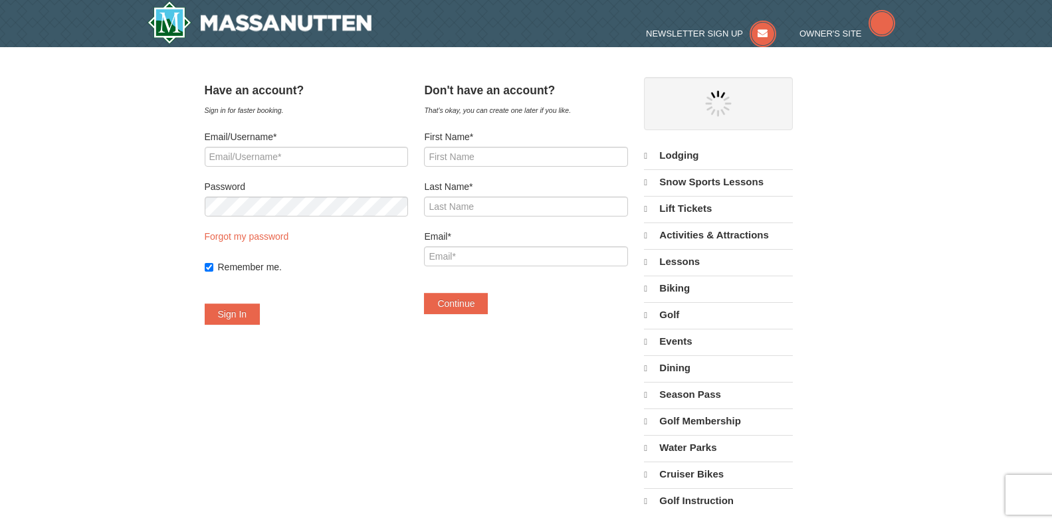
select select "10"
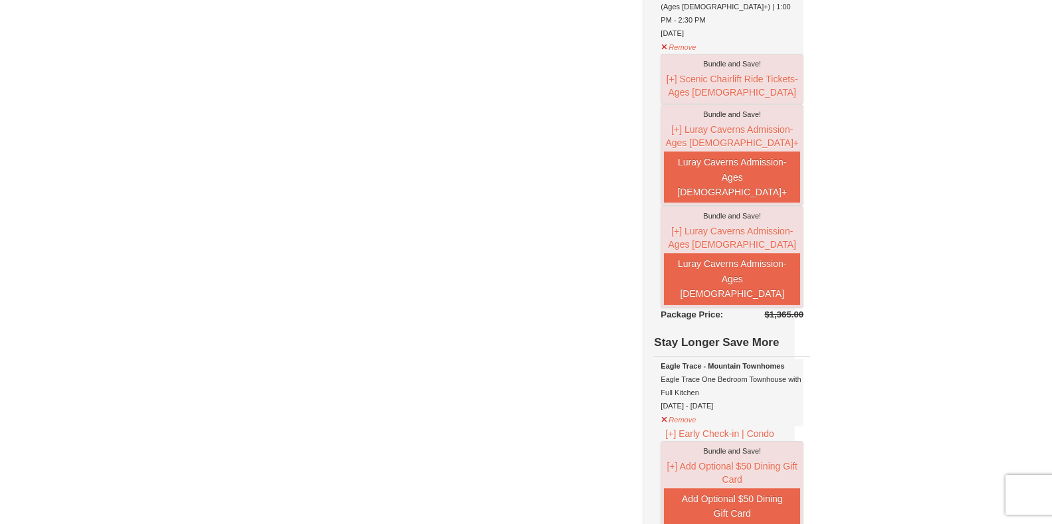
scroll to position [665, 0]
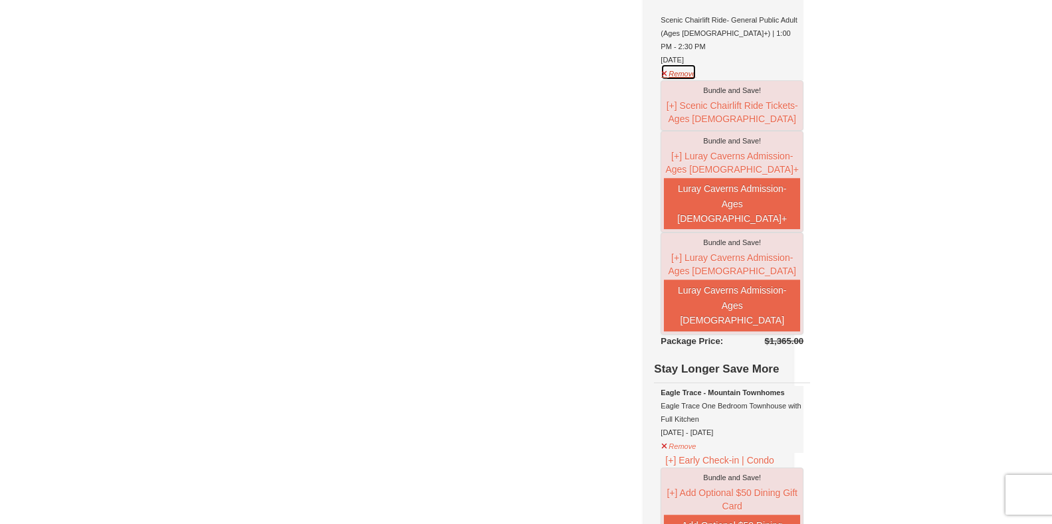
click at [697, 80] on button "Remove" at bounding box center [679, 72] width 36 height 17
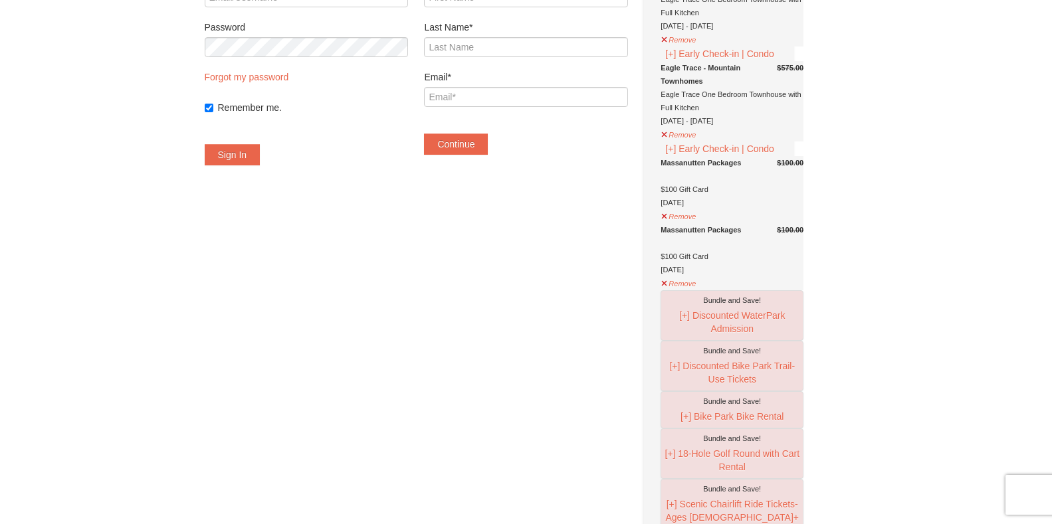
scroll to position [133, 0]
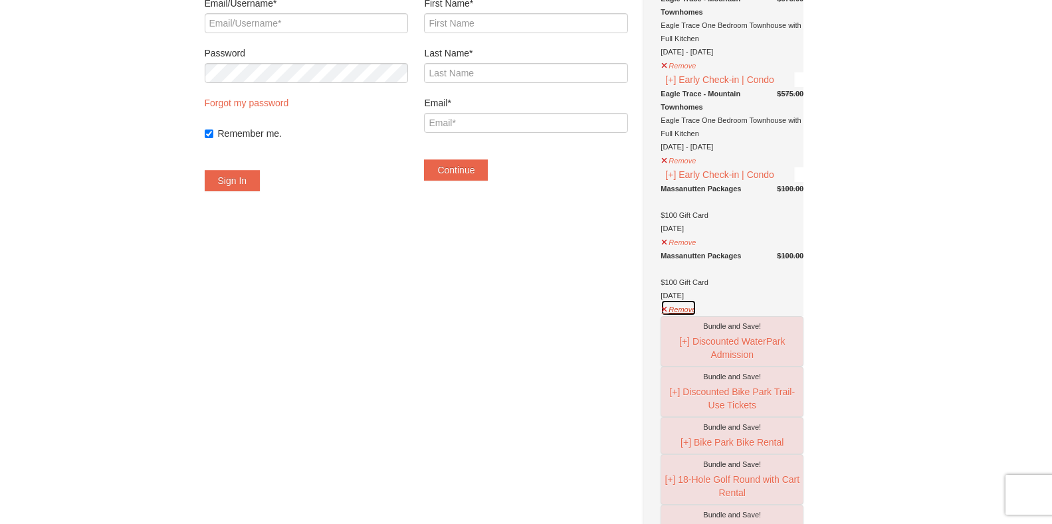
click at [689, 316] on button "Remove" at bounding box center [679, 308] width 36 height 17
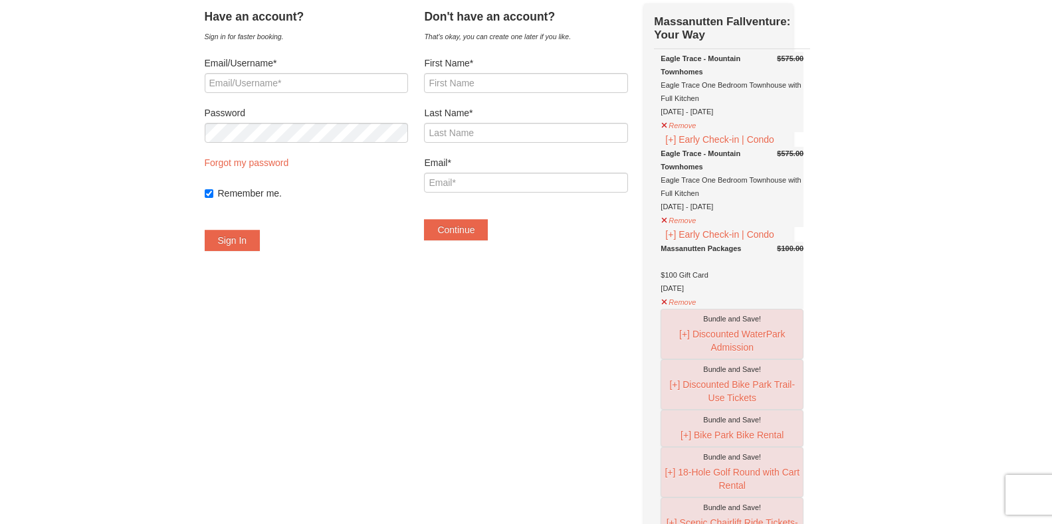
scroll to position [0, 0]
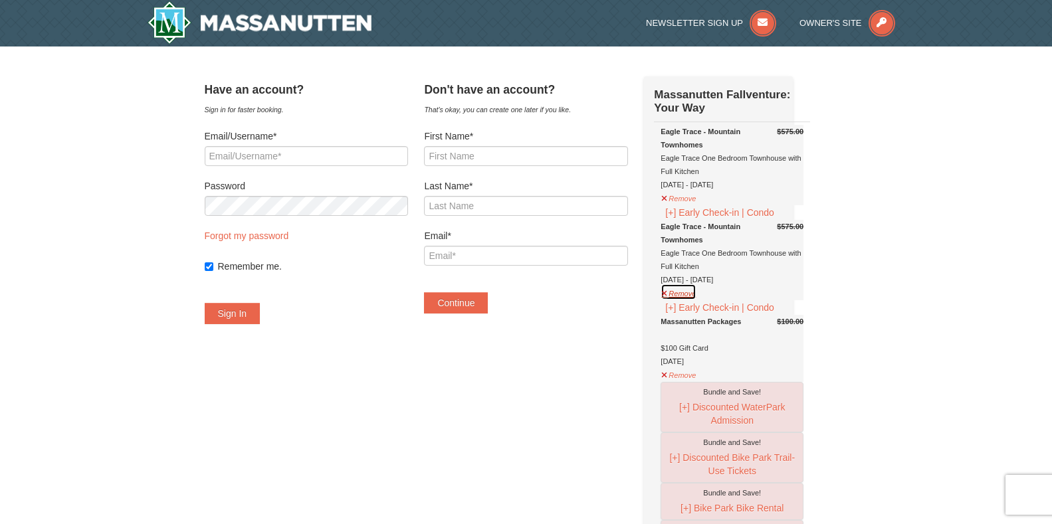
click at [693, 300] on button "Remove" at bounding box center [679, 292] width 36 height 17
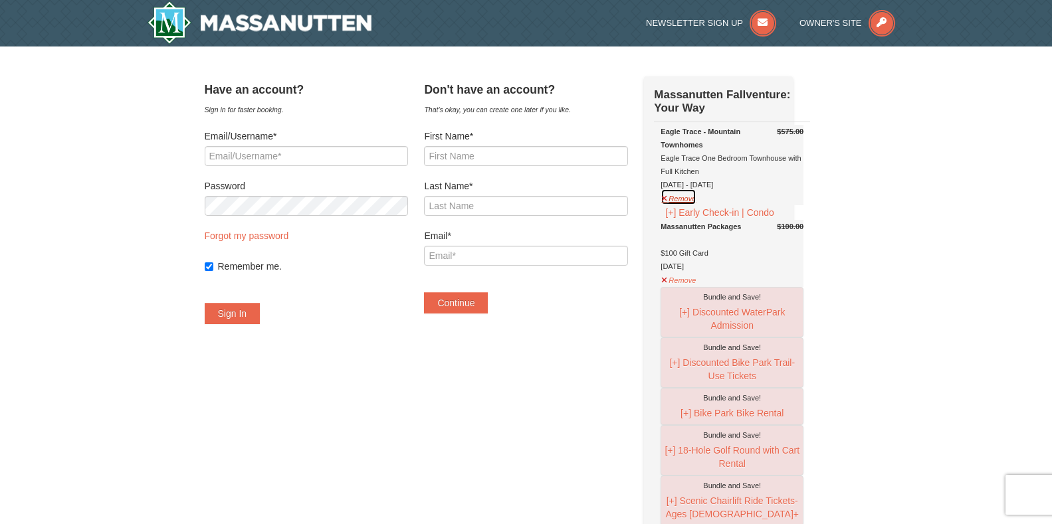
click at [691, 202] on button "Remove" at bounding box center [679, 197] width 36 height 17
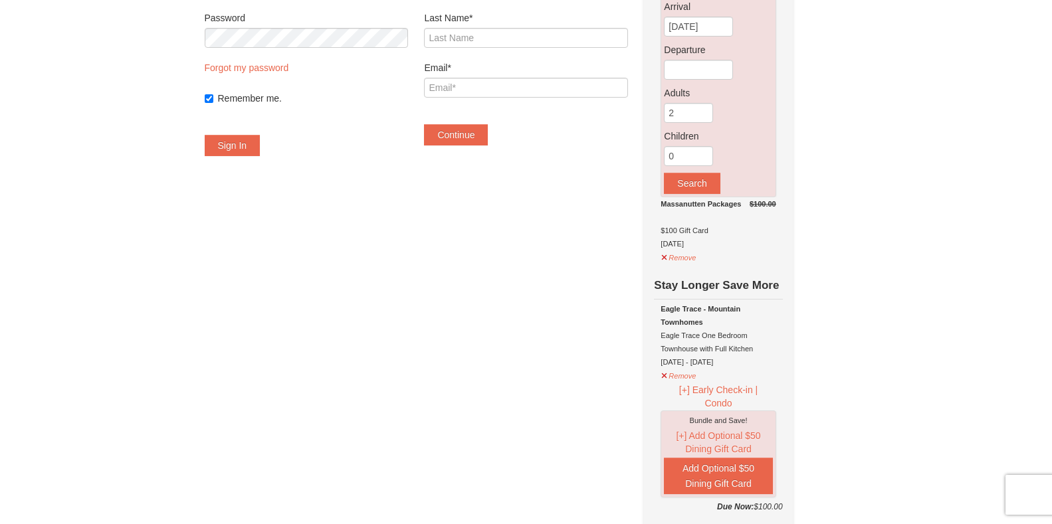
scroll to position [199, 0]
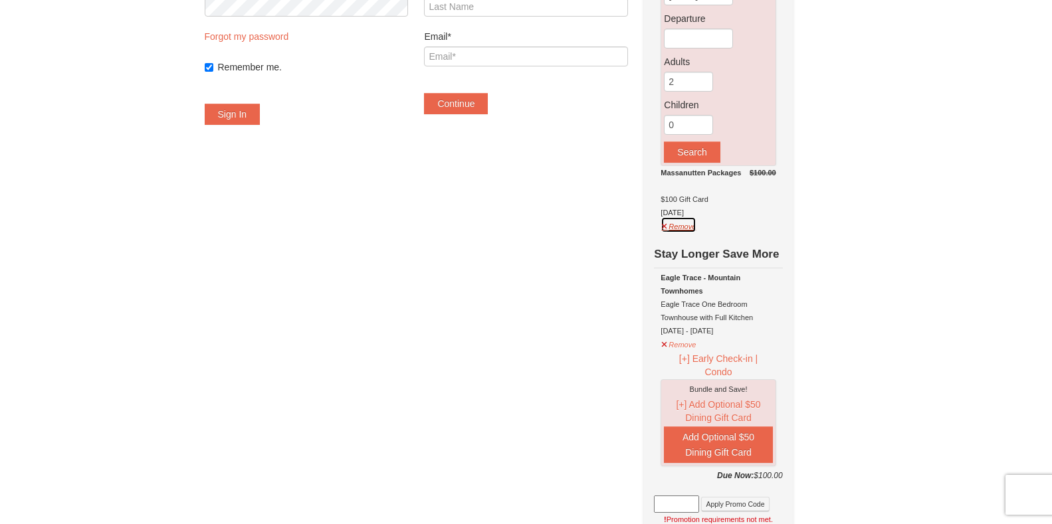
click at [697, 230] on button "Remove" at bounding box center [679, 225] width 36 height 17
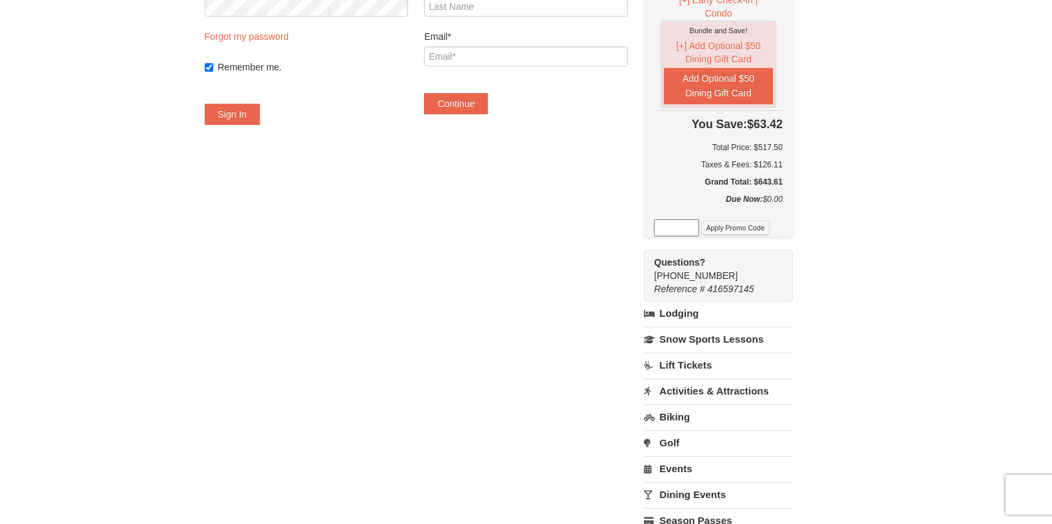
scroll to position [0, 0]
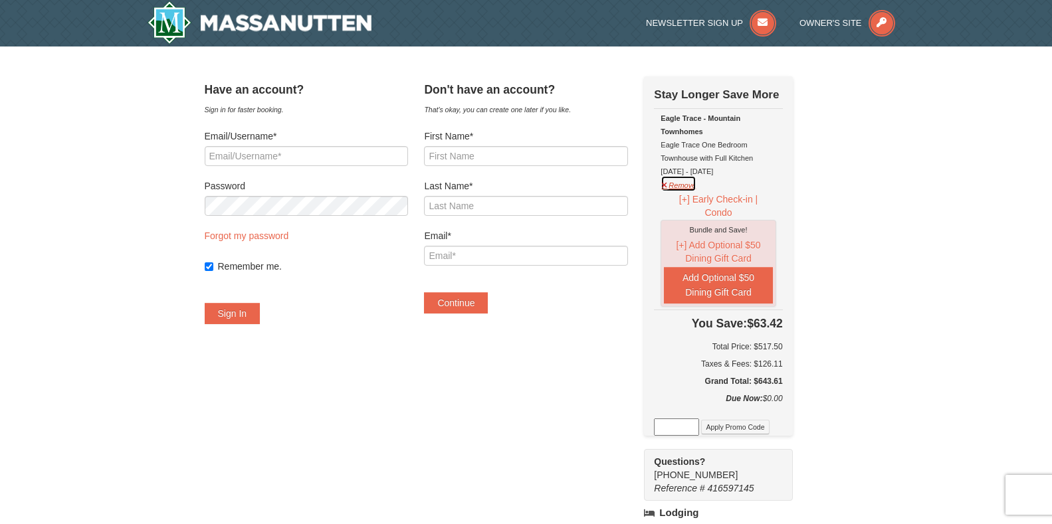
click at [693, 185] on button "Remove" at bounding box center [679, 183] width 36 height 17
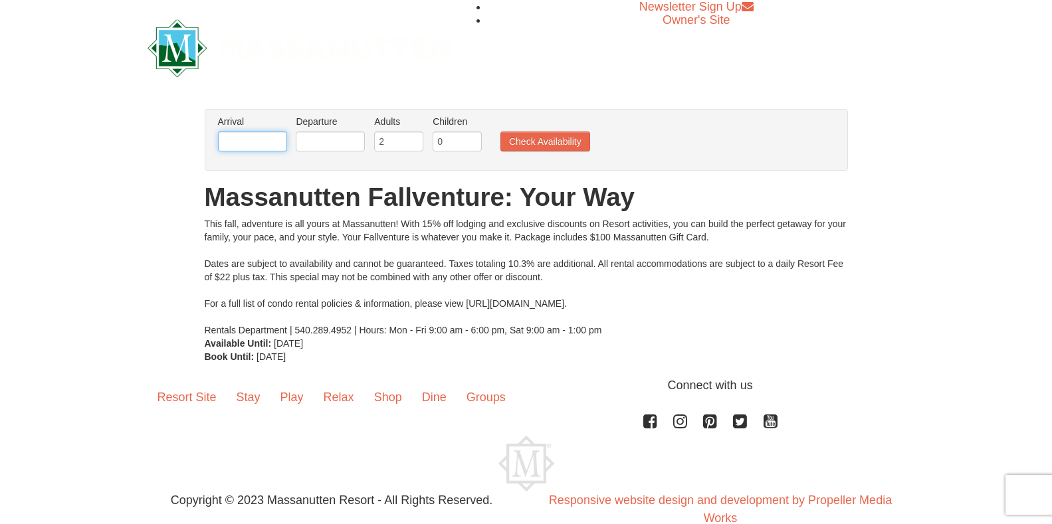
click at [252, 141] on input "text" at bounding box center [252, 142] width 69 height 20
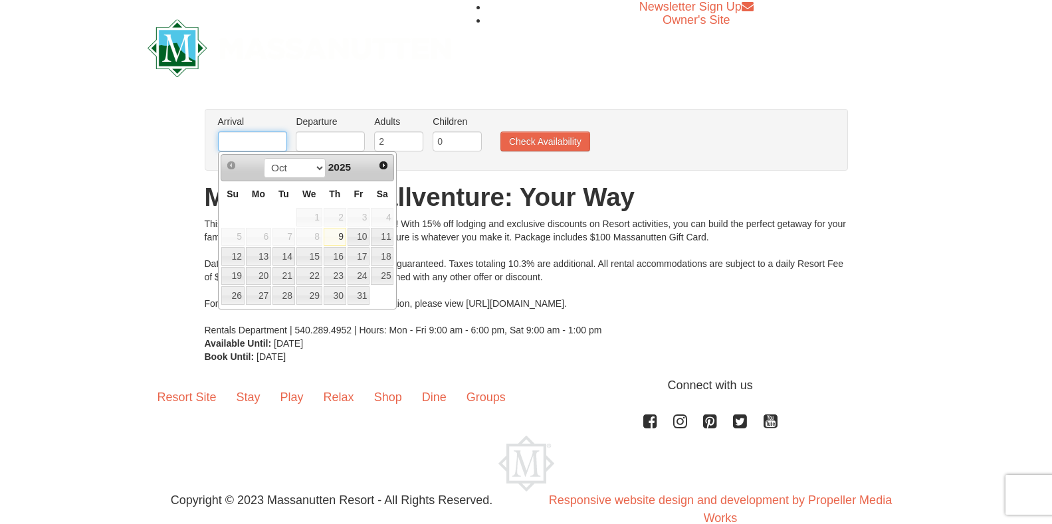
type input "[DATE]"
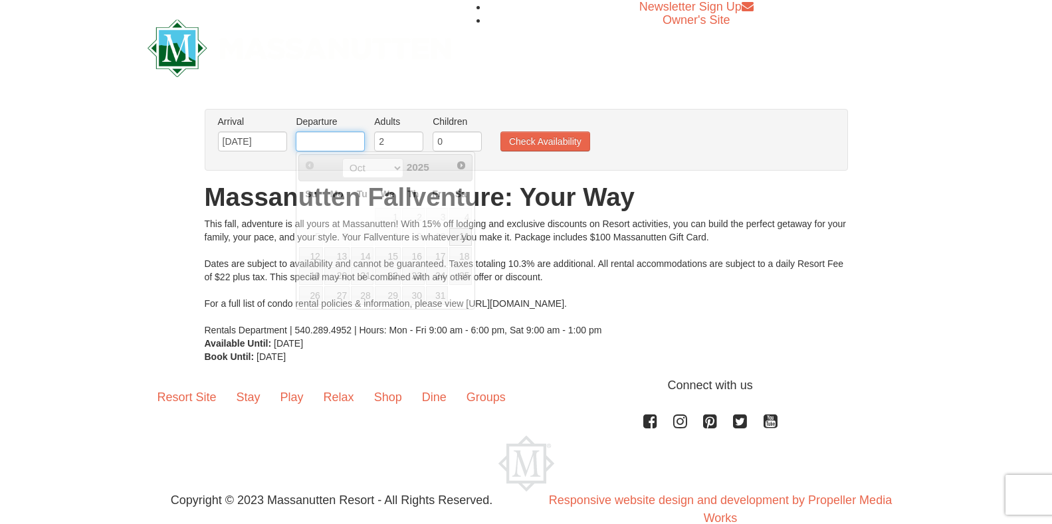
click at [346, 135] on input "text" at bounding box center [330, 142] width 69 height 20
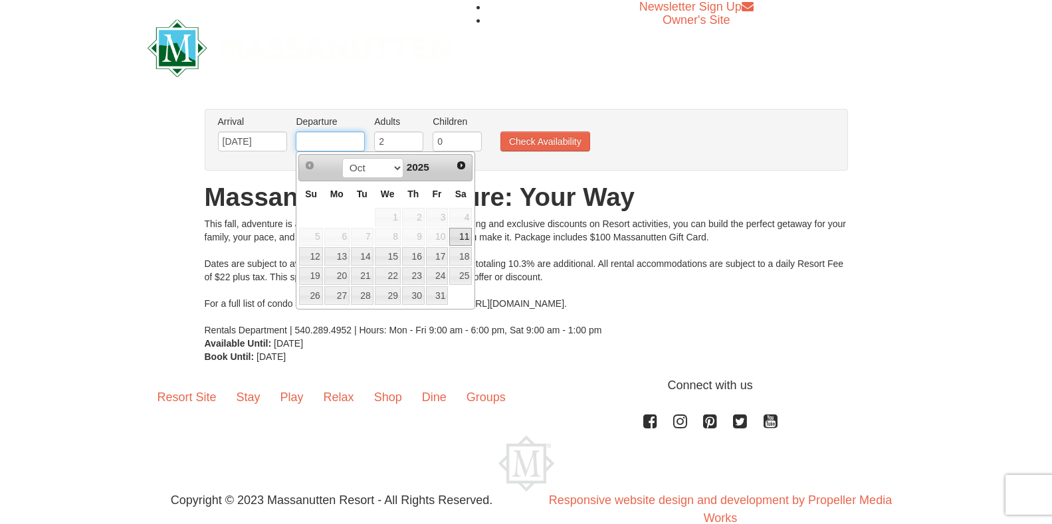
type input "[DATE]"
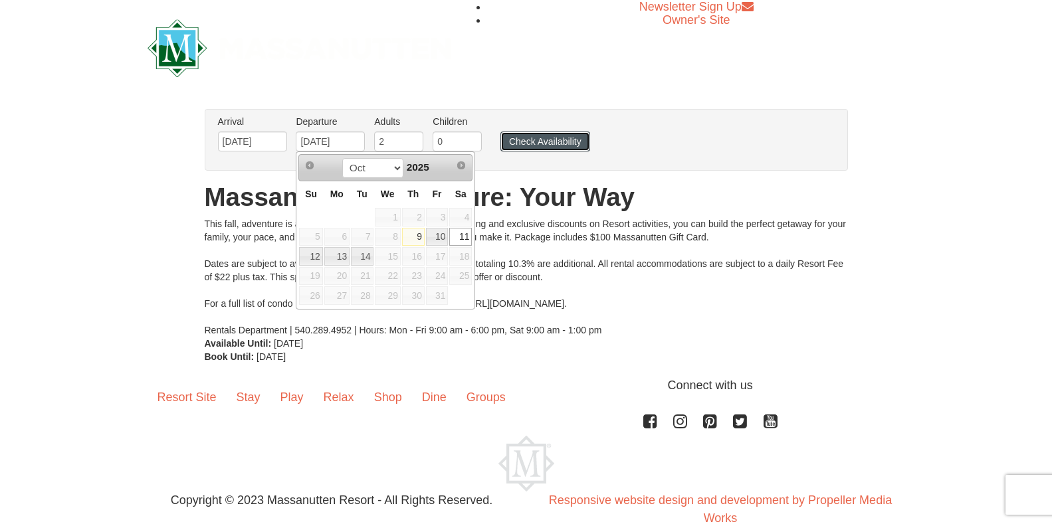
click at [537, 149] on button "Check Availability" at bounding box center [546, 142] width 90 height 20
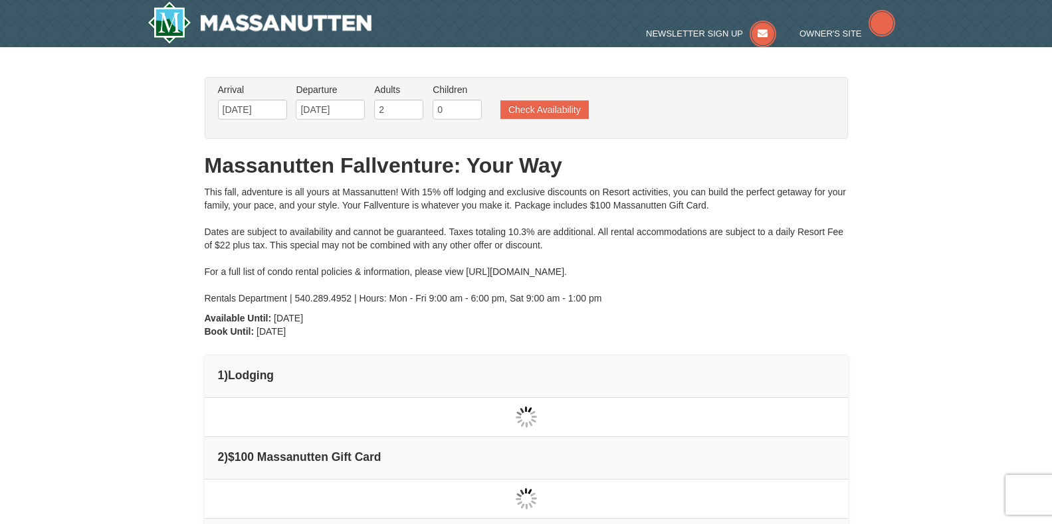
type input "[DATE]"
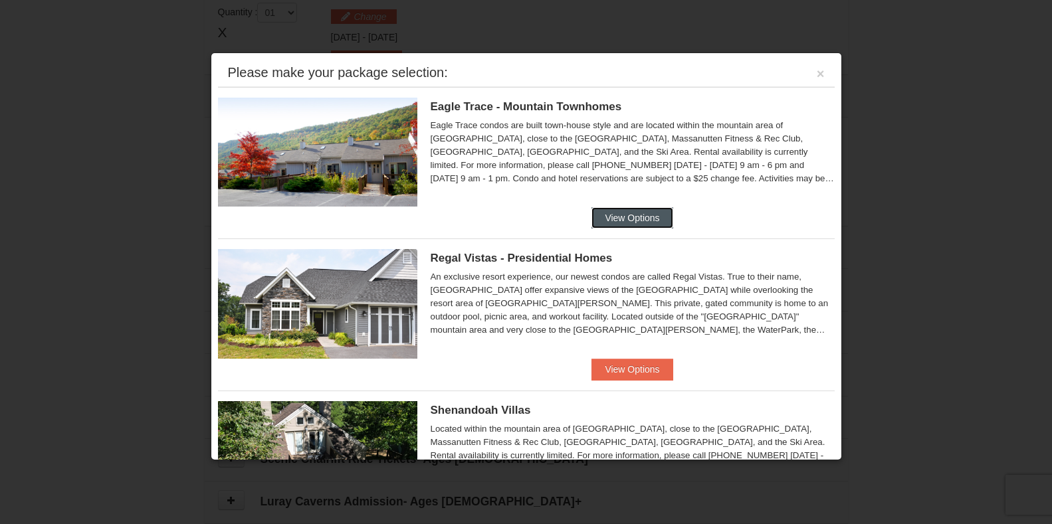
click at [626, 216] on button "View Options" at bounding box center [632, 217] width 81 height 21
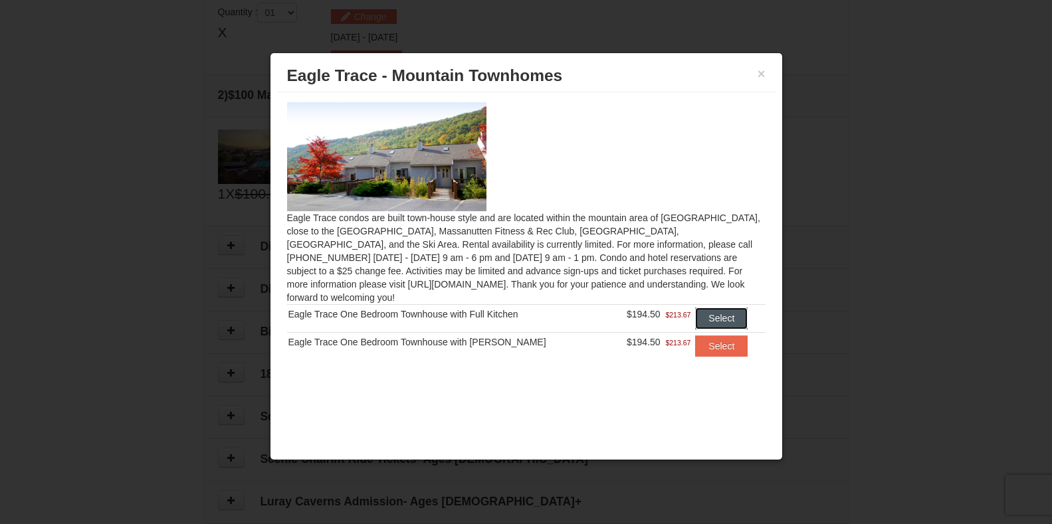
click at [717, 308] on button "Select" at bounding box center [721, 318] width 53 height 21
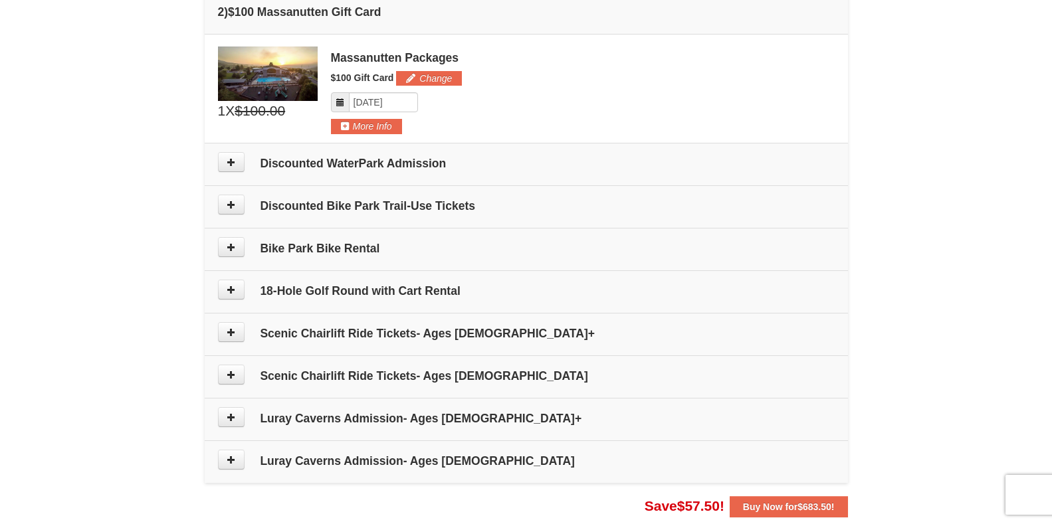
scroll to position [903, 0]
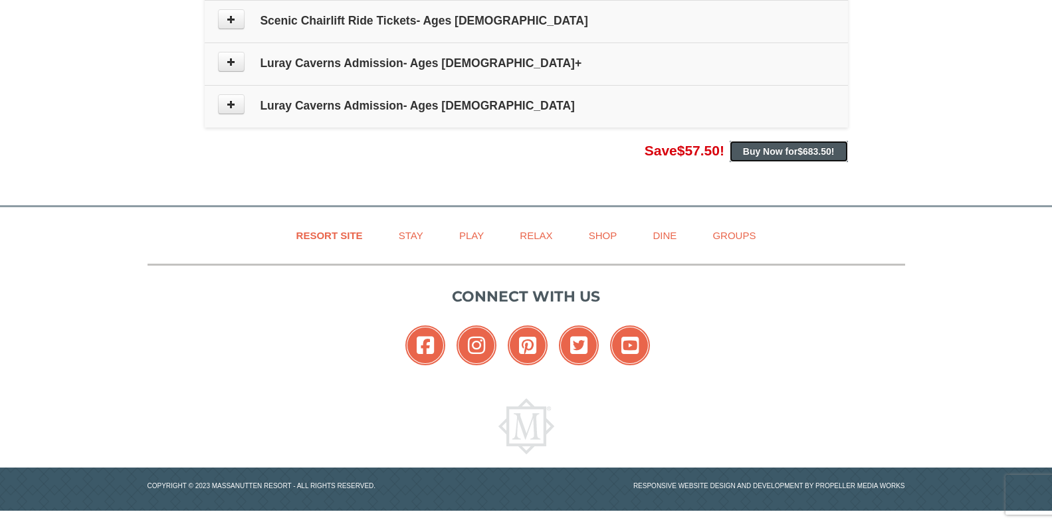
click at [806, 142] on button "Buy Now for $683.50 !" at bounding box center [789, 151] width 118 height 21
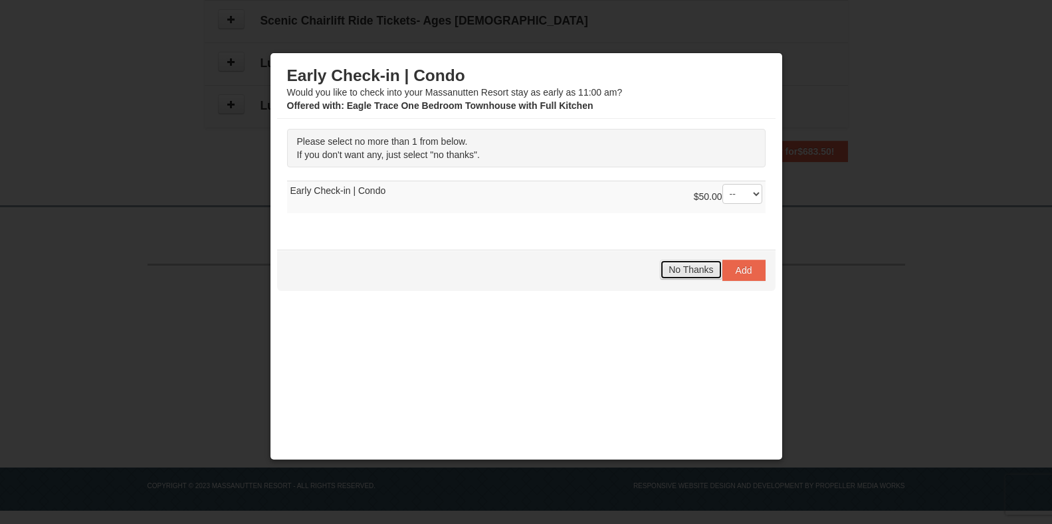
click at [682, 263] on button "No Thanks" at bounding box center [691, 270] width 62 height 20
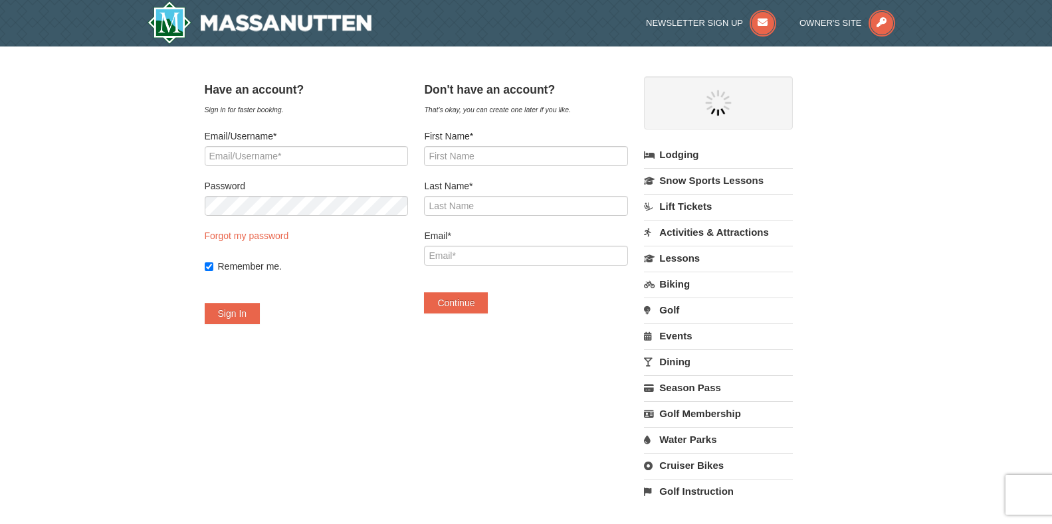
select select "10"
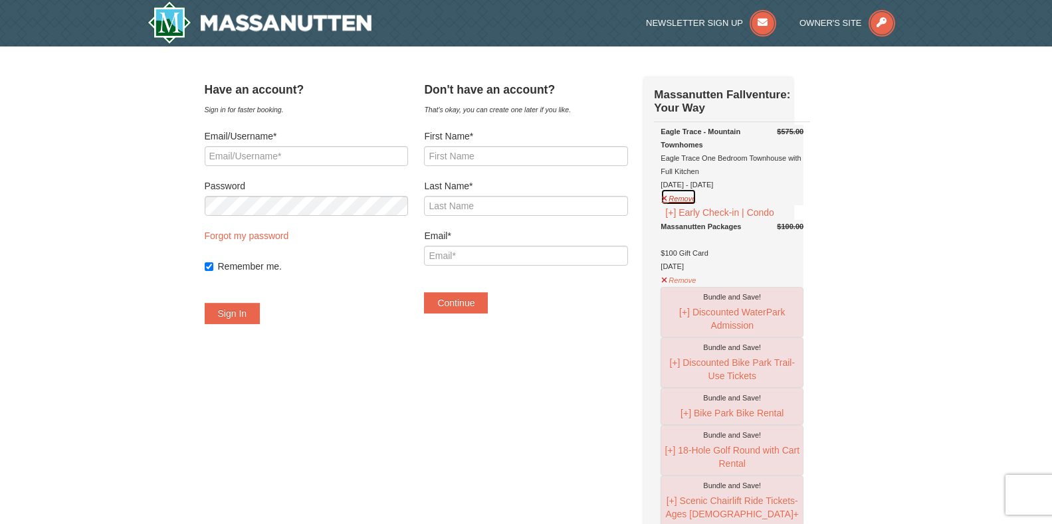
click at [695, 199] on button "Remove" at bounding box center [679, 197] width 36 height 17
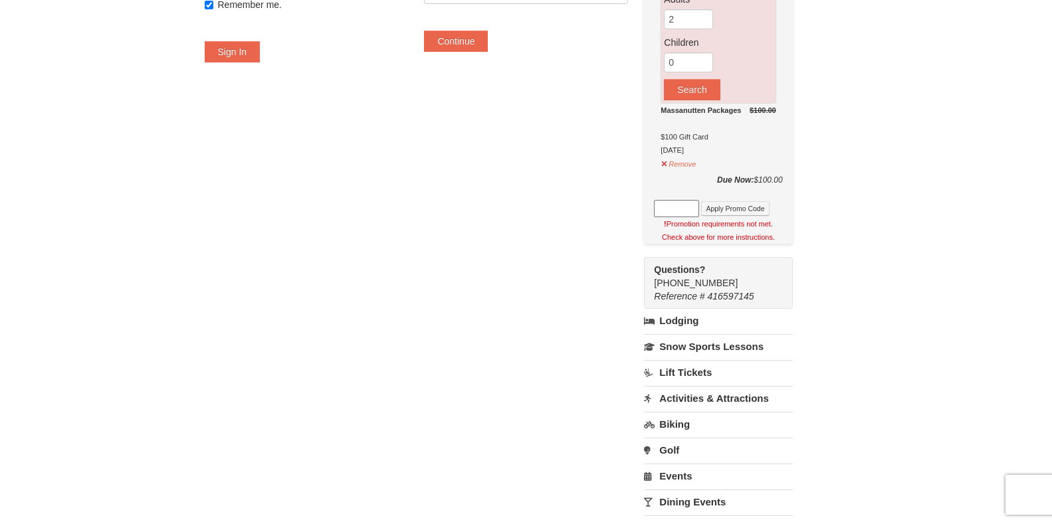
scroll to position [266, 0]
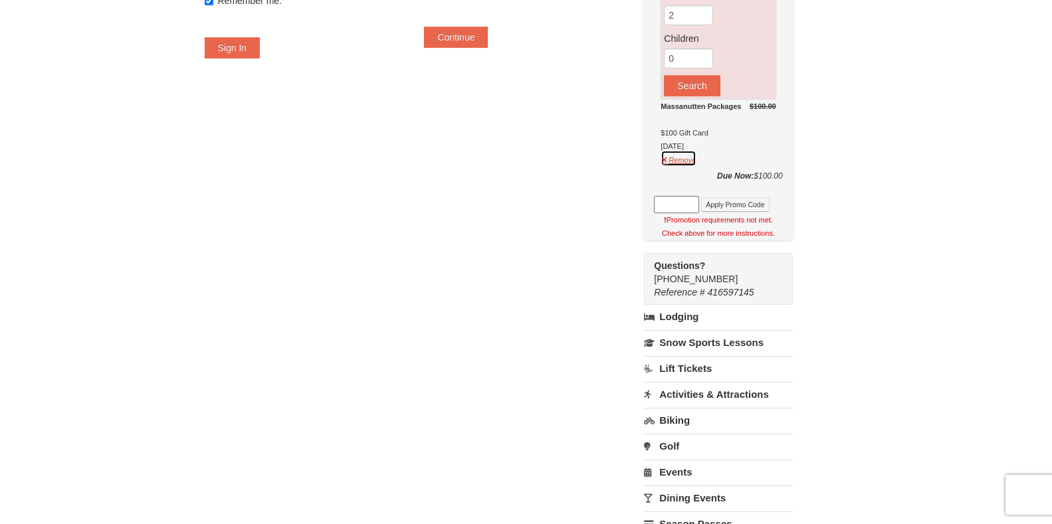
click at [697, 162] on button "Remove" at bounding box center [679, 158] width 36 height 17
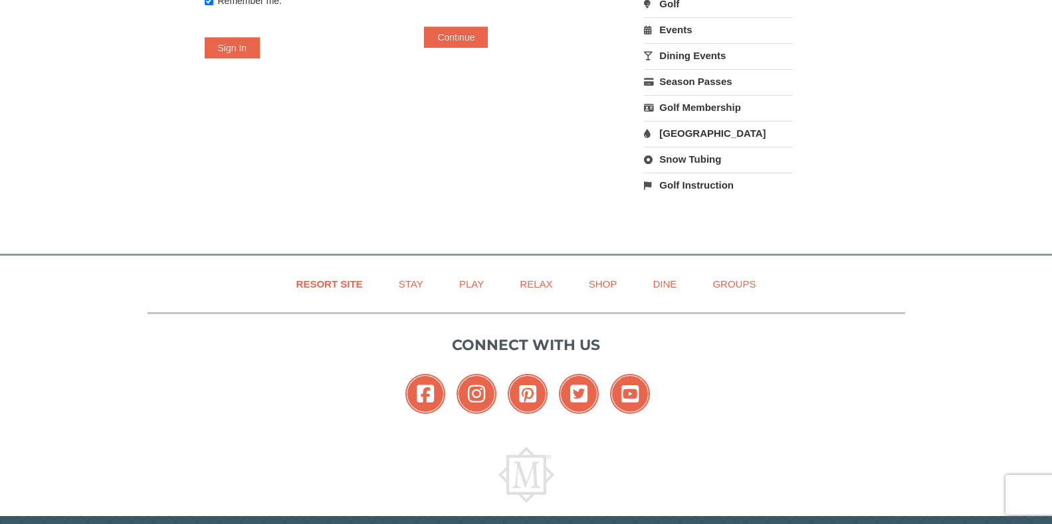
scroll to position [0, 0]
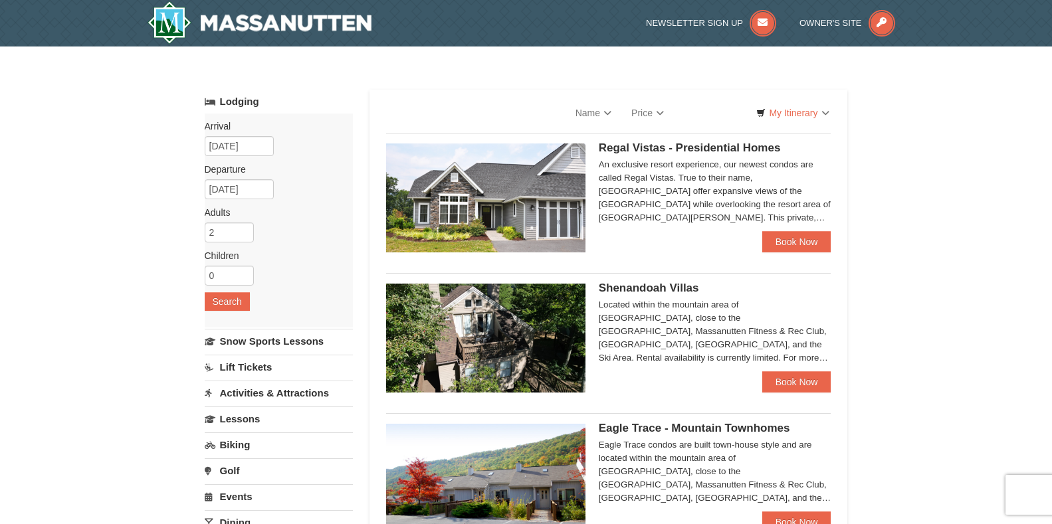
select select "10"
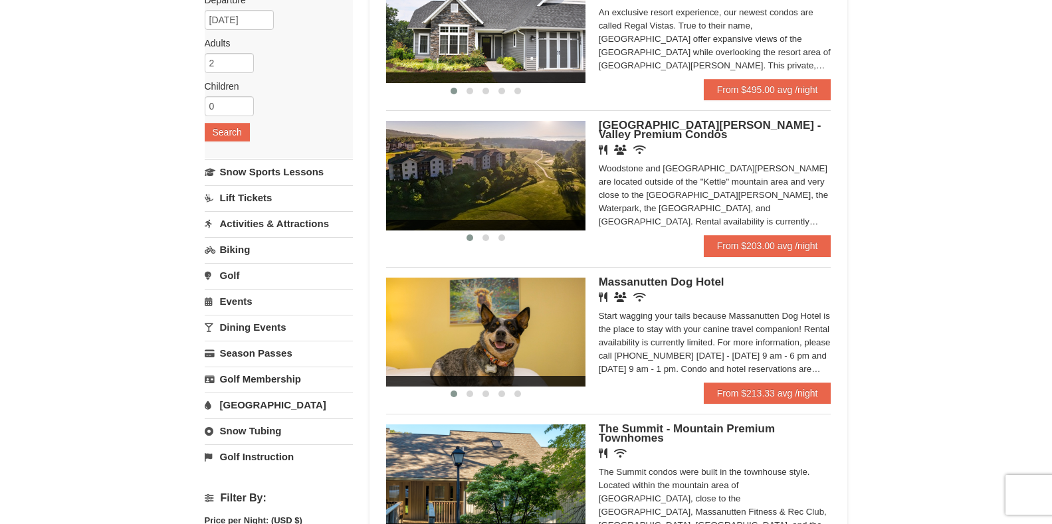
scroll to position [199, 0]
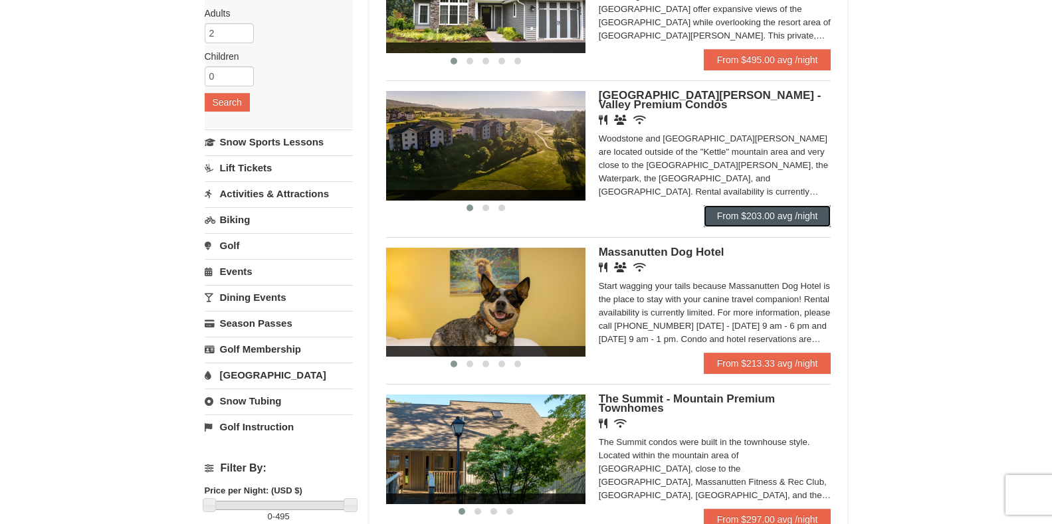
click at [766, 213] on link "From $203.00 avg /night" at bounding box center [768, 215] width 128 height 21
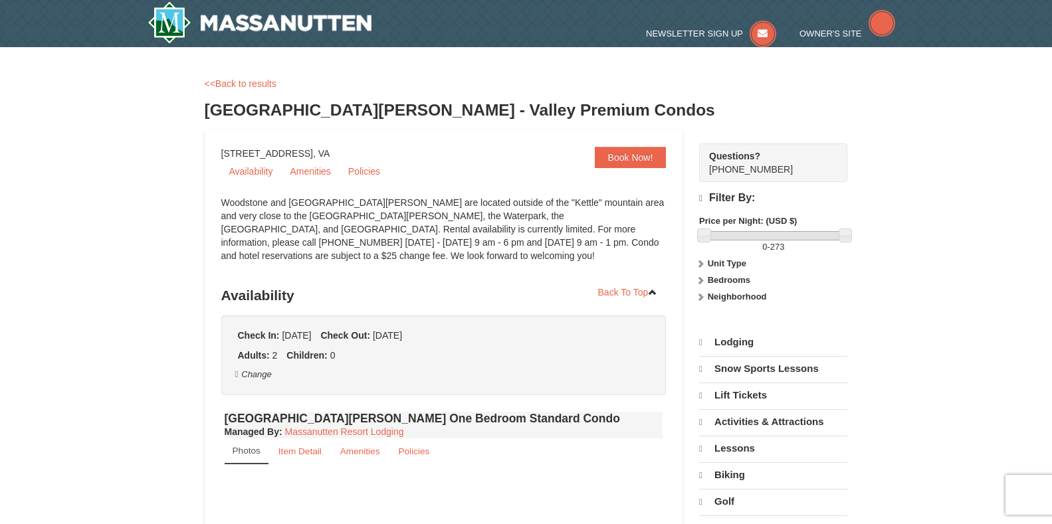
select select "10"
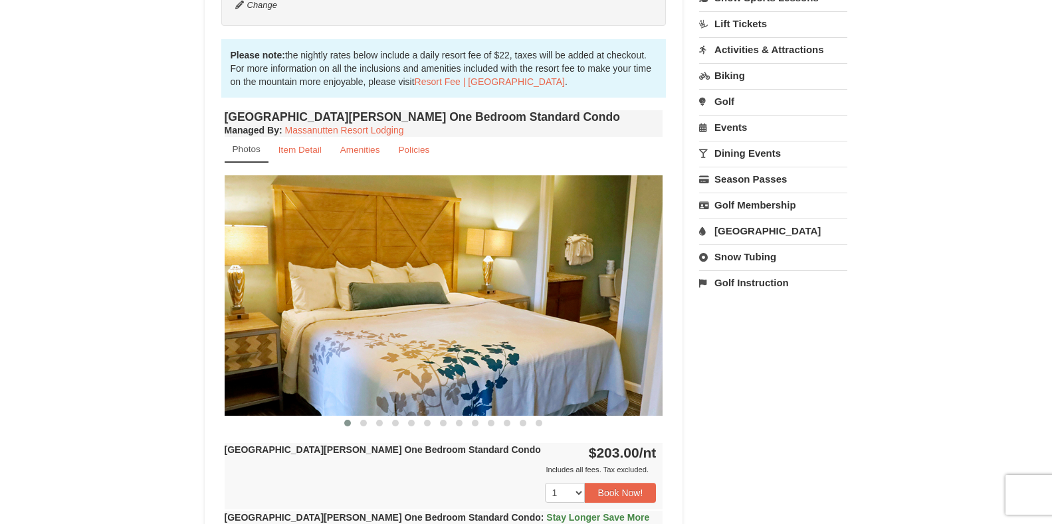
scroll to position [399, 0]
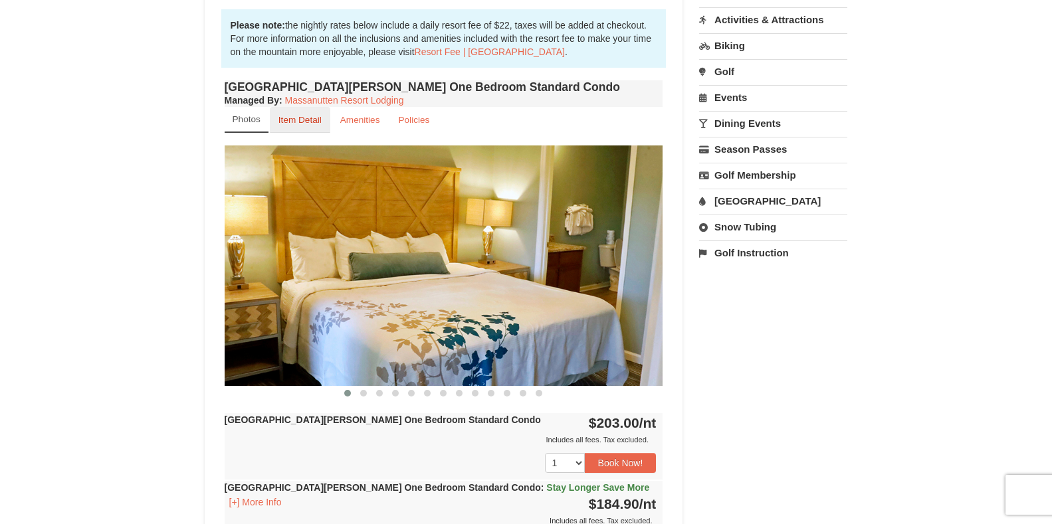
click at [308, 120] on small "Item Detail" at bounding box center [299, 120] width 43 height 10
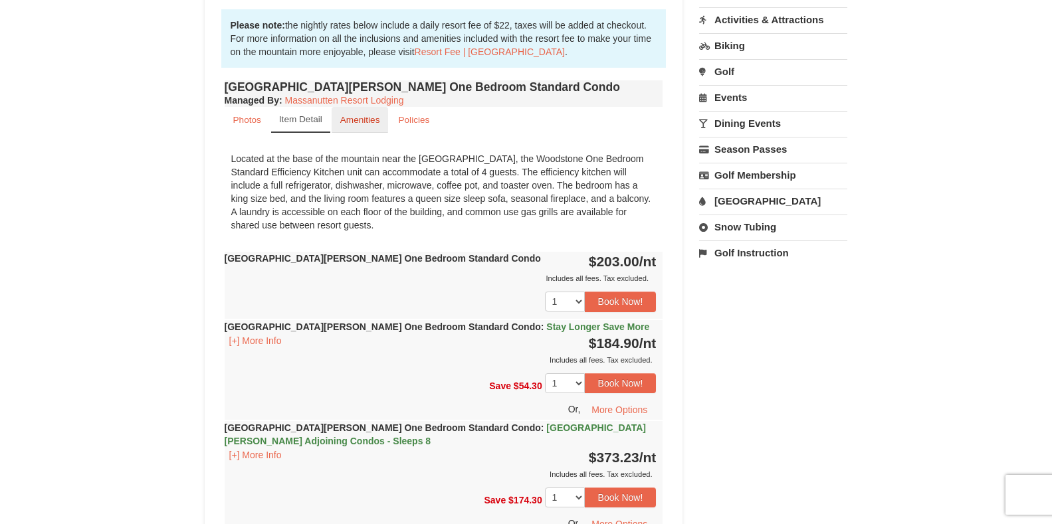
click at [356, 124] on small "Amenities" at bounding box center [360, 120] width 40 height 10
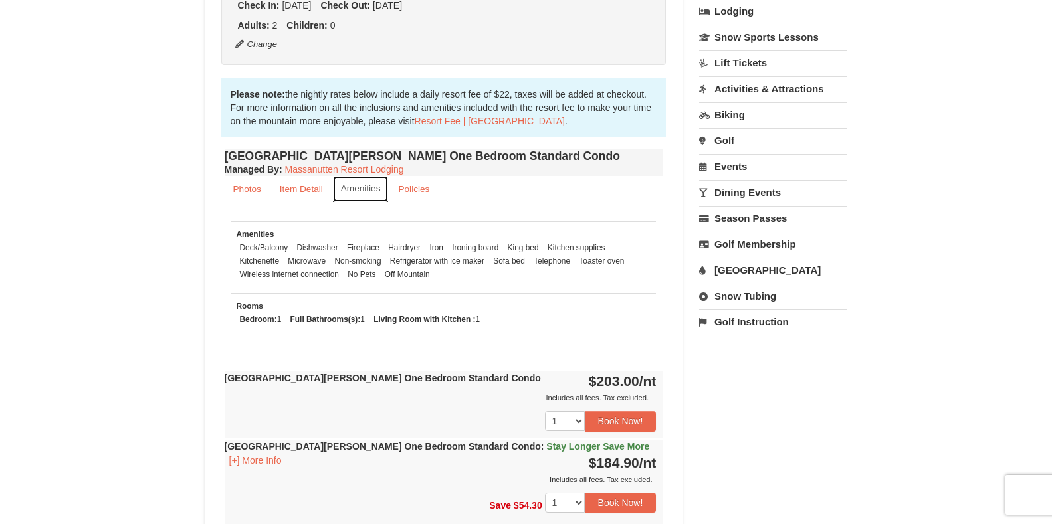
scroll to position [0, 0]
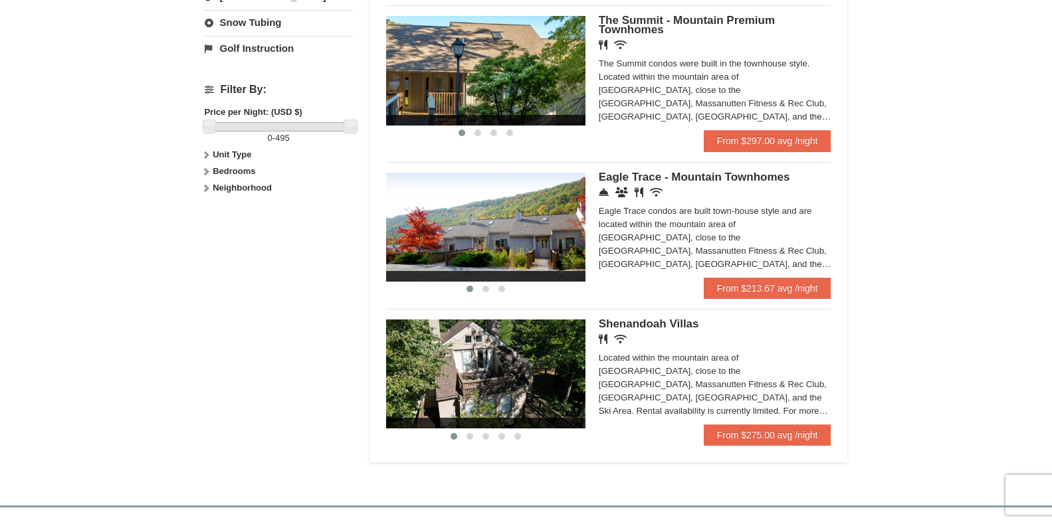
scroll to position [598, 0]
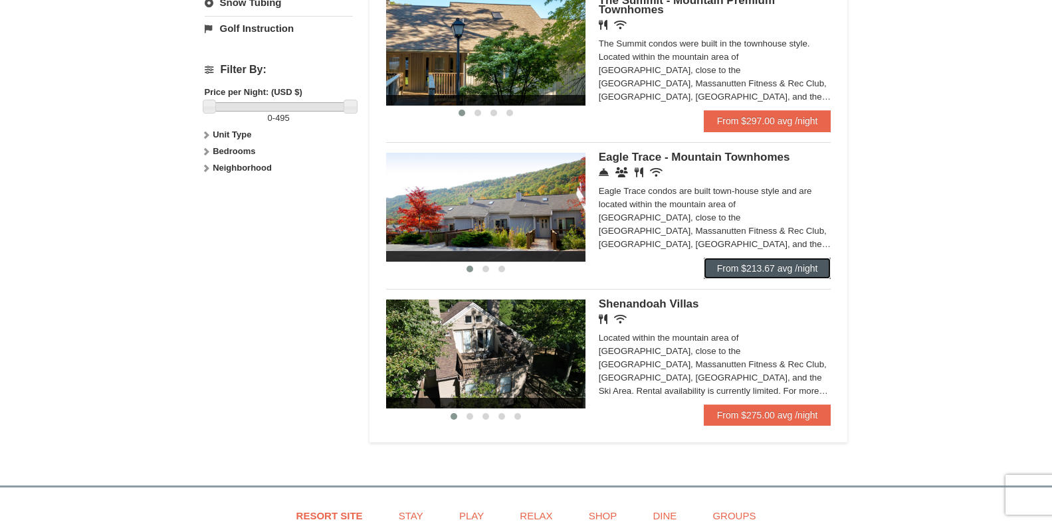
click at [762, 267] on link "From $213.67 avg /night" at bounding box center [768, 268] width 128 height 21
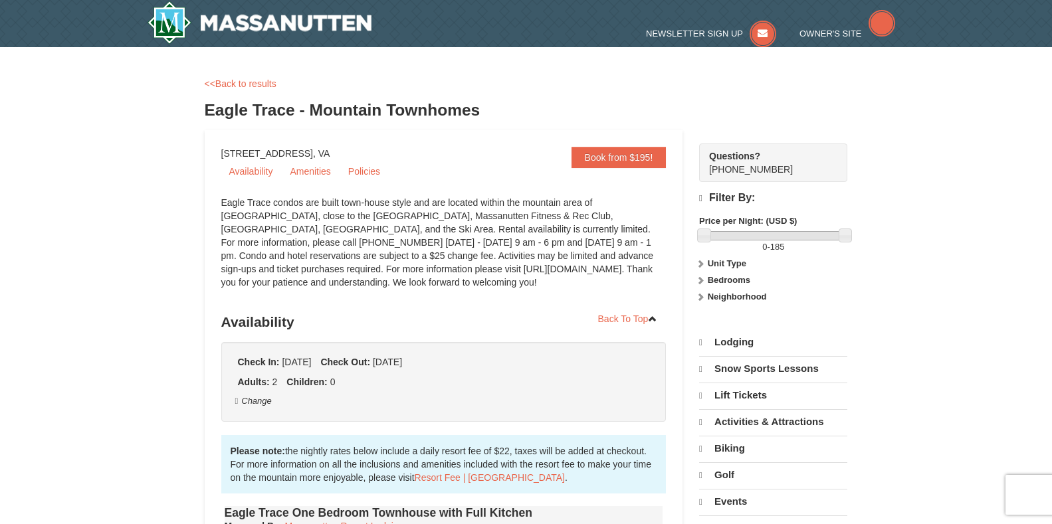
select select "10"
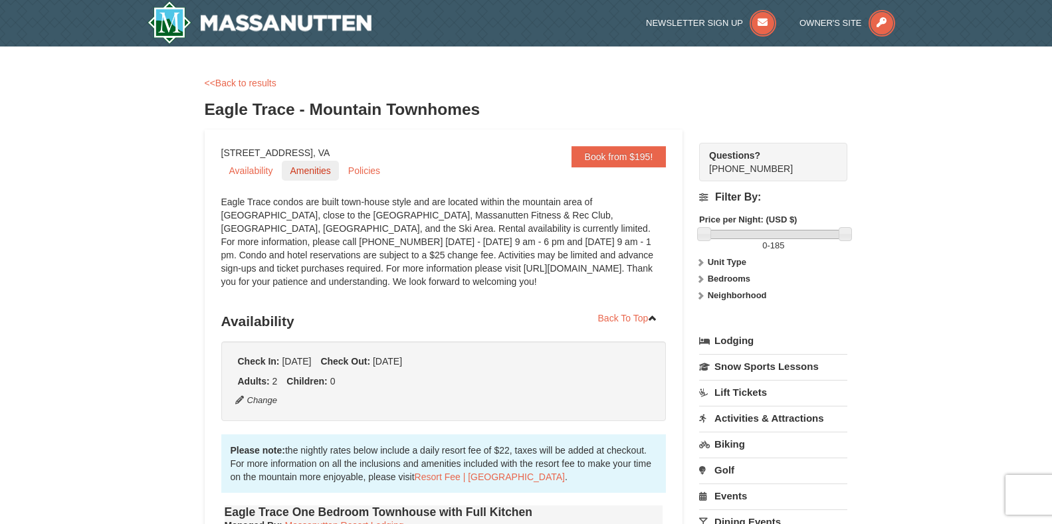
click at [307, 169] on link "Amenities" at bounding box center [310, 171] width 56 height 20
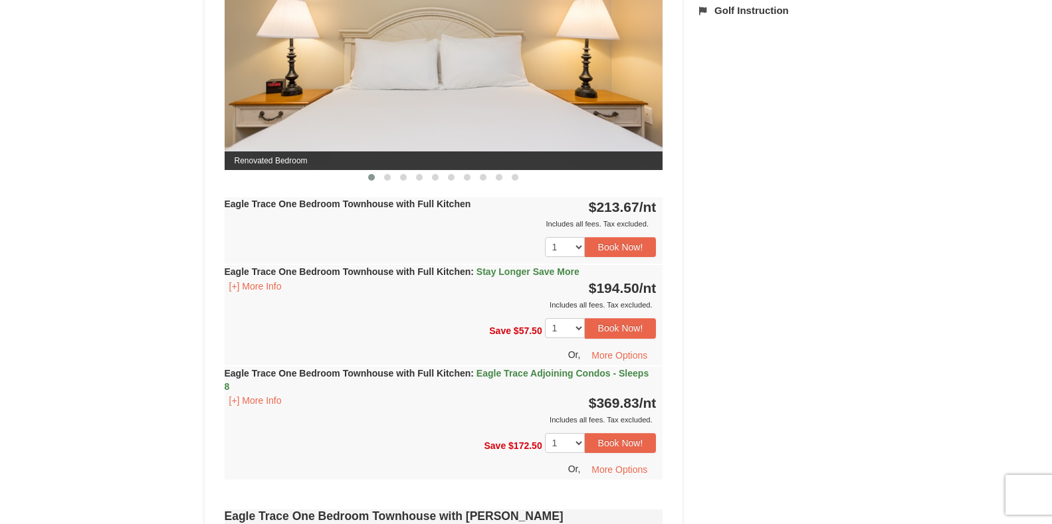
scroll to position [665, 0]
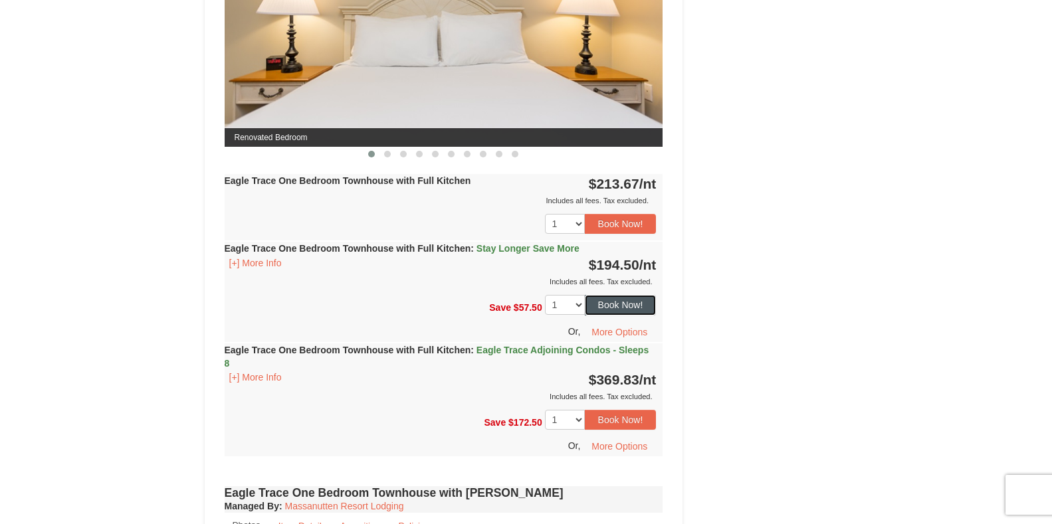
click at [619, 305] on button "Book Now!" at bounding box center [621, 305] width 72 height 20
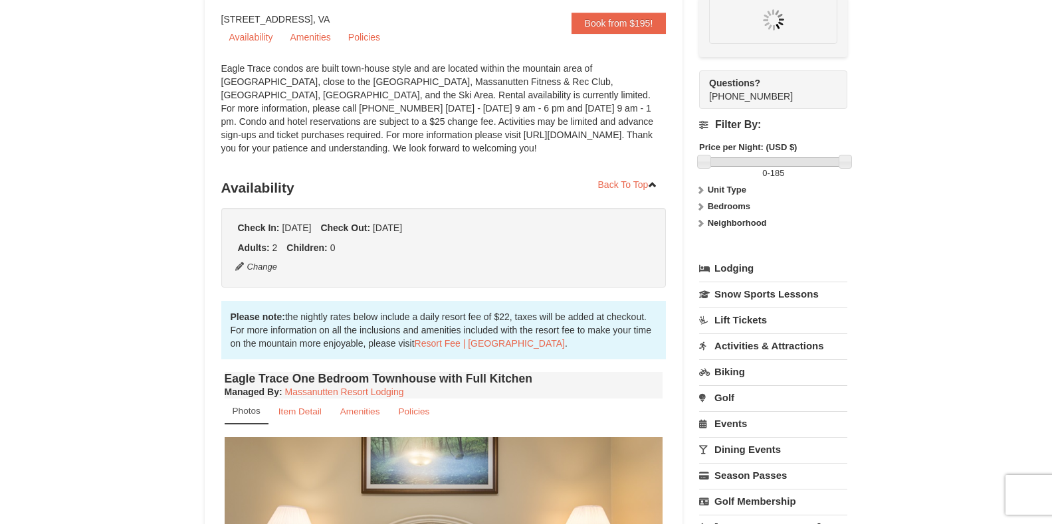
scroll to position [130, 0]
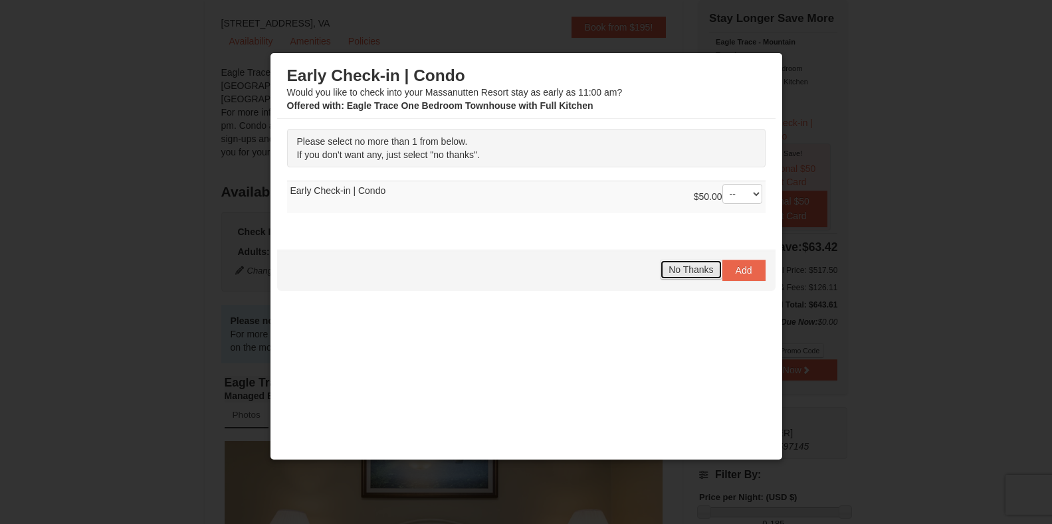
click at [676, 267] on span "No Thanks" at bounding box center [691, 270] width 45 height 11
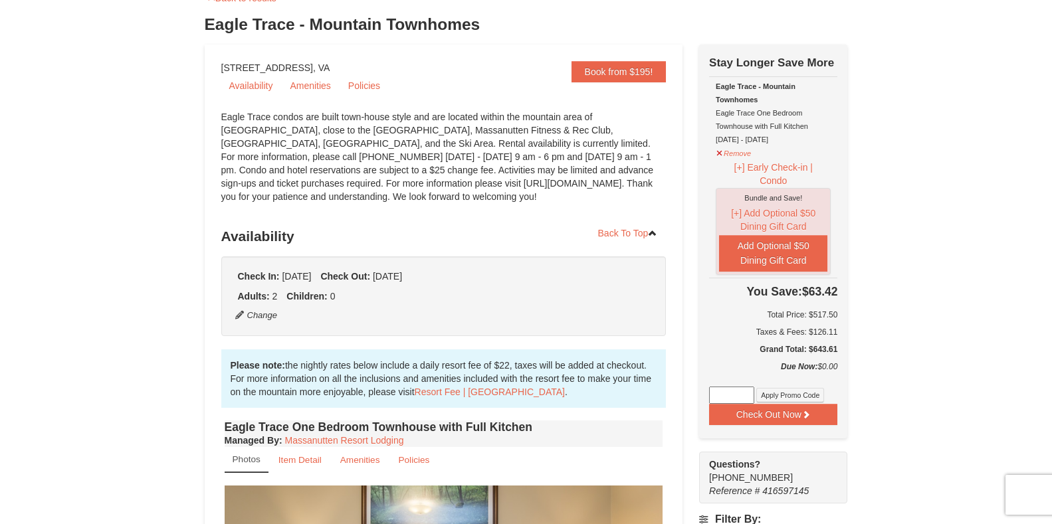
scroll to position [63, 0]
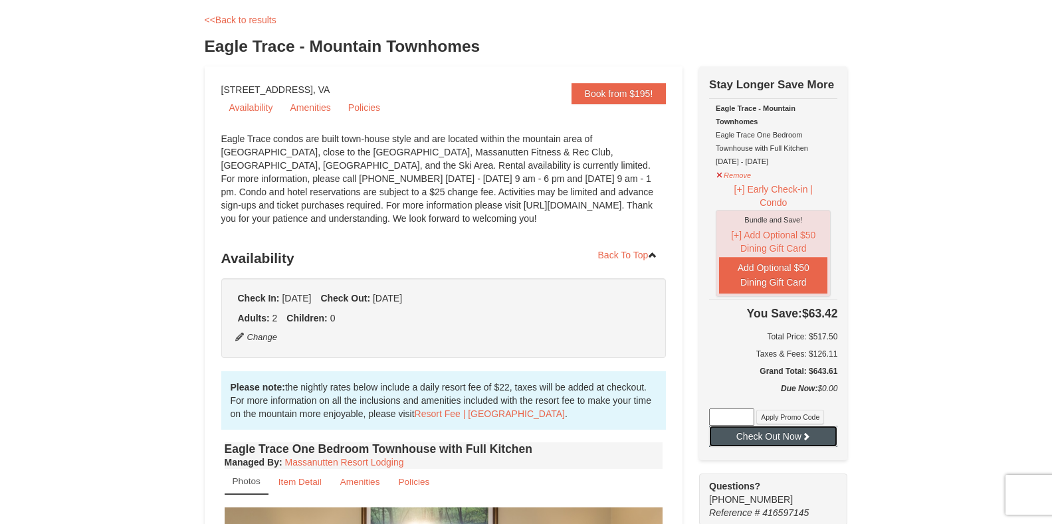
click at [794, 435] on button "Check Out Now" at bounding box center [773, 436] width 128 height 21
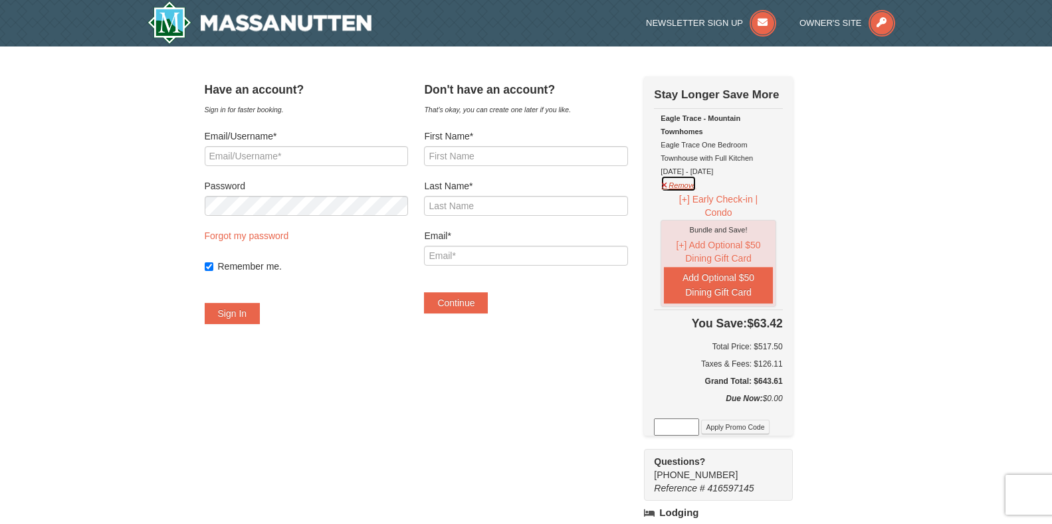
click at [692, 185] on button "Remove" at bounding box center [679, 183] width 36 height 17
